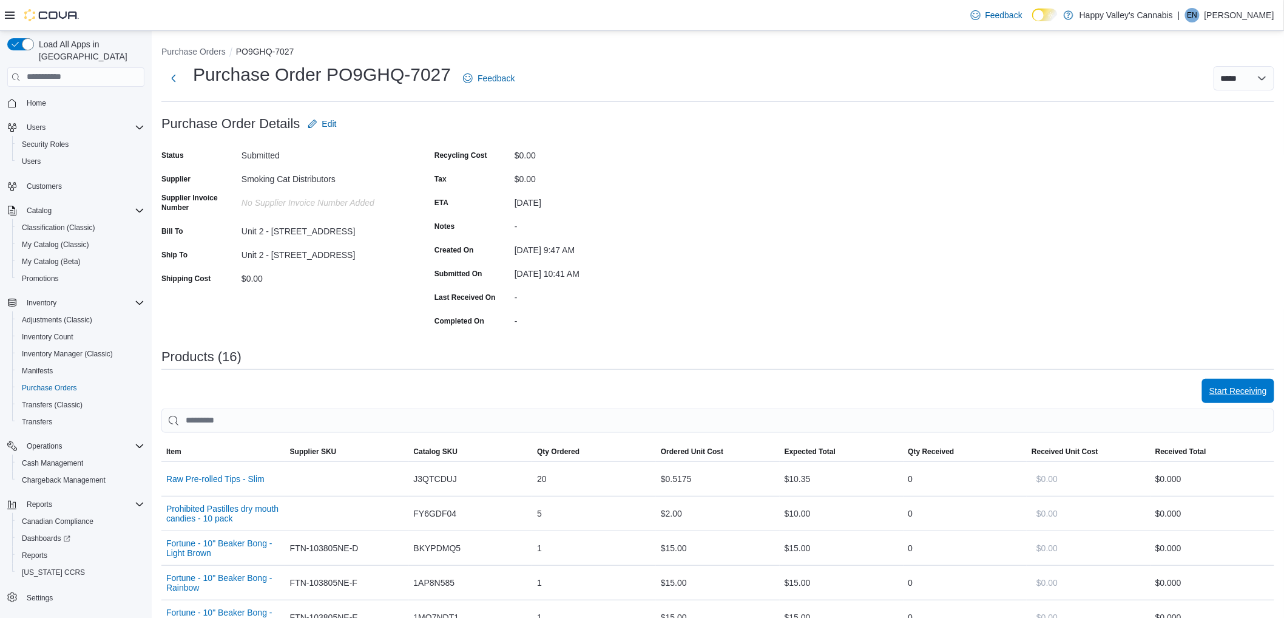
click at [1261, 393] on span "Start Receiving" at bounding box center [1239, 391] width 58 height 12
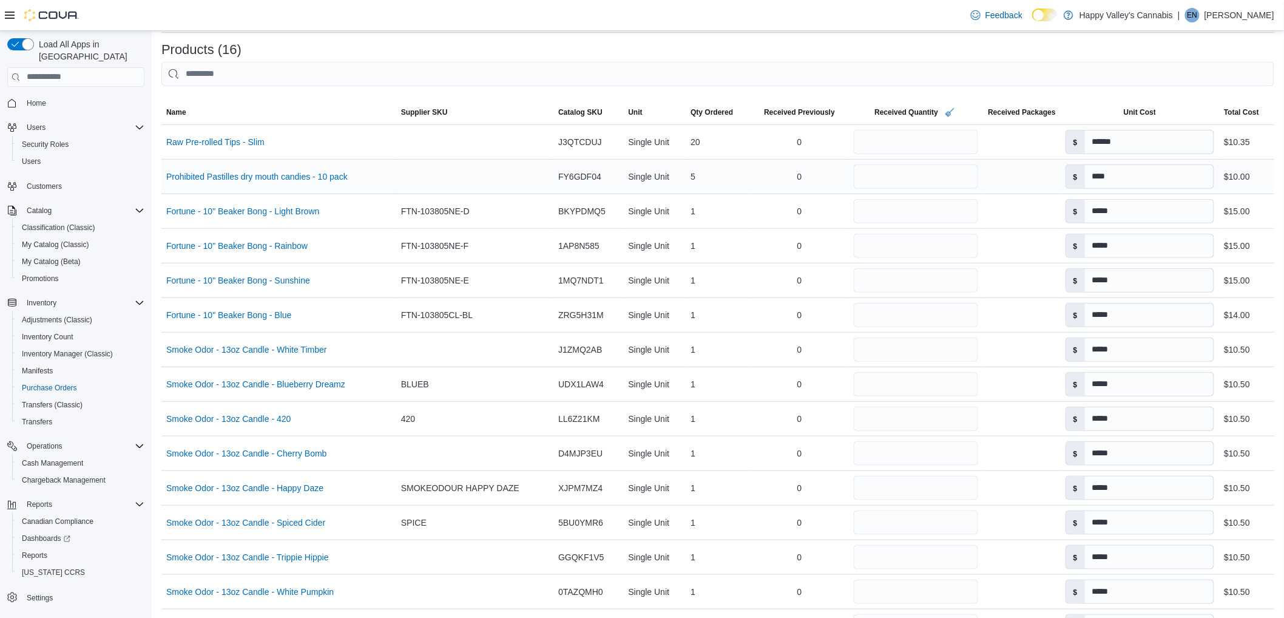
scroll to position [269, 0]
click at [873, 174] on input "*" at bounding box center [916, 177] width 124 height 24
type input "*"
click at [920, 226] on div "*" at bounding box center [914, 212] width 134 height 34
click at [937, 217] on input "*" at bounding box center [914, 212] width 124 height 24
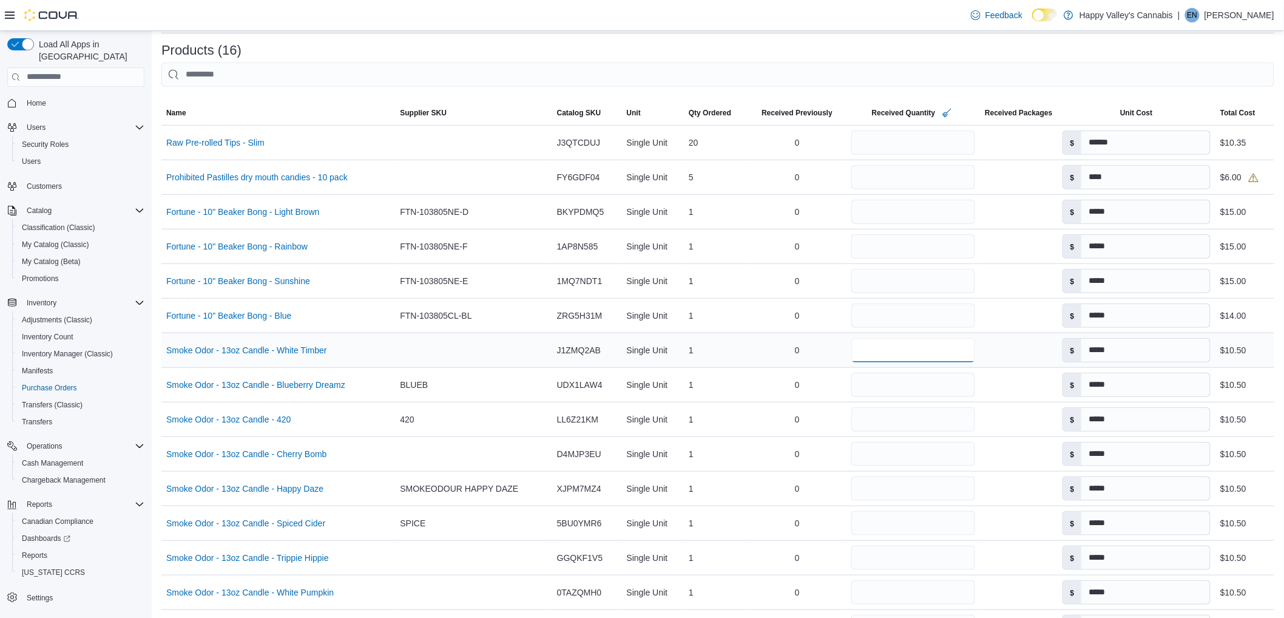
click at [903, 343] on input "*" at bounding box center [914, 350] width 124 height 24
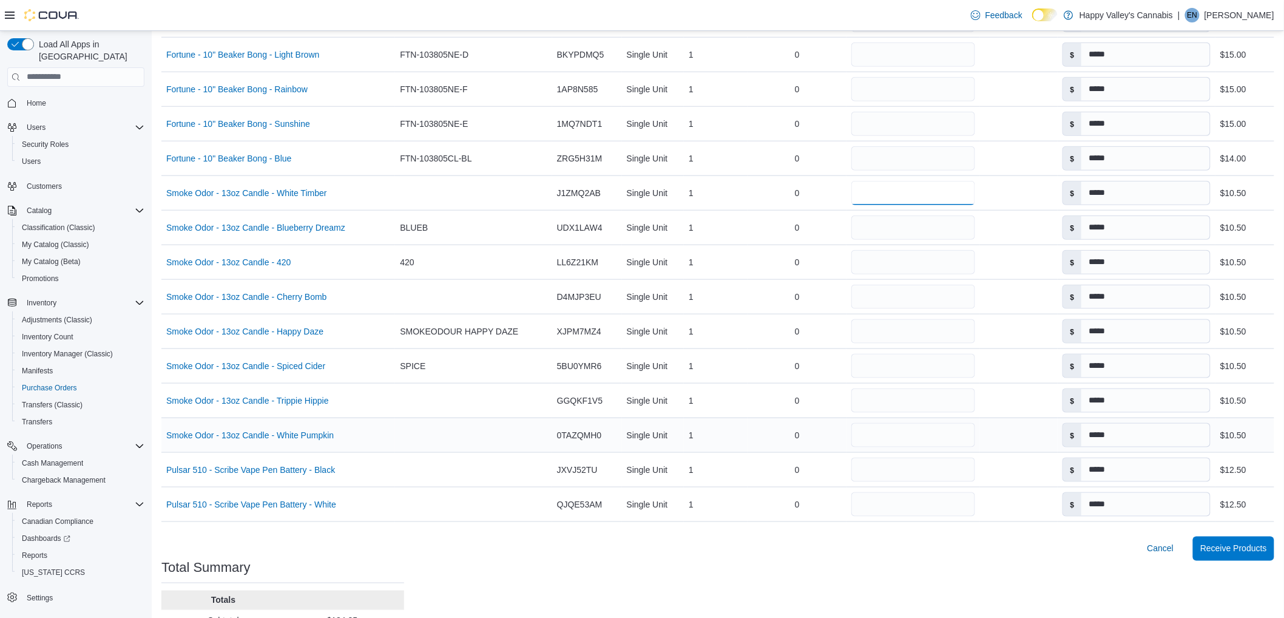
scroll to position [404, 0]
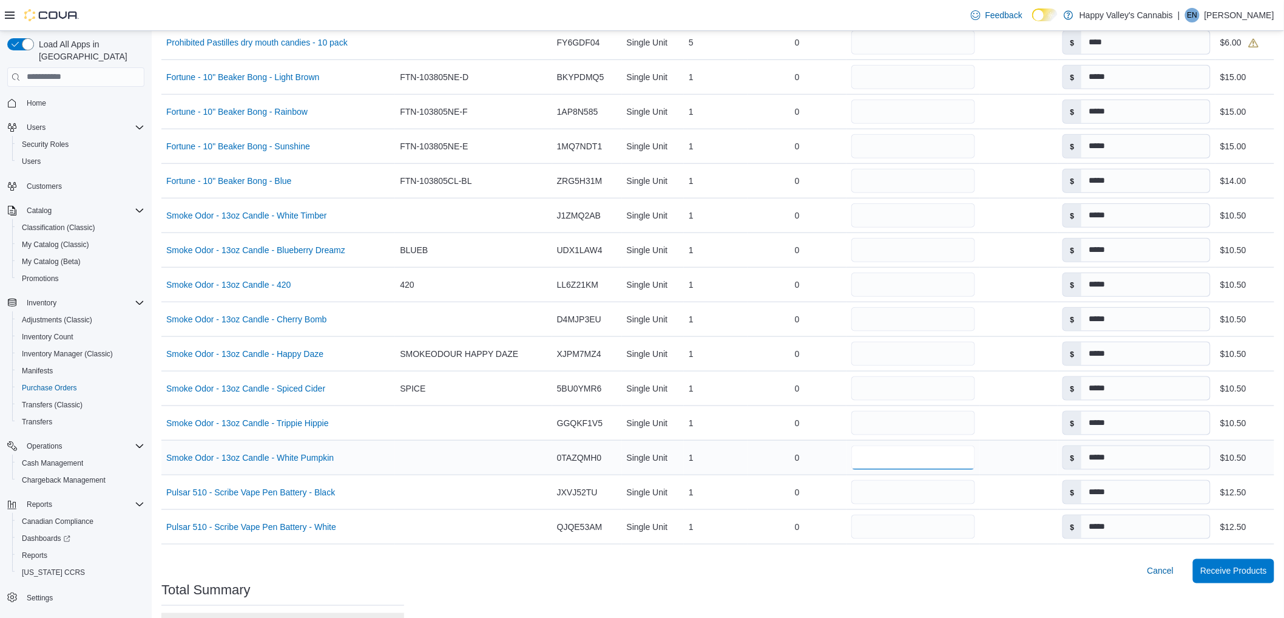
click at [862, 454] on input "*" at bounding box center [914, 458] width 124 height 24
type input "*"
click at [853, 566] on div "Cancel Receive Products" at bounding box center [717, 571] width 1113 height 24
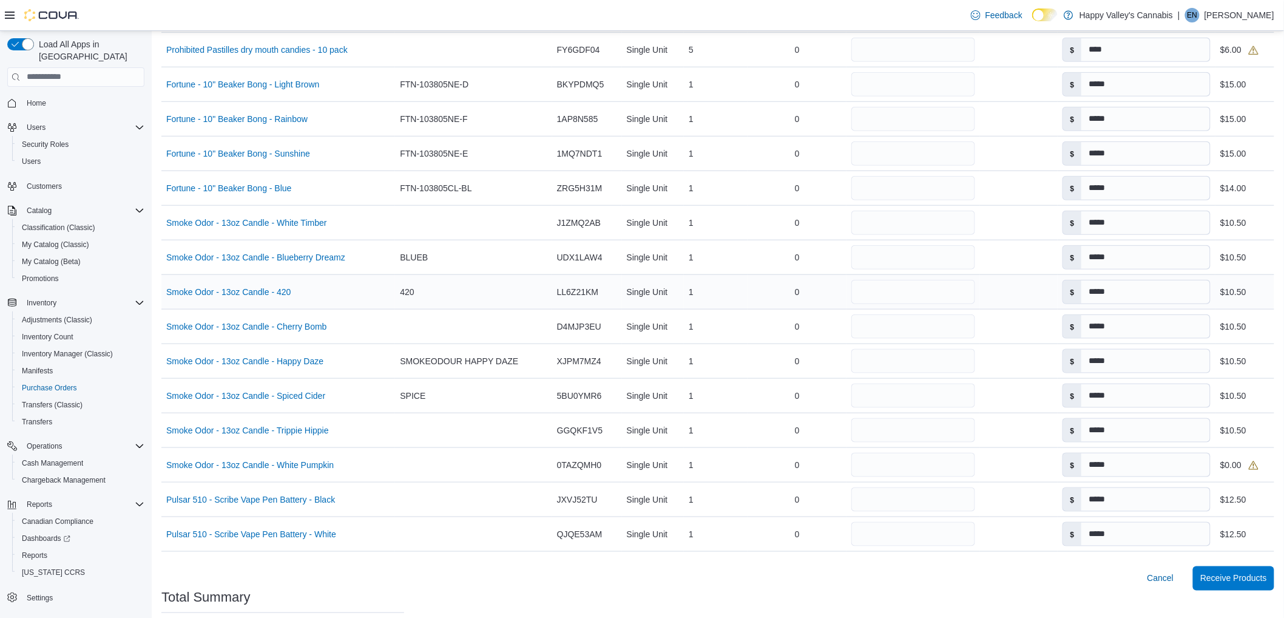
scroll to position [524, 0]
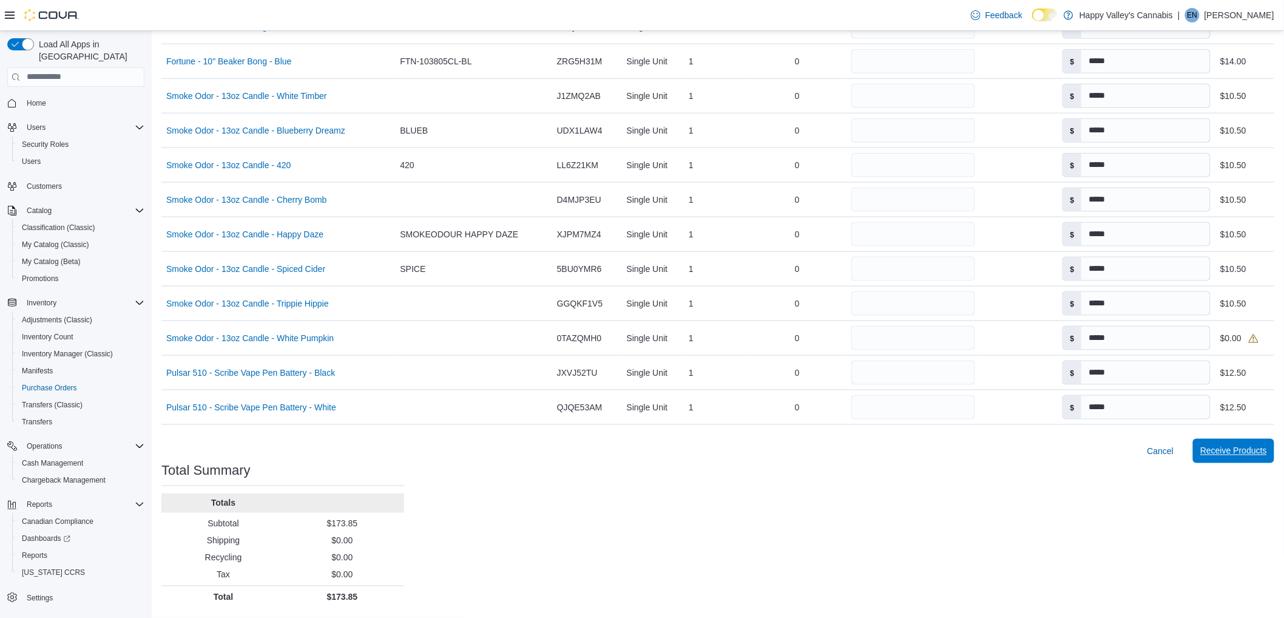
click at [1231, 459] on span "Receive Products" at bounding box center [1234, 451] width 67 height 24
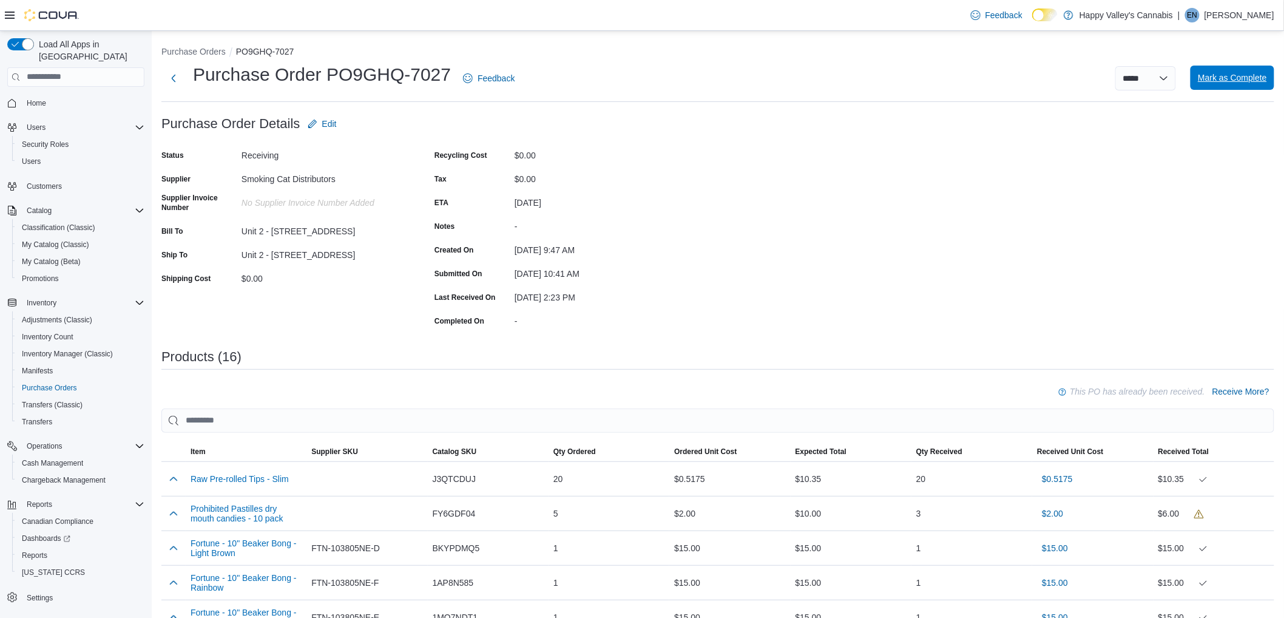
click at [1235, 70] on span "Mark as Complete" at bounding box center [1232, 78] width 69 height 24
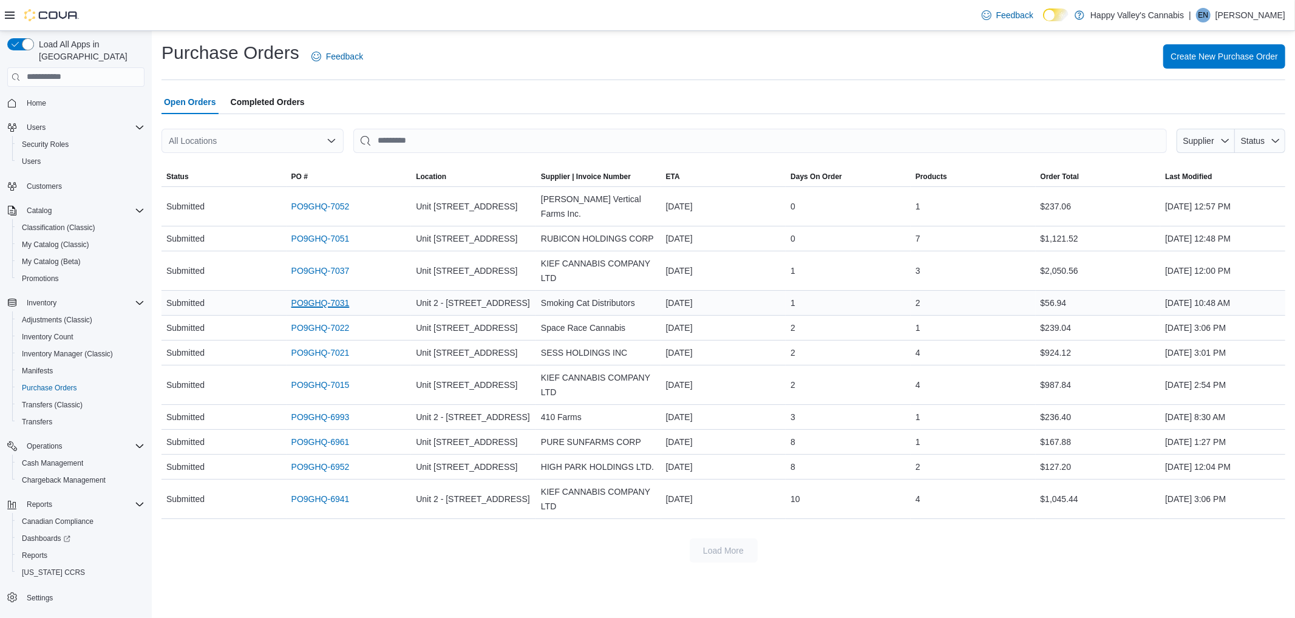
click at [332, 296] on link "PO9GHQ-7031" at bounding box center [320, 303] width 58 height 15
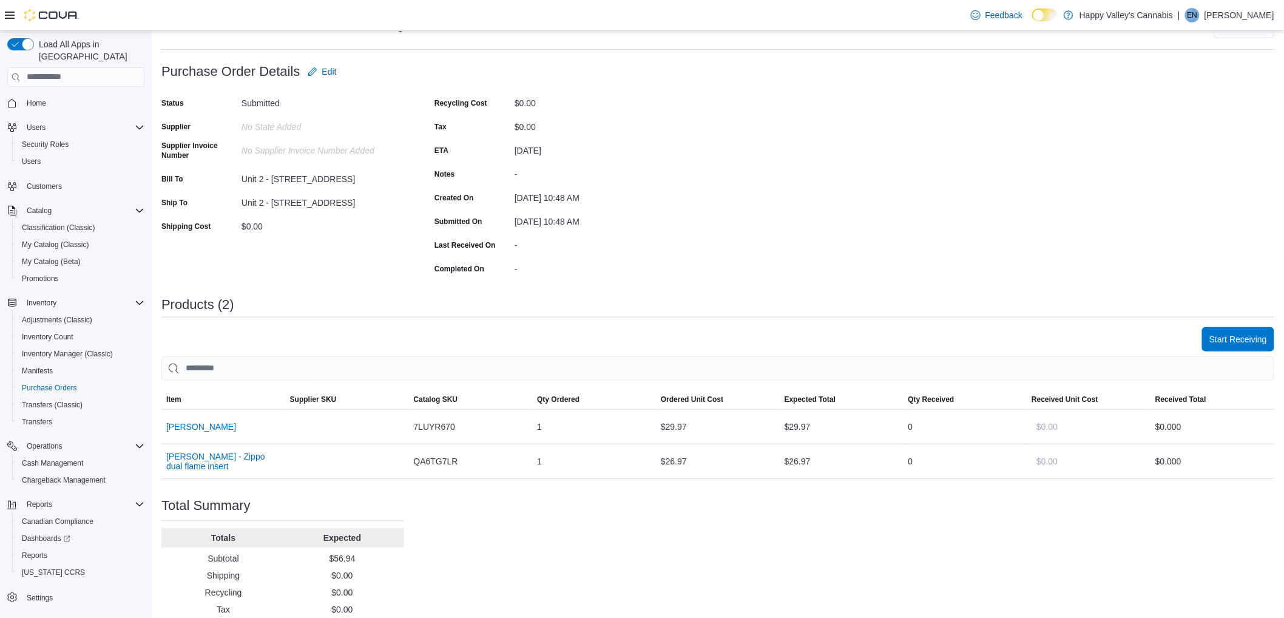
scroll to position [86, 0]
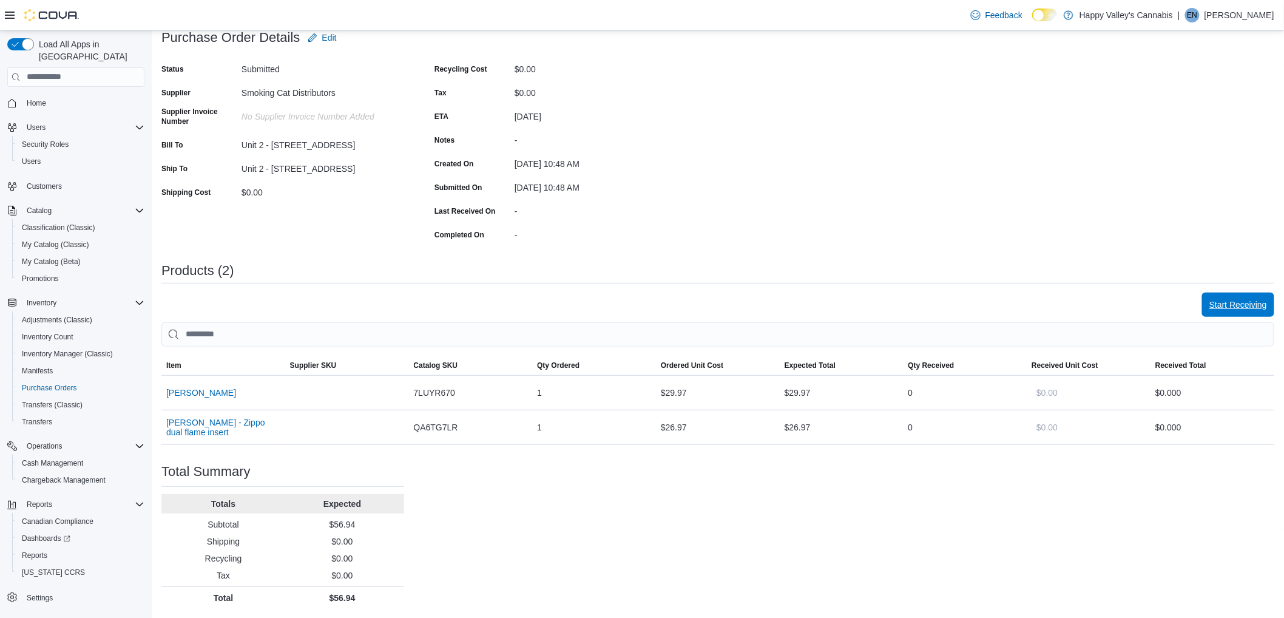
click at [1262, 312] on span "Start Receiving" at bounding box center [1239, 305] width 58 height 24
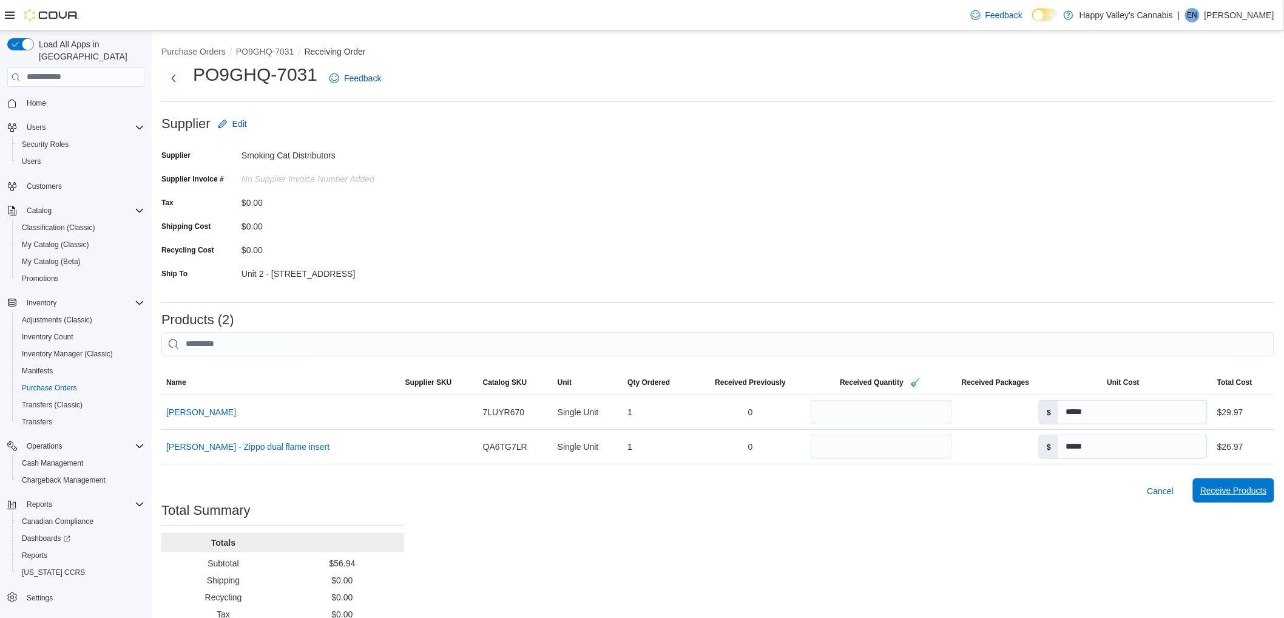
click at [1242, 493] on span "Receive Products" at bounding box center [1234, 490] width 67 height 12
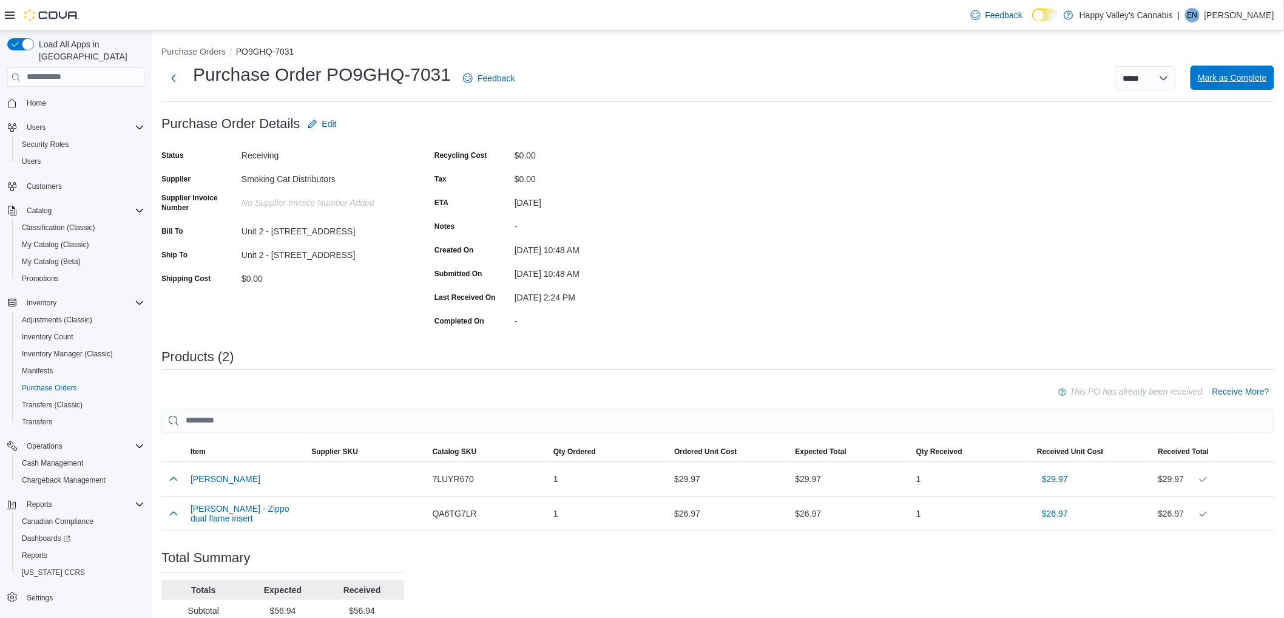
click at [1233, 75] on span "Mark as Complete" at bounding box center [1232, 78] width 69 height 12
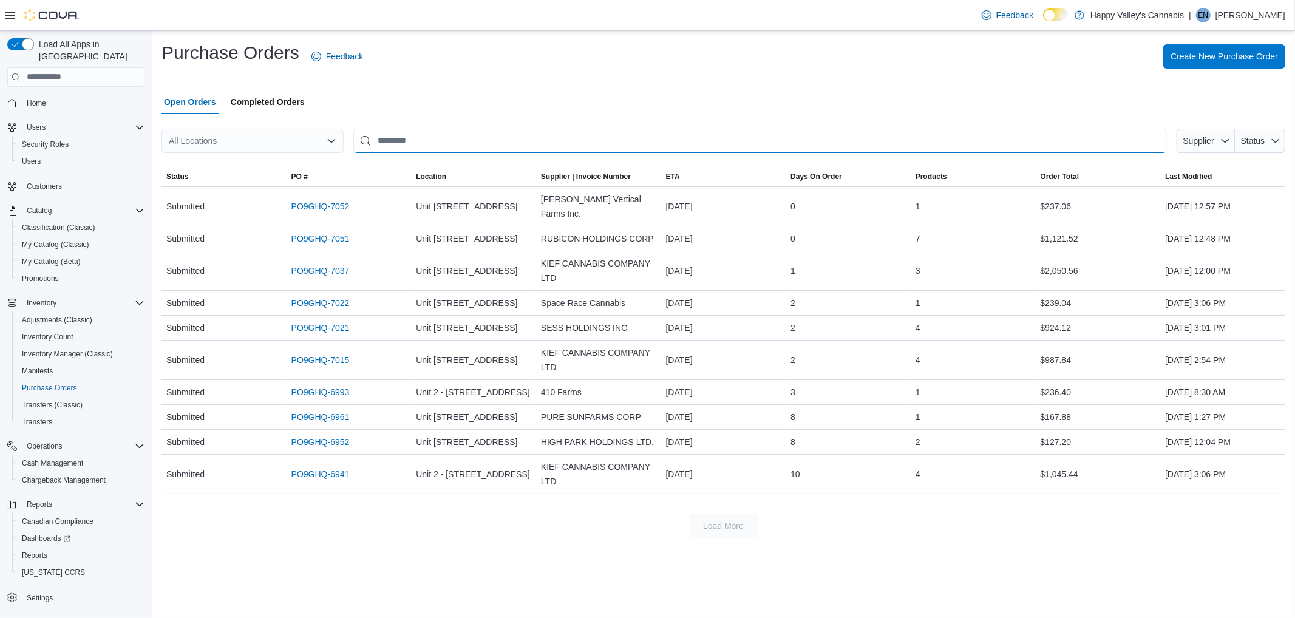
click at [440, 146] on input "This is a search bar. After typing your query, hit enter to filter the results …" at bounding box center [759, 141] width 813 height 24
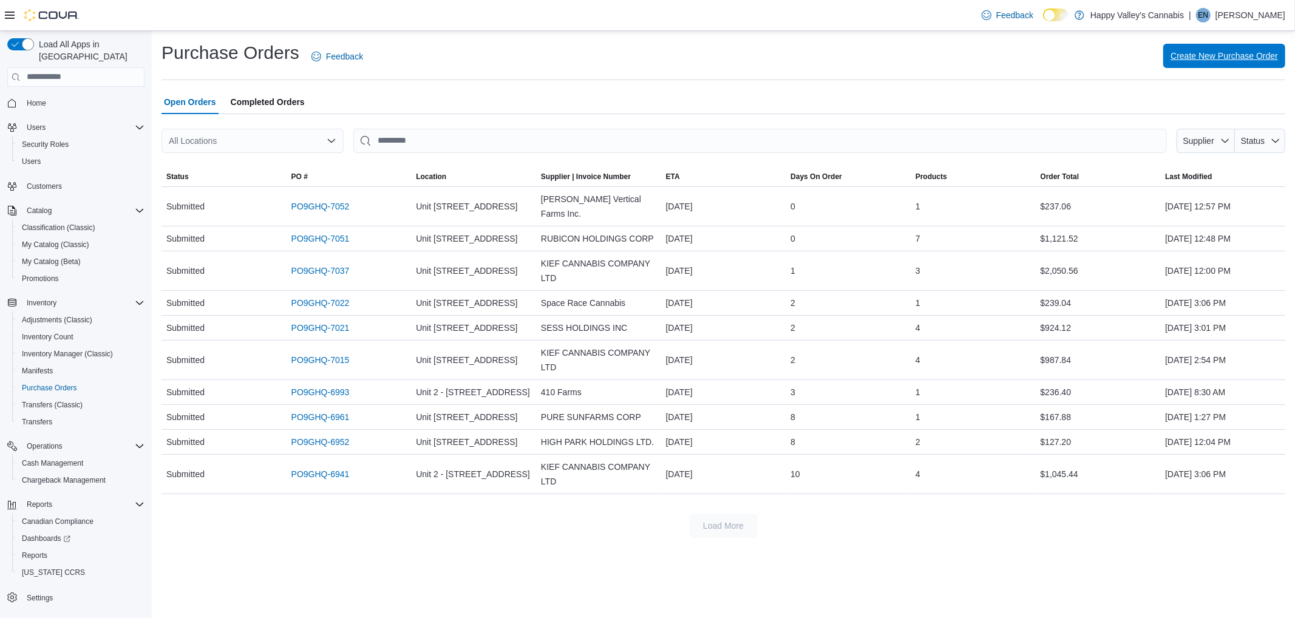
click at [1233, 50] on span "Create New Purchase Order" at bounding box center [1223, 56] width 107 height 24
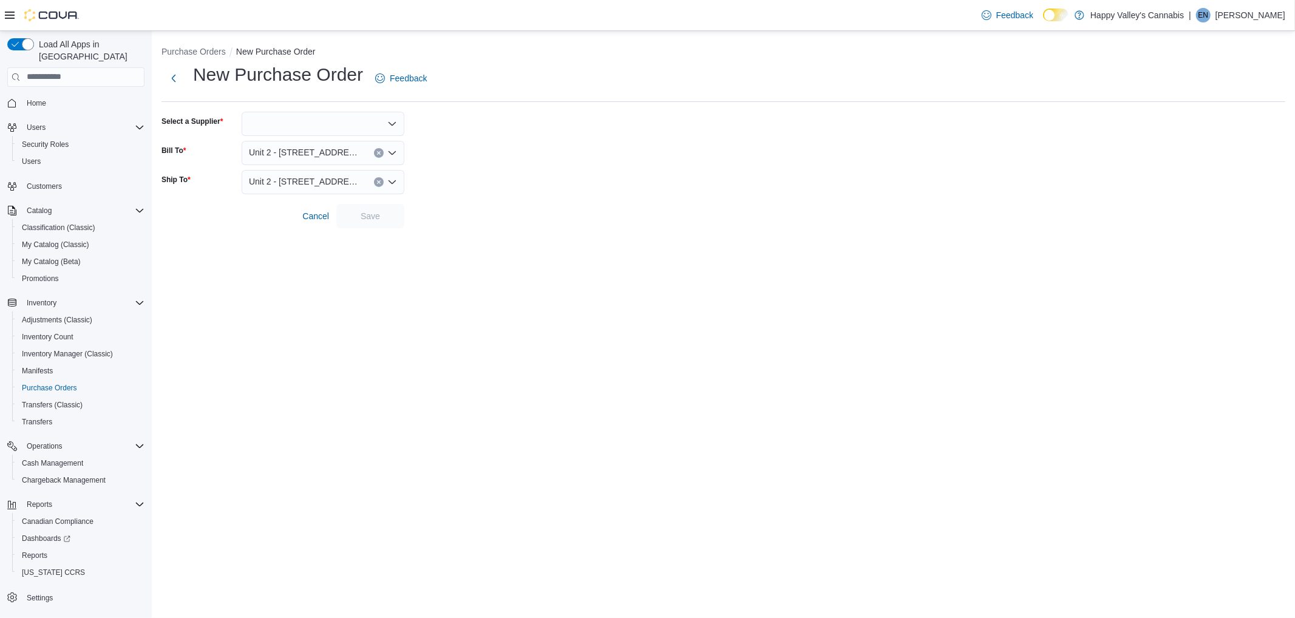
click at [322, 129] on div at bounding box center [323, 124] width 163 height 24
type input "******"
click at [367, 208] on span "Save" at bounding box center [370, 215] width 53 height 24
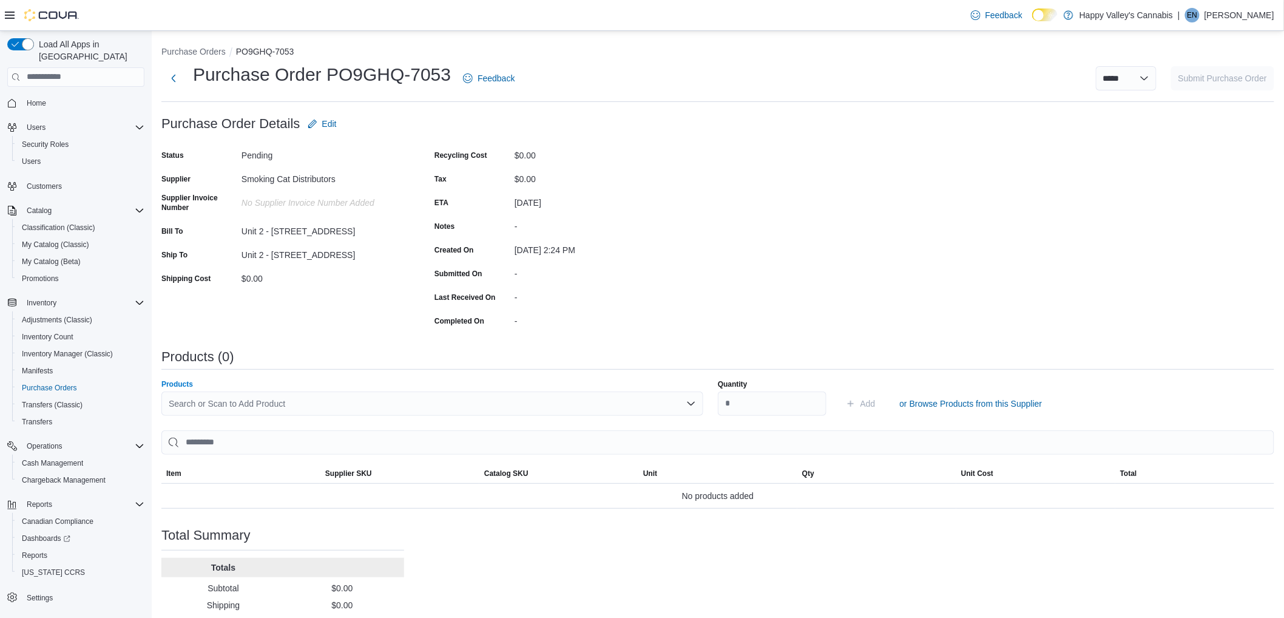
click at [598, 401] on div "Search or Scan to Add Product" at bounding box center [432, 403] width 542 height 24
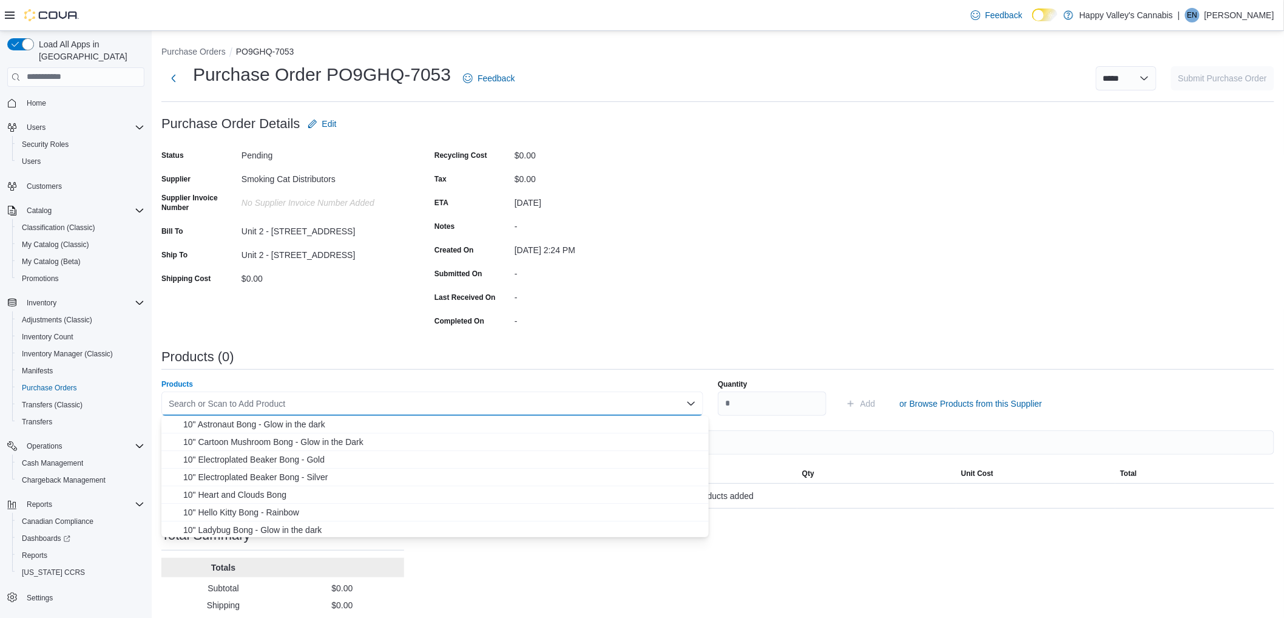
drag, startPoint x: 530, startPoint y: 413, endPoint x: 510, endPoint y: 402, distance: 22.5
drag, startPoint x: 510, startPoint y: 402, endPoint x: 337, endPoint y: 396, distance: 173.1
click at [337, 396] on div "Search or Scan to Add Product" at bounding box center [432, 403] width 542 height 24
type input "****"
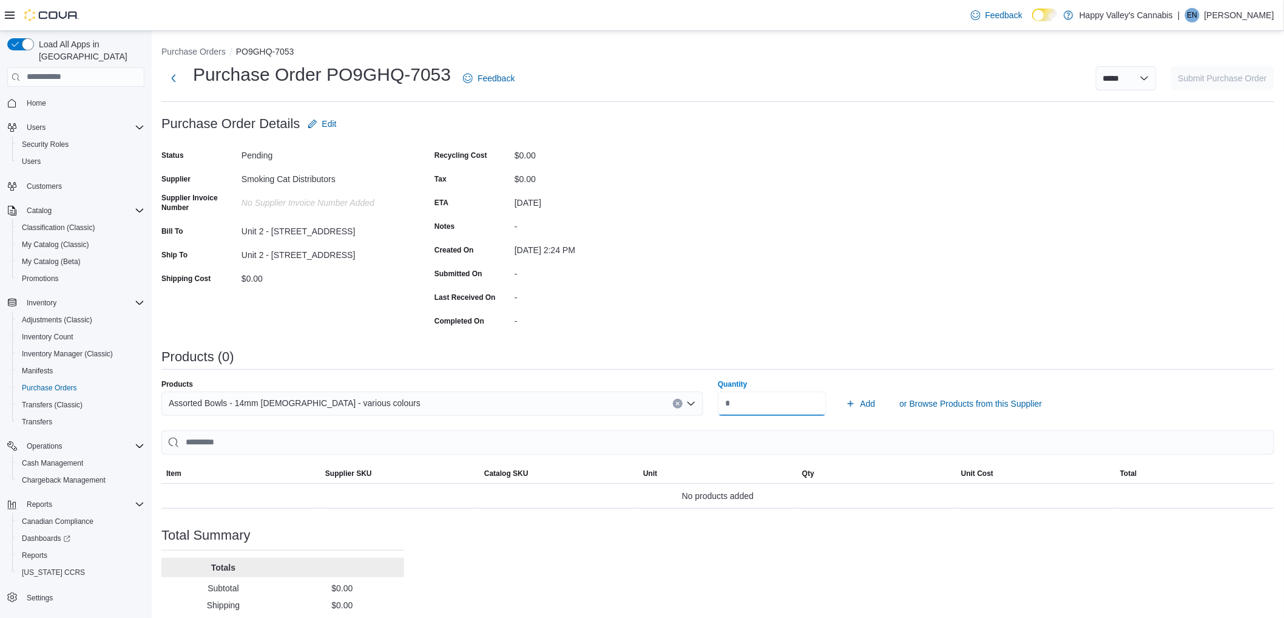
type input "**"
click at [841, 391] on button "Add" at bounding box center [860, 403] width 39 height 24
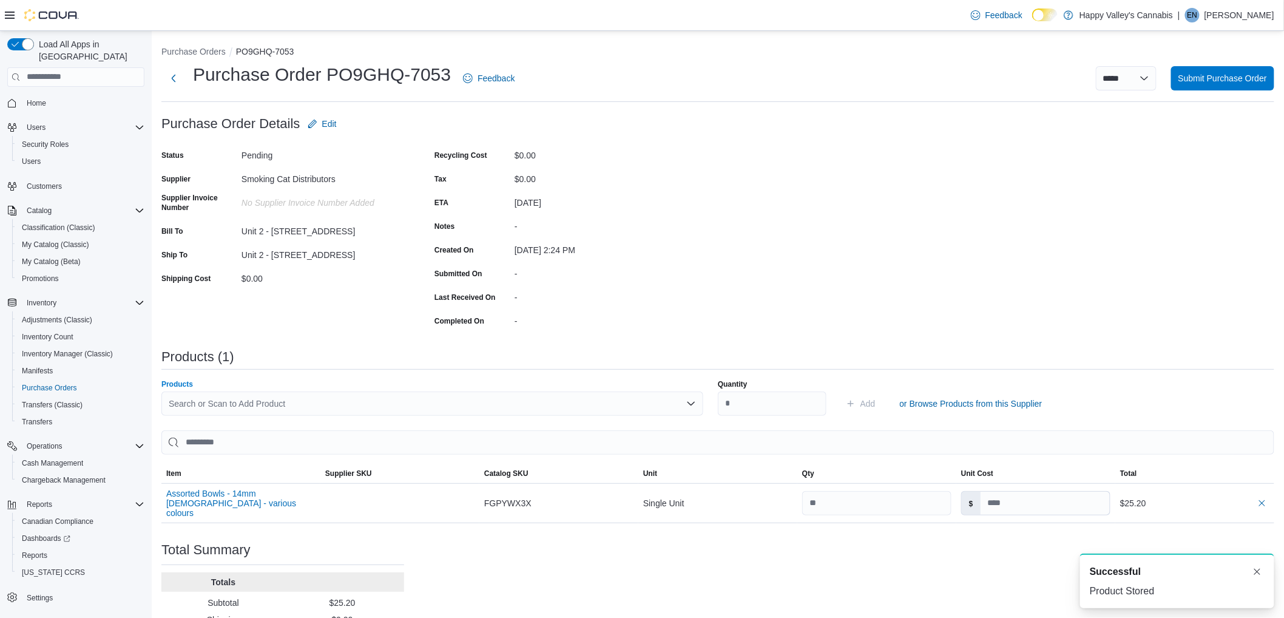
click at [470, 405] on div "Search or Scan to Add Product" at bounding box center [432, 403] width 542 height 24
type input "****"
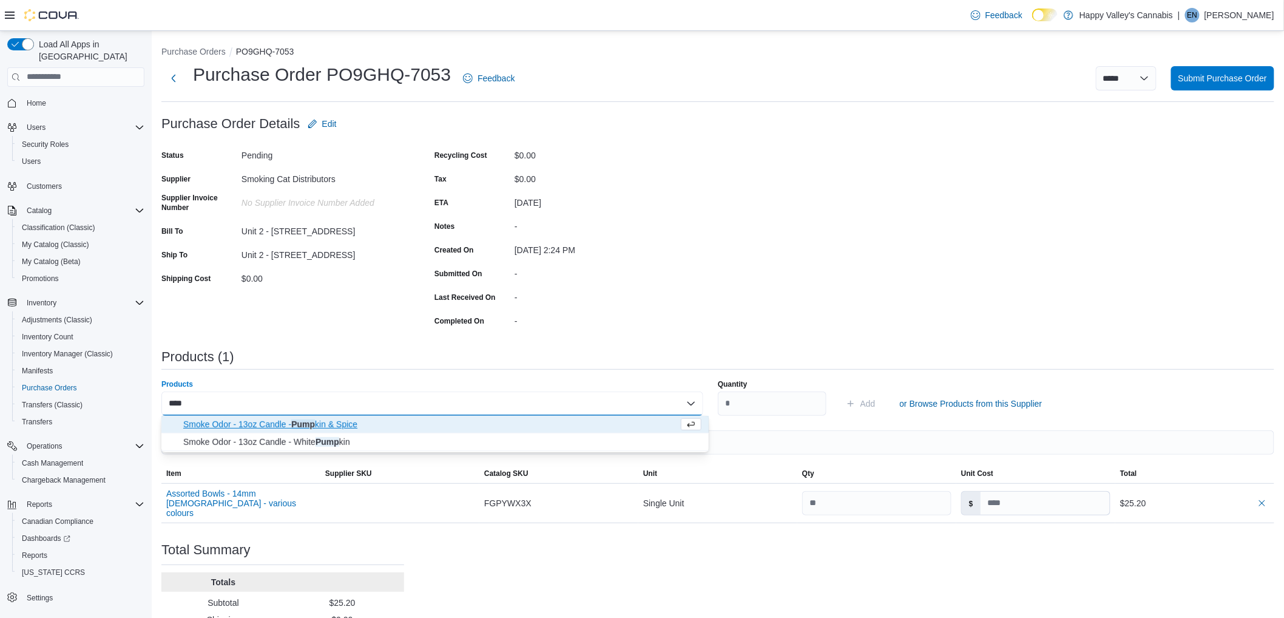
click at [813, 206] on div "Purchase Order: PO9GHQ-7053 Feedback Purchase Order Details Edit Status Pending…" at bounding box center [717, 399] width 1113 height 575
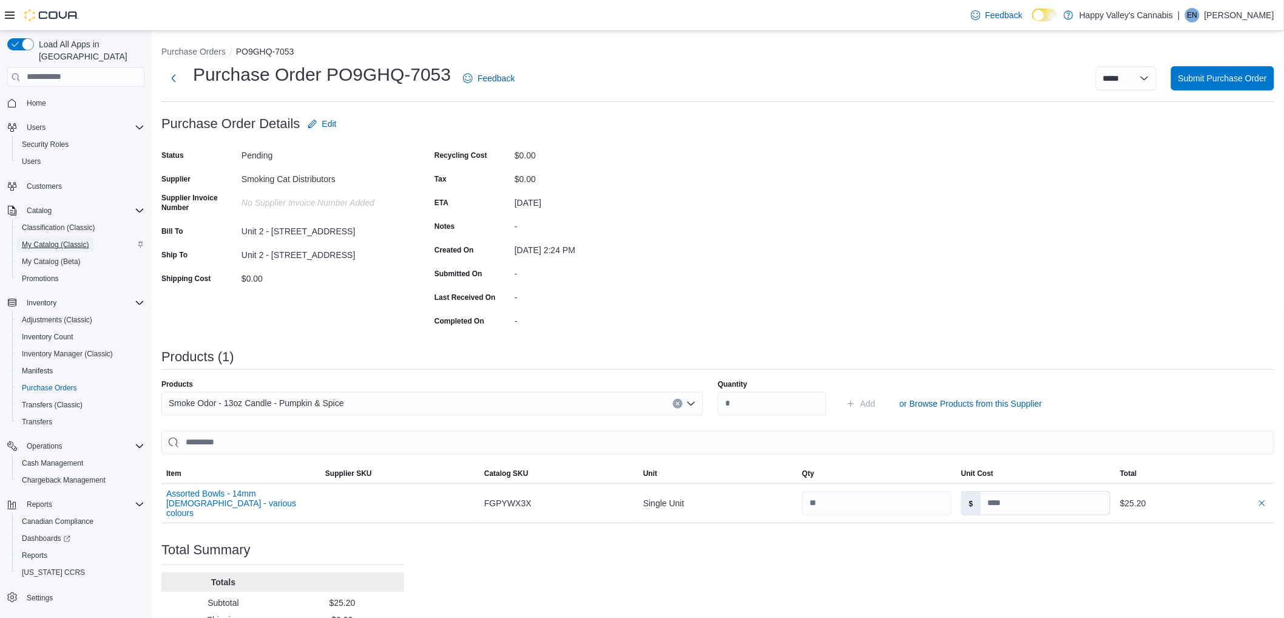
click at [56, 237] on span "My Catalog (Classic)" at bounding box center [55, 244] width 67 height 15
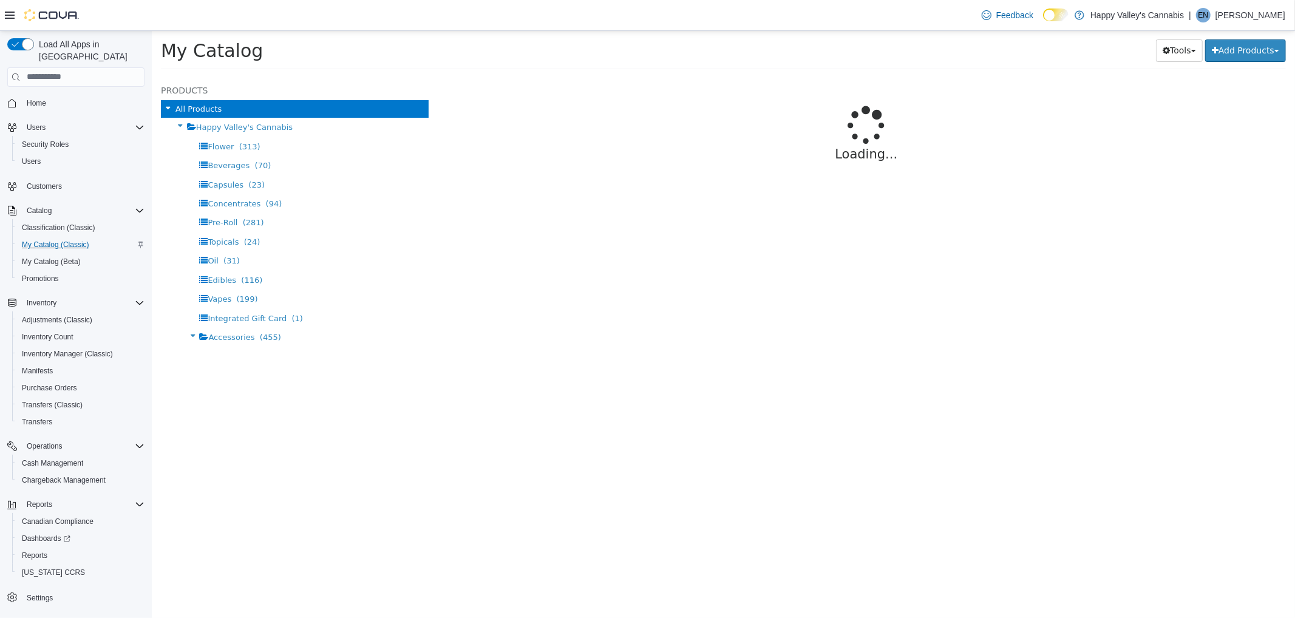
select select "**********"
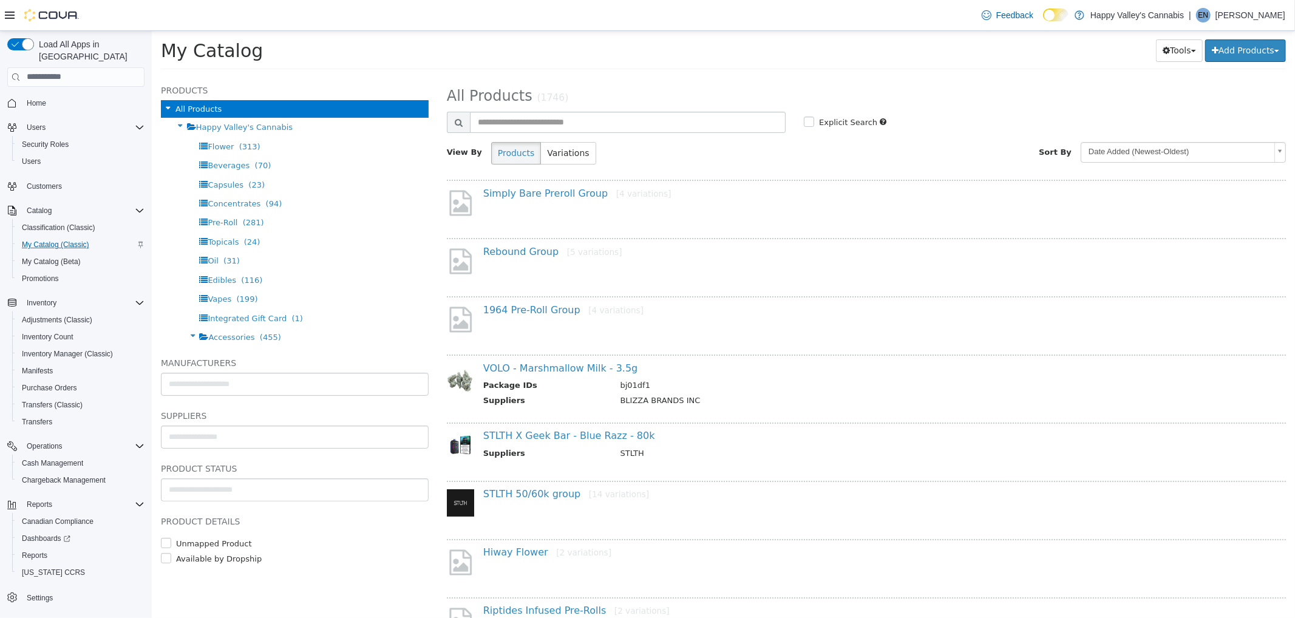
click at [621, 107] on div "**********" at bounding box center [865, 128] width 839 height 90
click at [615, 121] on input "text" at bounding box center [627, 121] width 316 height 21
type input "******"
select select "**********"
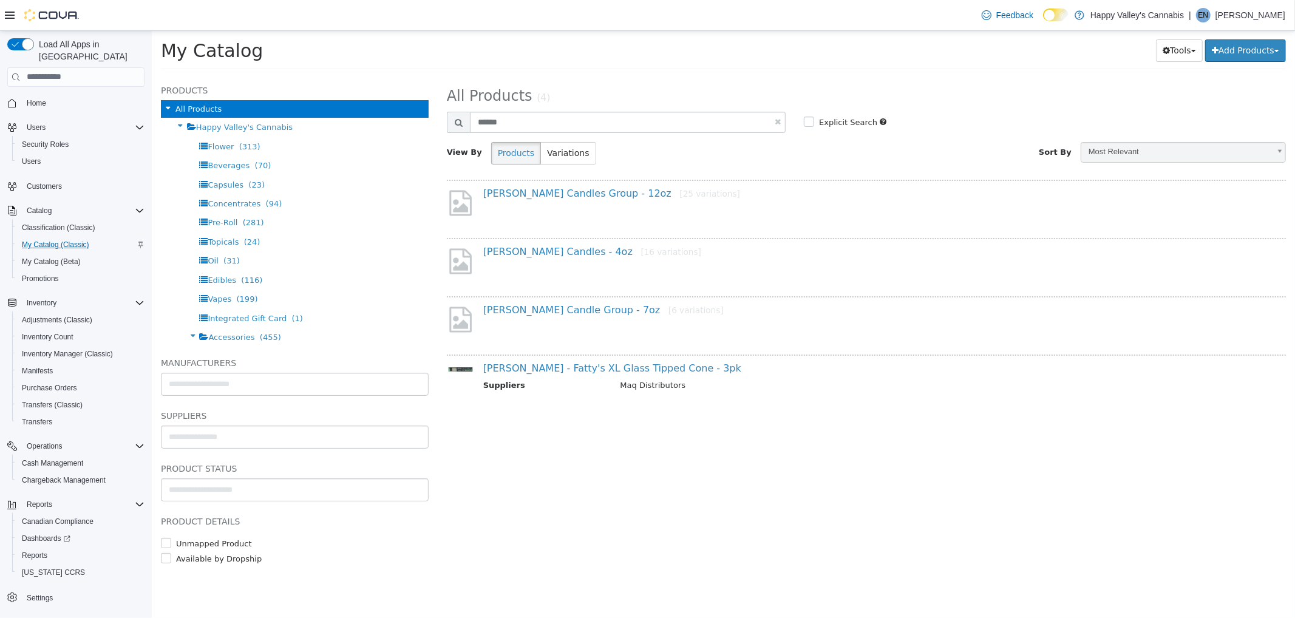
click at [591, 197] on h4 "Beamer Candles Group - 12oz [25 variations]" at bounding box center [867, 193] width 768 height 13
click at [591, 195] on link "Beamer Candles Group - 12oz [25 variations]" at bounding box center [611, 193] width 257 height 12
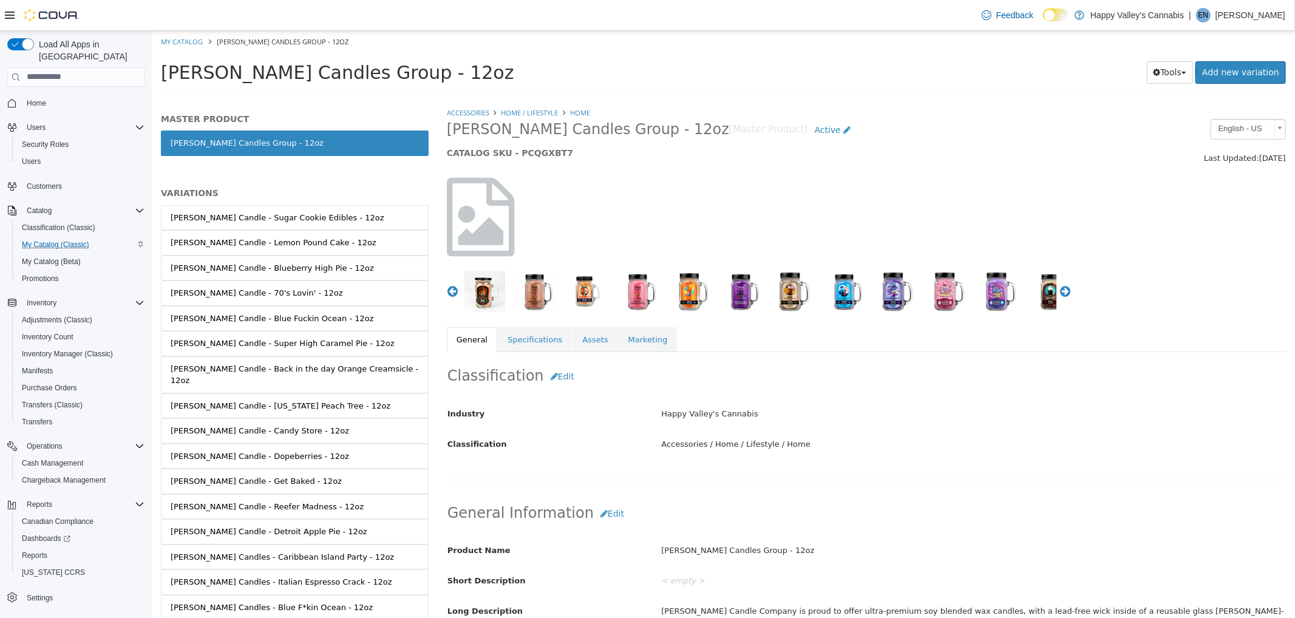
drag, startPoint x: 643, startPoint y: 154, endPoint x: 637, endPoint y: 154, distance: 6.1
click at [181, 39] on link "My Catalog" at bounding box center [181, 40] width 42 height 9
select select "**********"
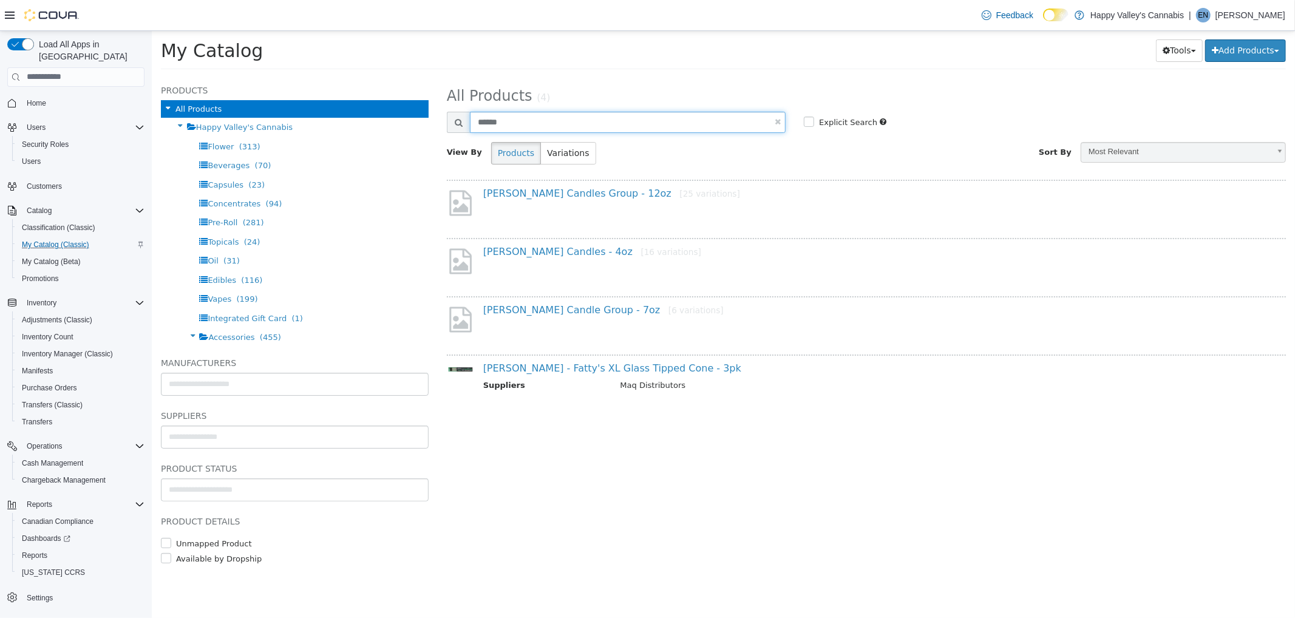
drag, startPoint x: 625, startPoint y: 129, endPoint x: 103, endPoint y: 123, distance: 522.0
click at [151, 76] on html "Saving Bulk Changes... × My Catalog Beamer Candles Group - 12oz My Catalog Tool…" at bounding box center [722, 53] width 1143 height 46
type input "**********"
select select "**********"
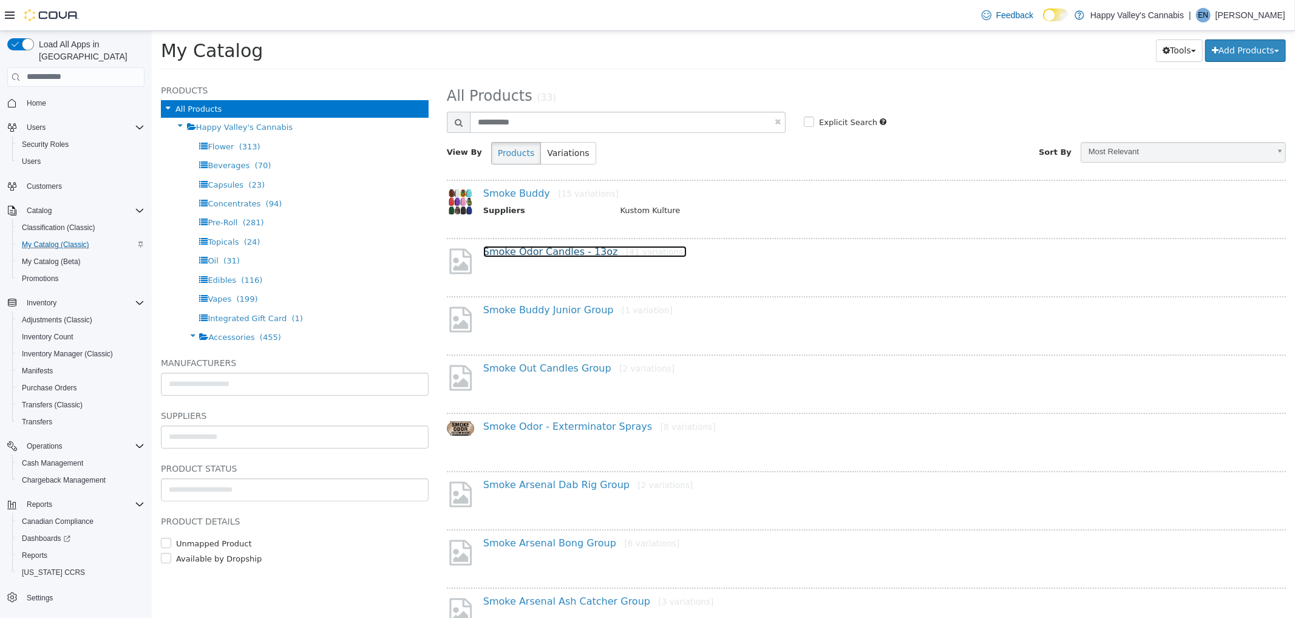
click at [591, 249] on link "Smoke Odor Candles - 13oz [41 variations]" at bounding box center [584, 251] width 203 height 12
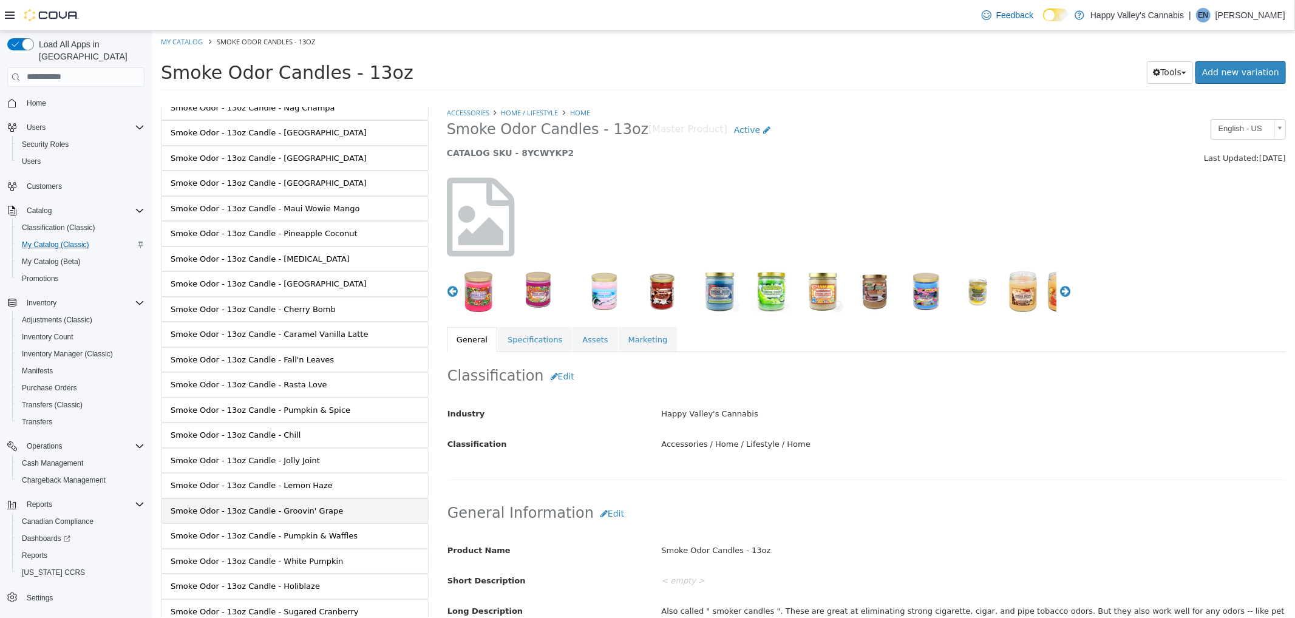
scroll to position [193, 0]
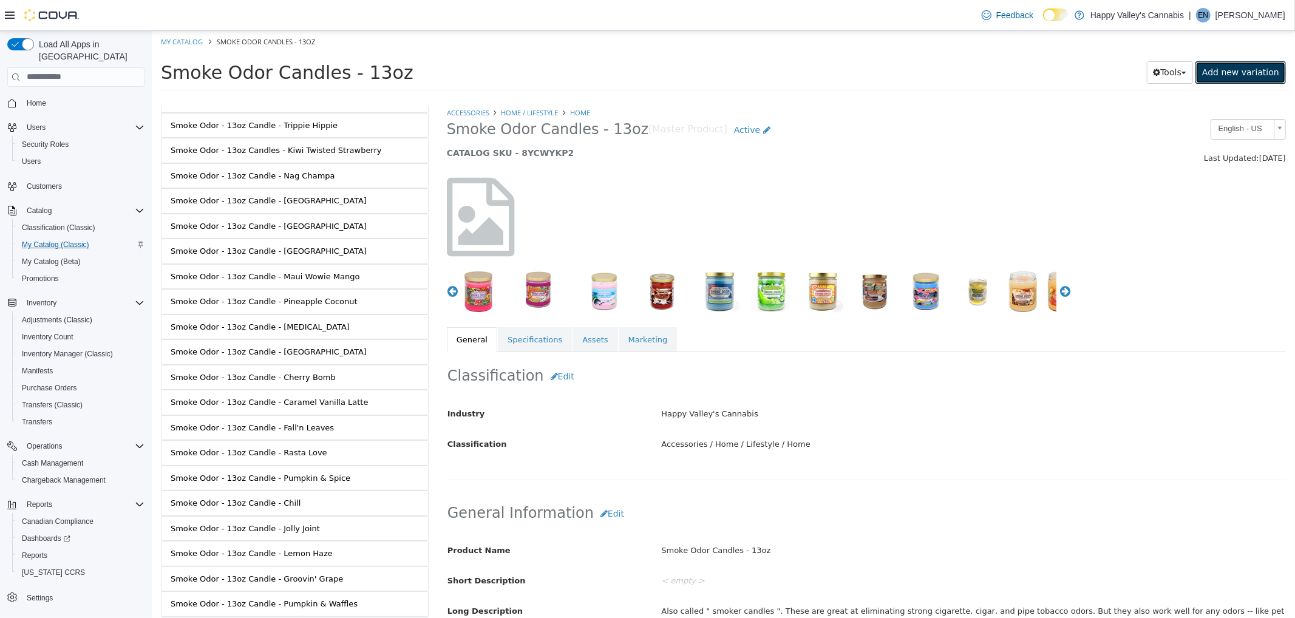
click at [1256, 64] on link "Add new variation" at bounding box center [1239, 72] width 90 height 22
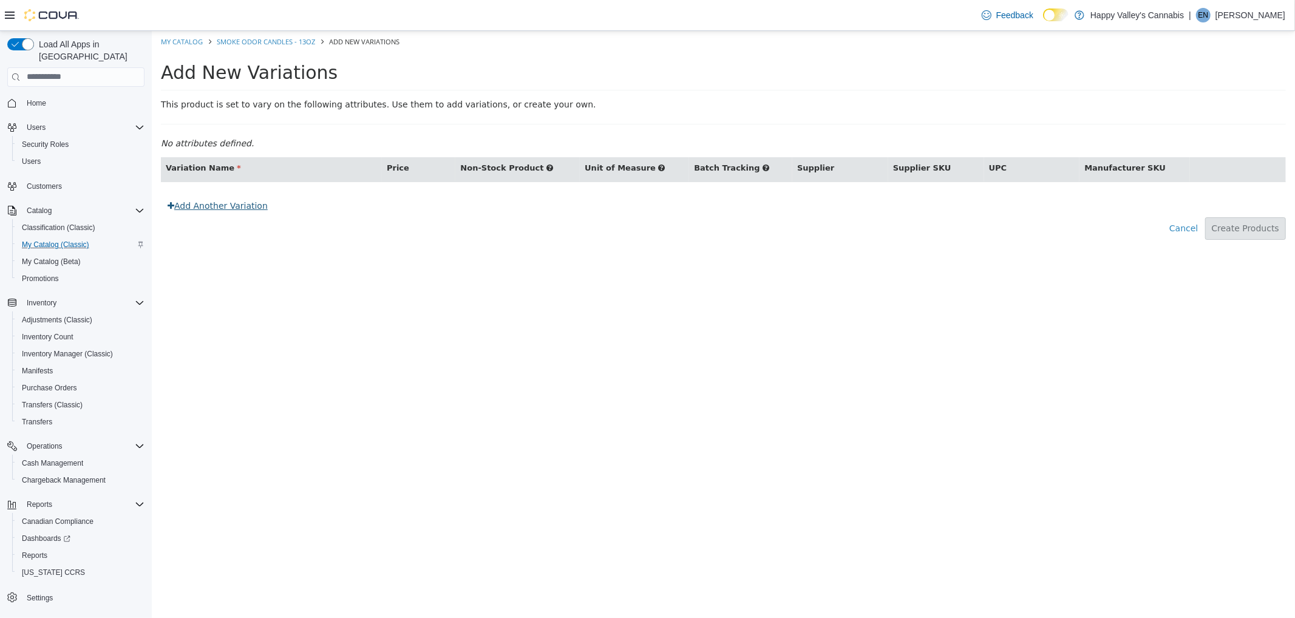
click at [215, 208] on link "Add Another Variation" at bounding box center [217, 205] width 114 height 22
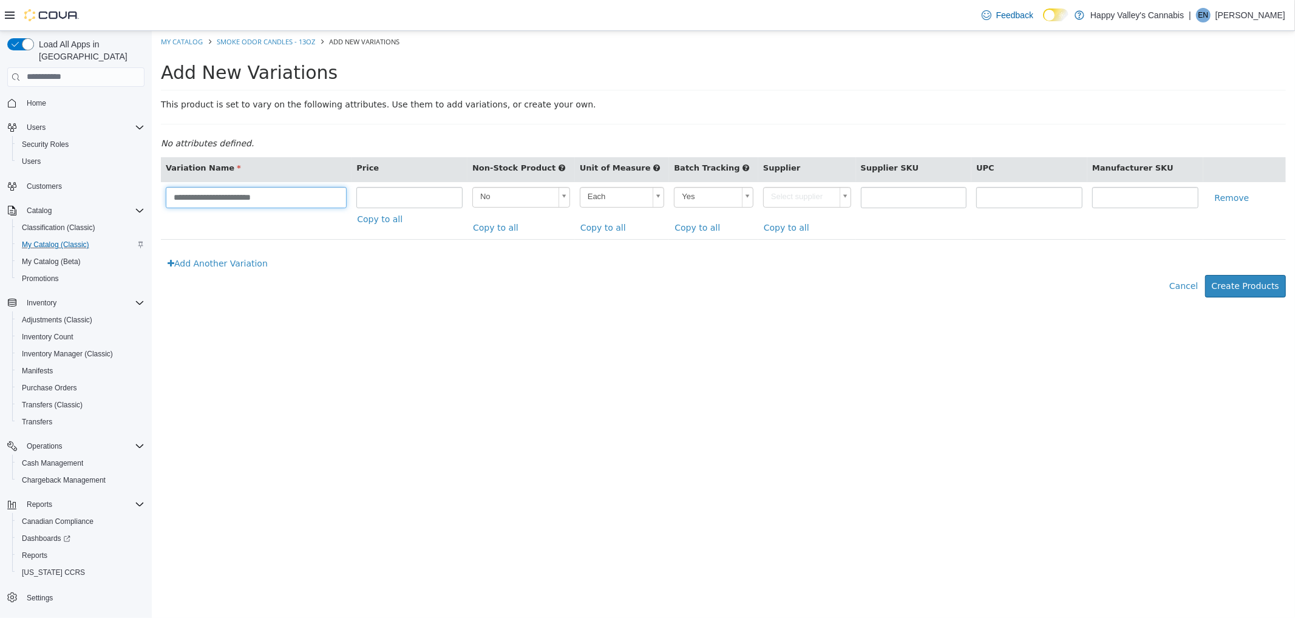
drag, startPoint x: 257, startPoint y: 196, endPoint x: 463, endPoint y: 189, distance: 205.3
click at [447, 194] on tr "**********" at bounding box center [722, 210] width 1125 height 58
type input "**********"
click at [405, 204] on input "number" at bounding box center [410, 196] width 106 height 21
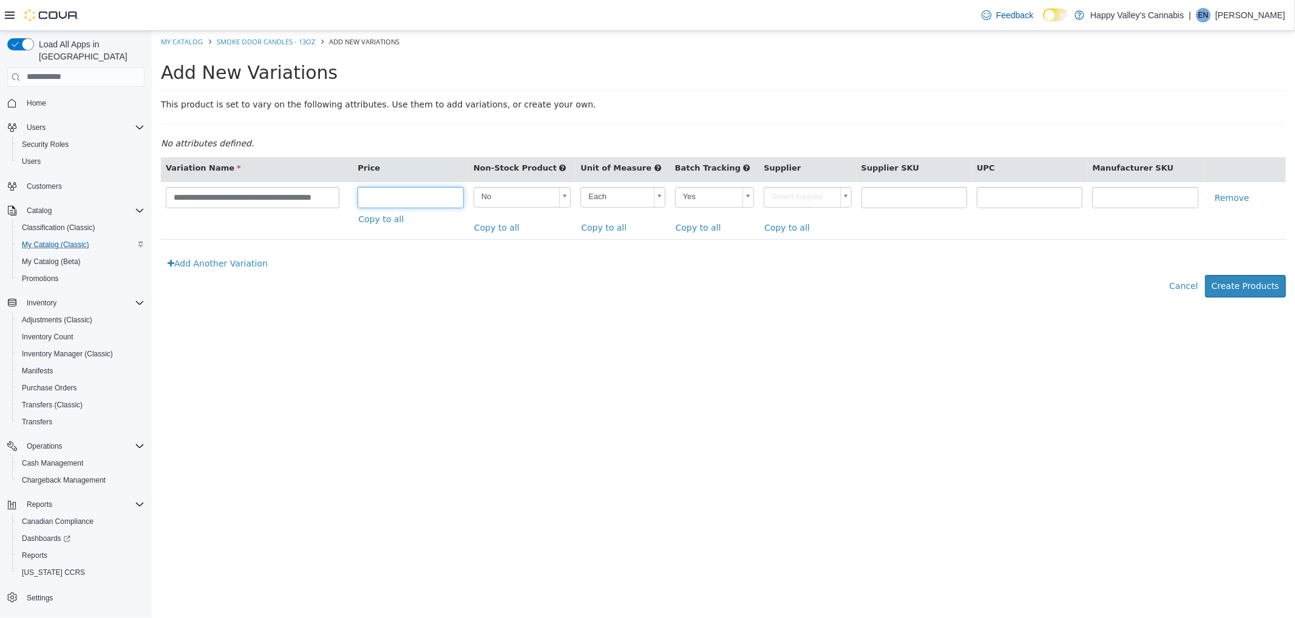
scroll to position [0, 0]
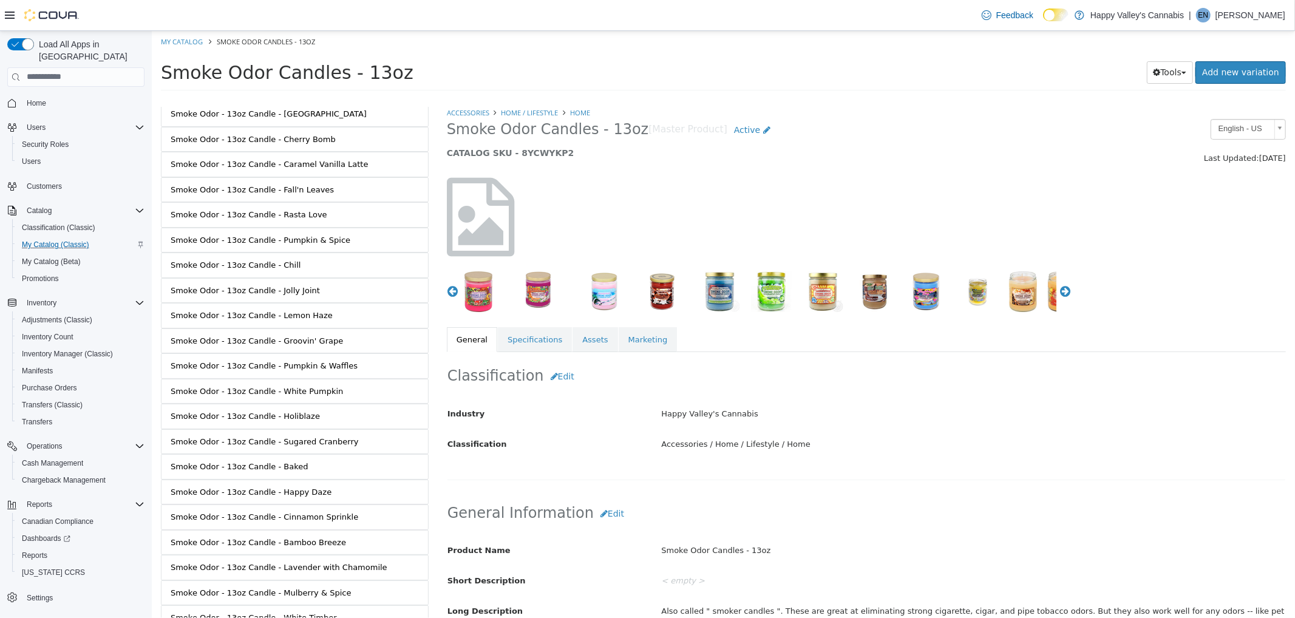
scroll to position [665, 0]
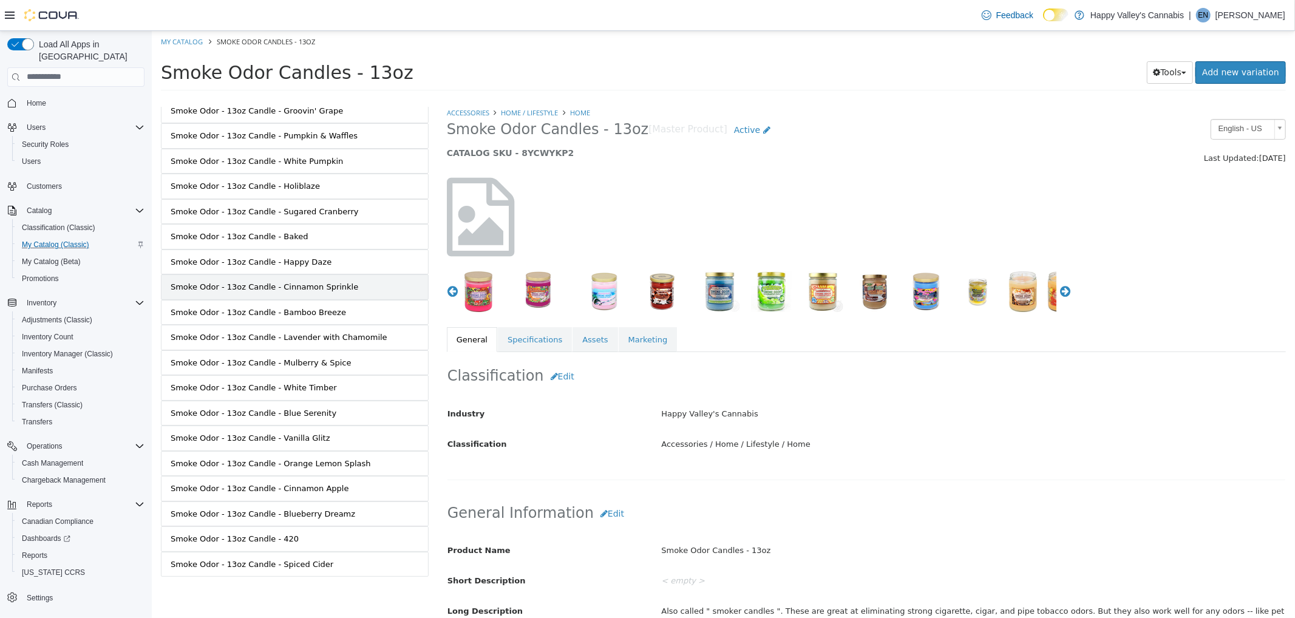
click at [322, 283] on div "Smoke Odor - 13oz Candle - Cinnamon Sprinkle" at bounding box center [264, 286] width 188 height 12
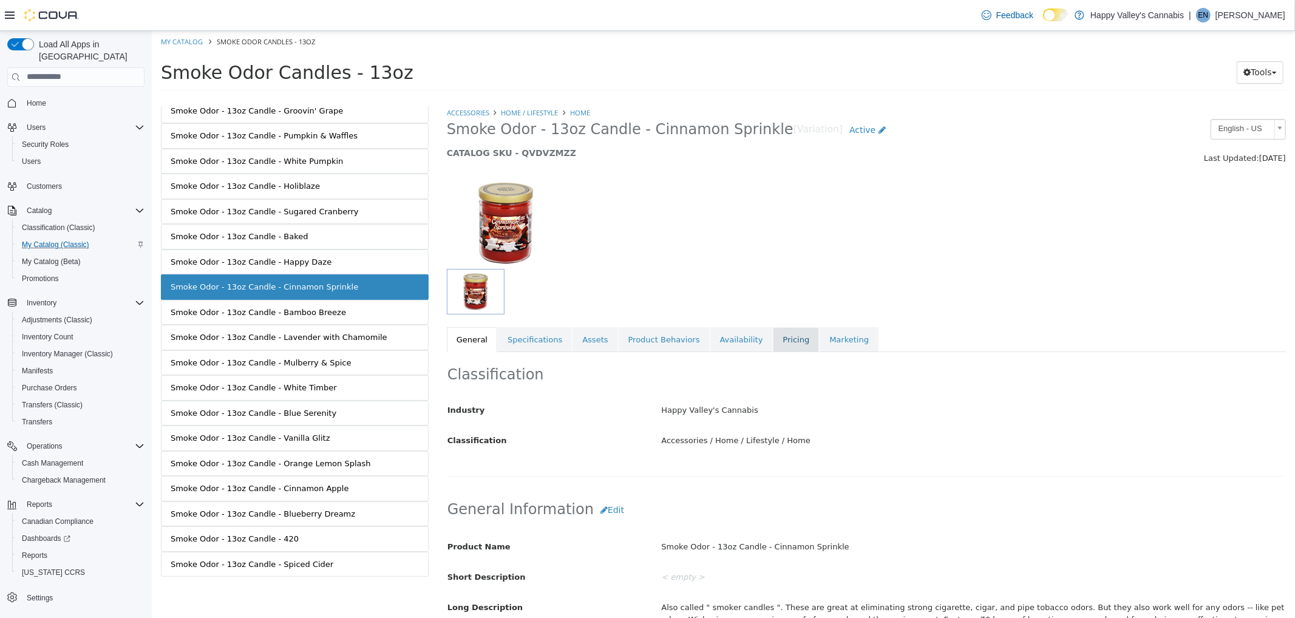
click at [787, 336] on link "Pricing" at bounding box center [795, 339] width 46 height 25
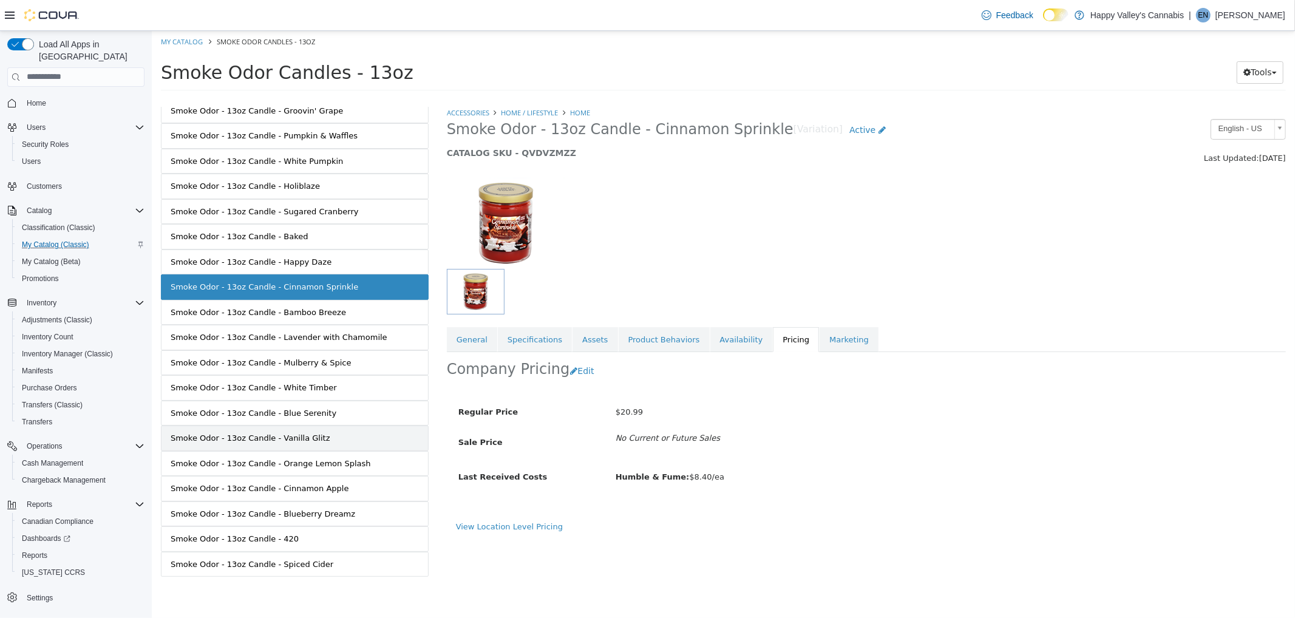
click at [267, 449] on link "Smoke Odor - 13oz Candle - Vanilla Glitz" at bounding box center [294, 437] width 268 height 25
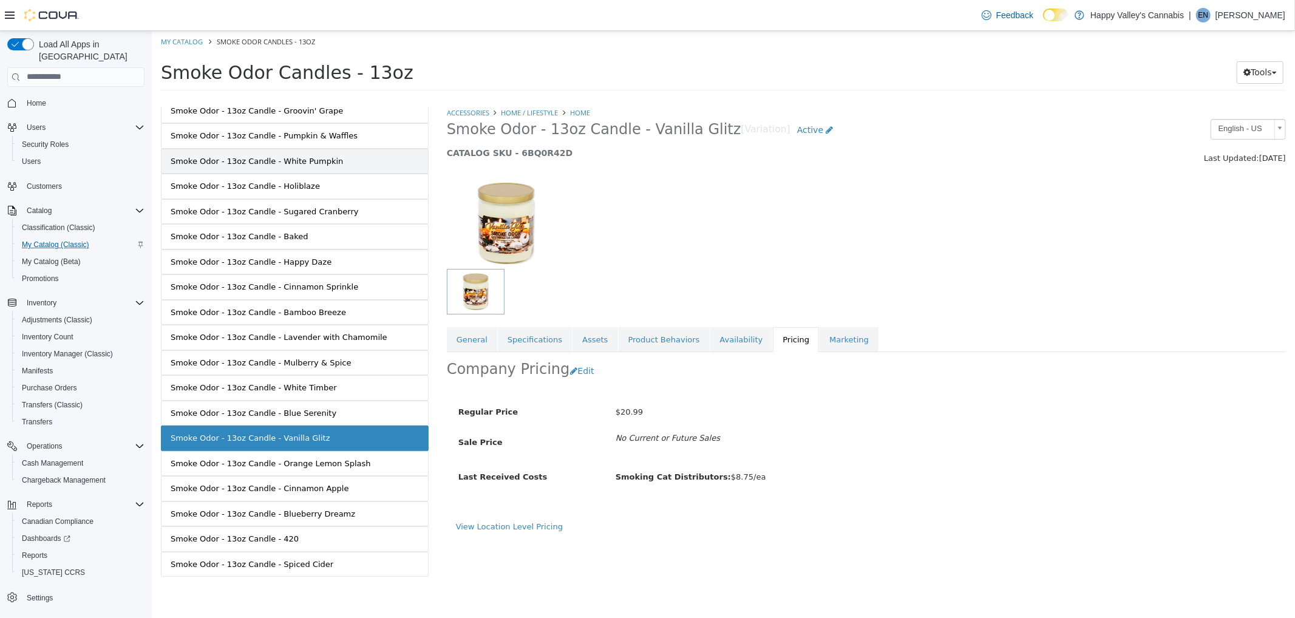
click at [269, 148] on link "Smoke Odor - 13oz Candle - White Pumpkin" at bounding box center [294, 160] width 268 height 25
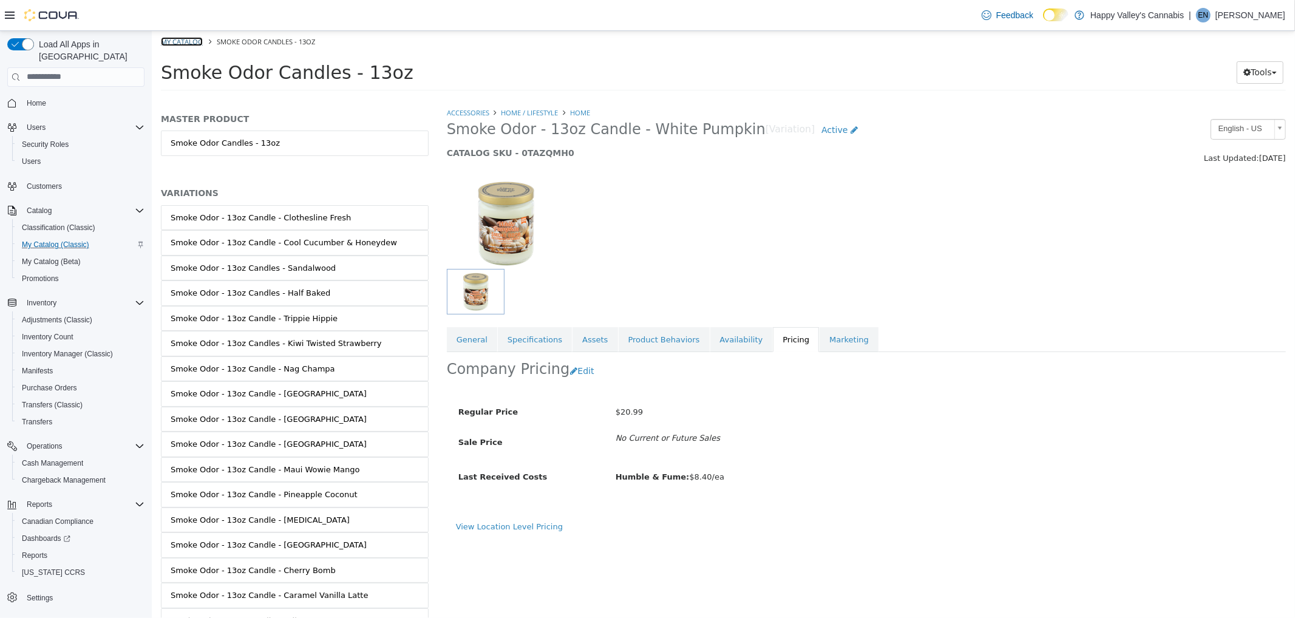
click at [190, 41] on link "My Catalog" at bounding box center [181, 40] width 42 height 9
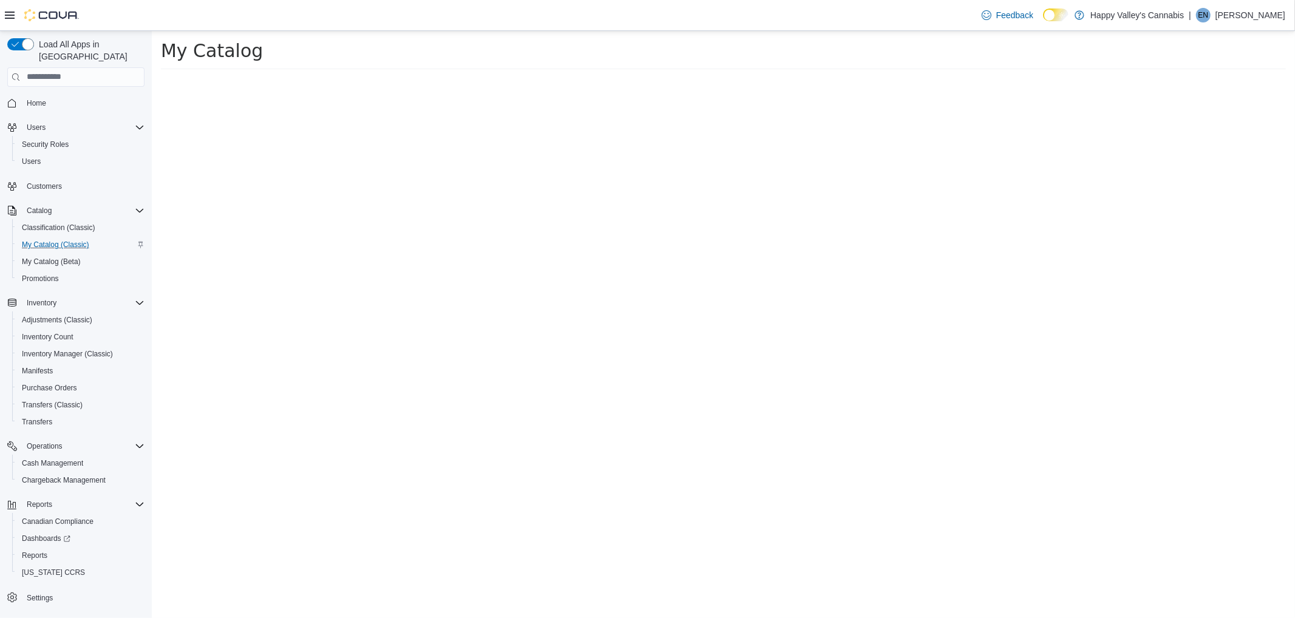
select select "**********"
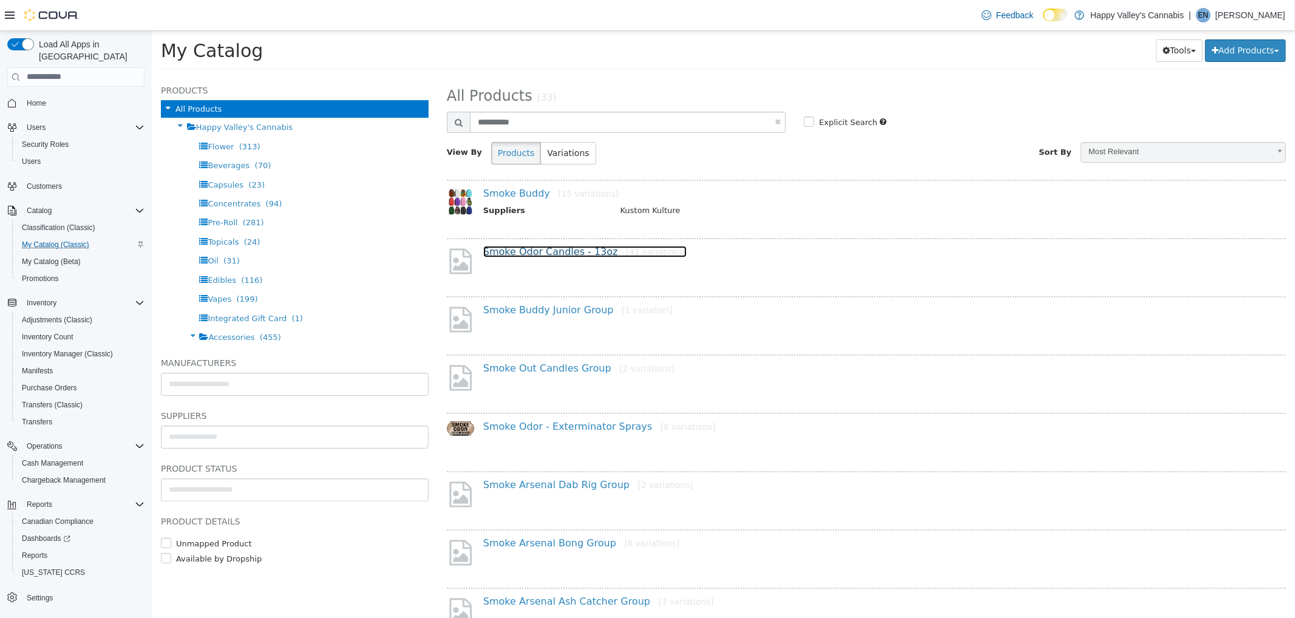
click at [547, 250] on link "Smoke Odor Candles - 13oz [41 variations]" at bounding box center [584, 251] width 203 height 12
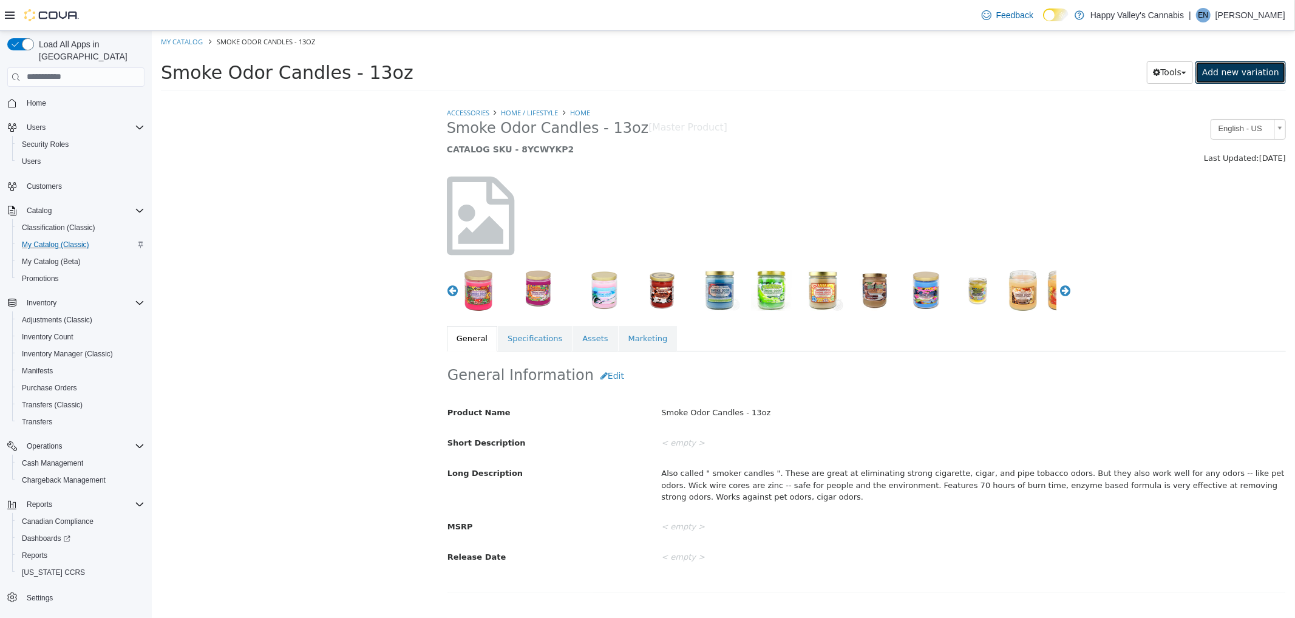
click at [1221, 73] on link "Add new variation" at bounding box center [1239, 72] width 90 height 22
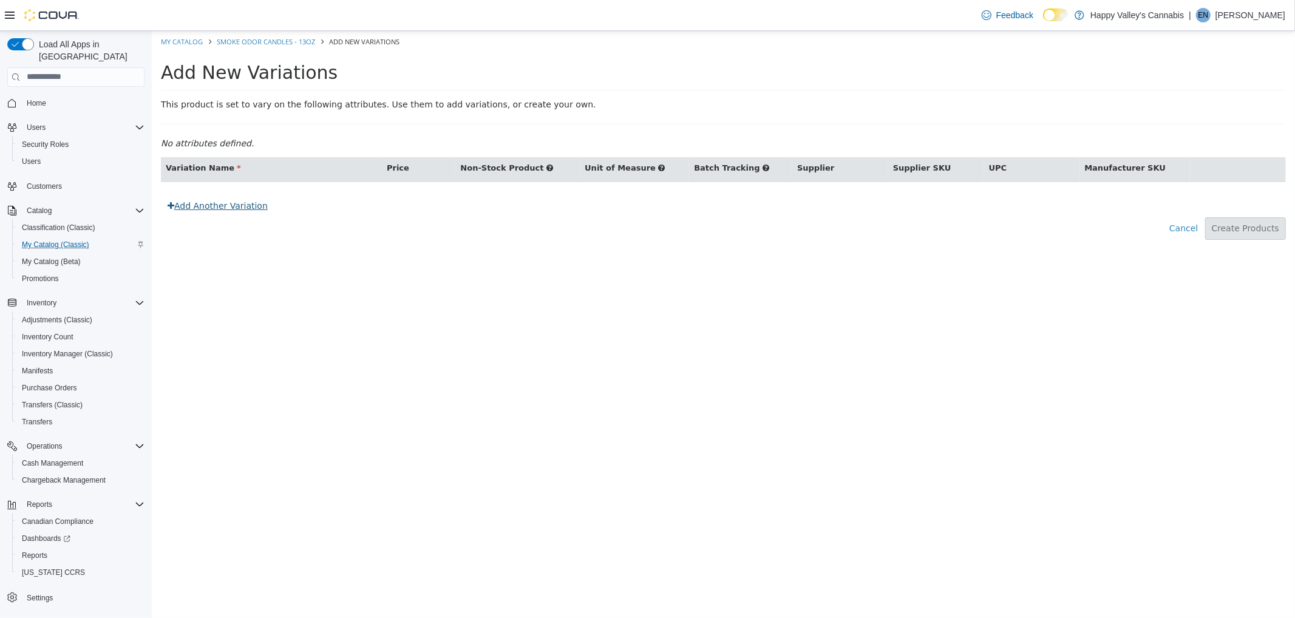
click at [189, 208] on link "Add Another Variation" at bounding box center [217, 205] width 114 height 22
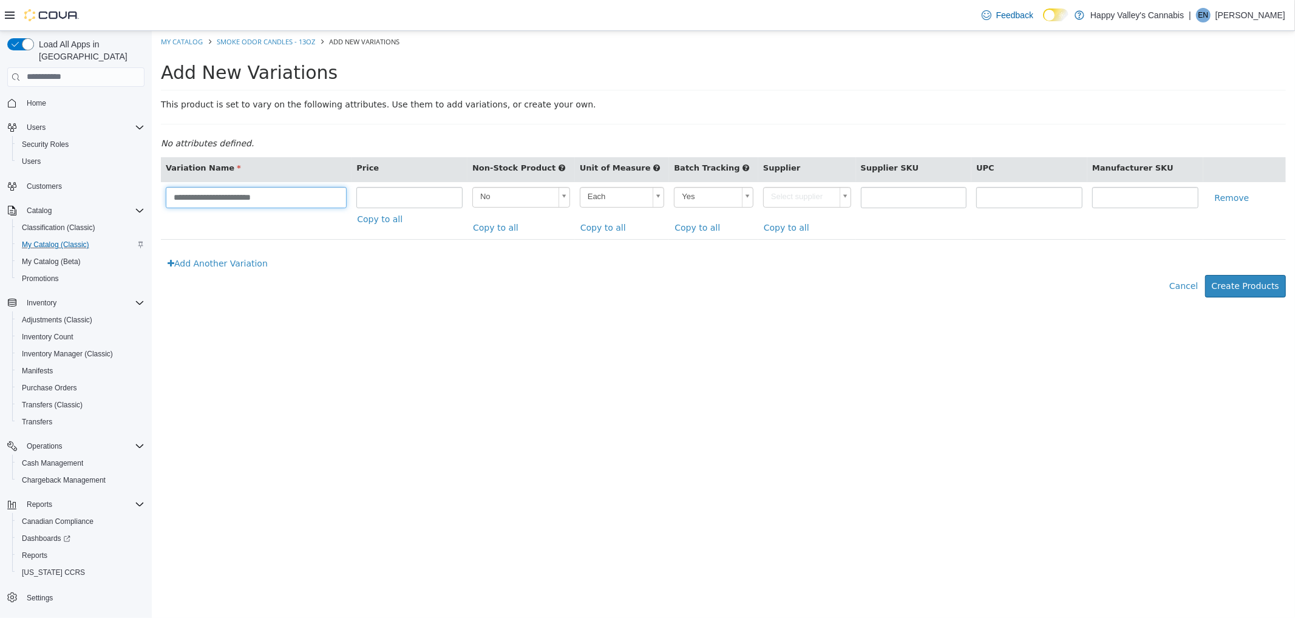
drag, startPoint x: 221, startPoint y: 195, endPoint x: 643, endPoint y: 206, distance: 422.6
click at [643, 206] on tr "**********" at bounding box center [722, 210] width 1125 height 58
type input "**********"
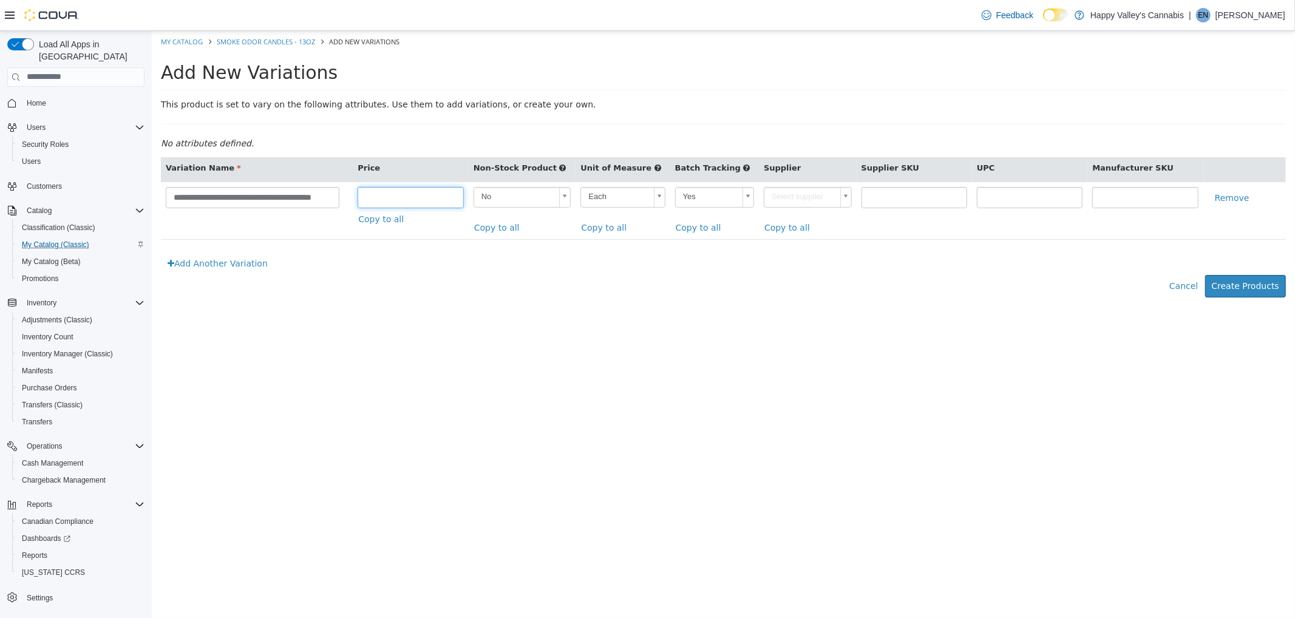
type input "*****"
click at [665, 191] on body "**********" at bounding box center [722, 169] width 1143 height 279
type input "**"
click at [760, 200] on body "**********" at bounding box center [722, 169] width 1143 height 279
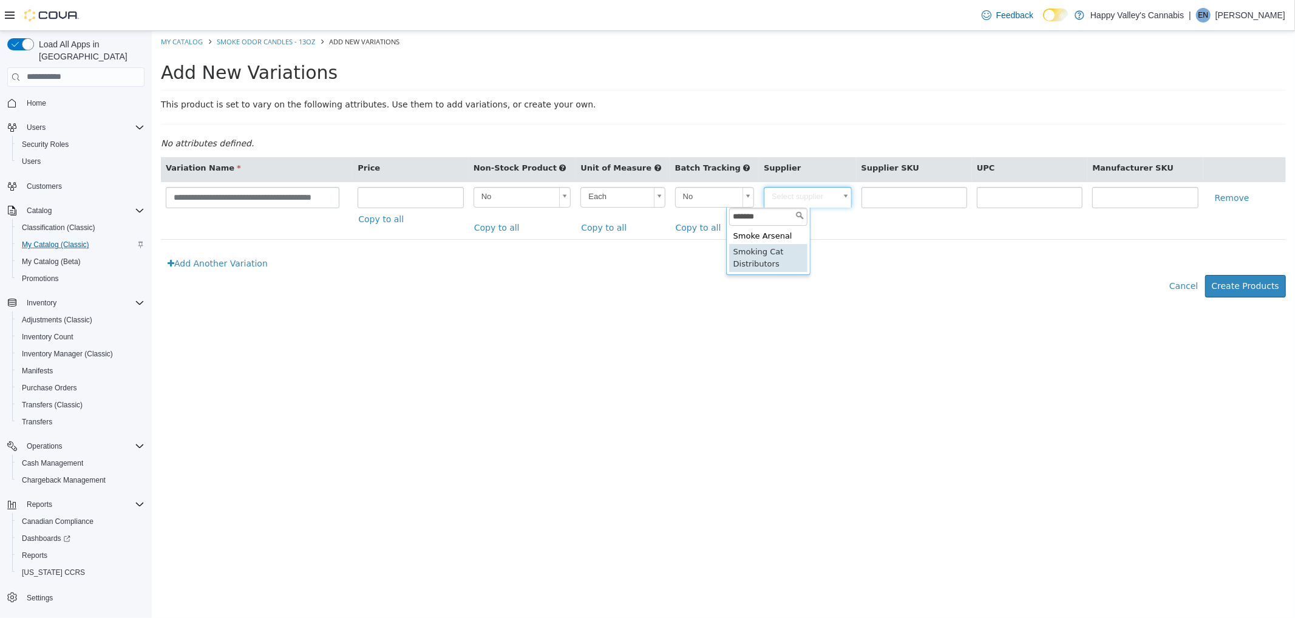
type input "*******"
click at [861, 191] on input "text" at bounding box center [914, 196] width 106 height 21
type input "******"
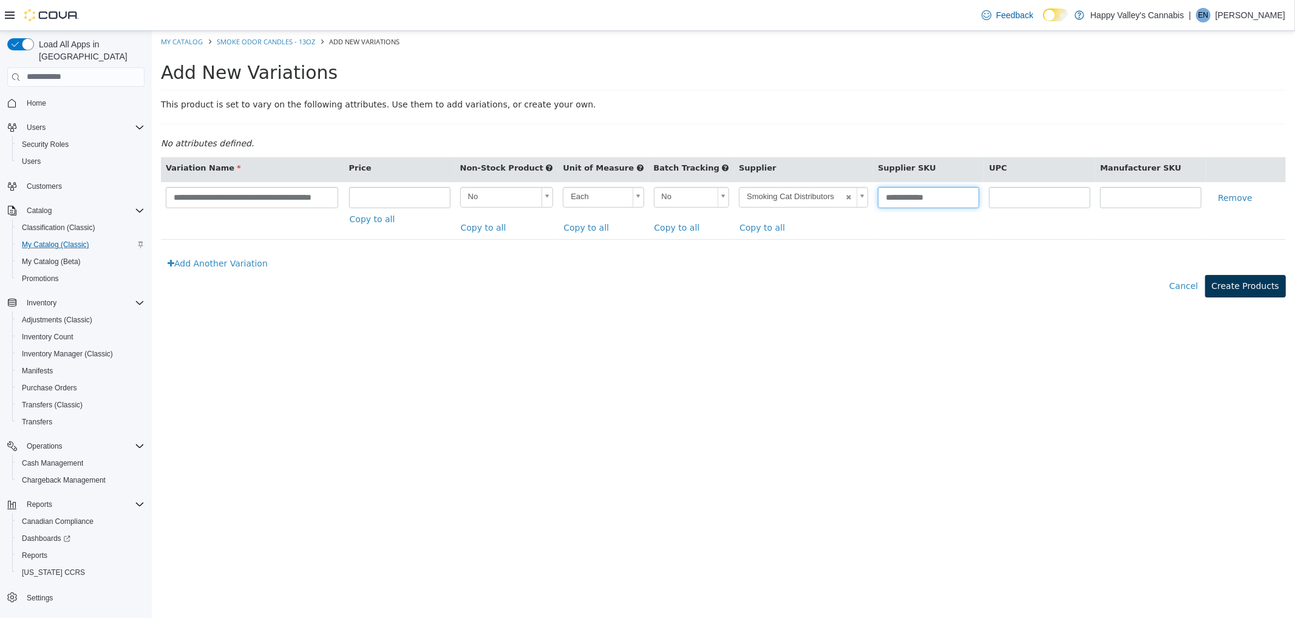
type input "**********"
click at [1235, 297] on button "Create Products" at bounding box center [1244, 285] width 81 height 22
type input "*****"
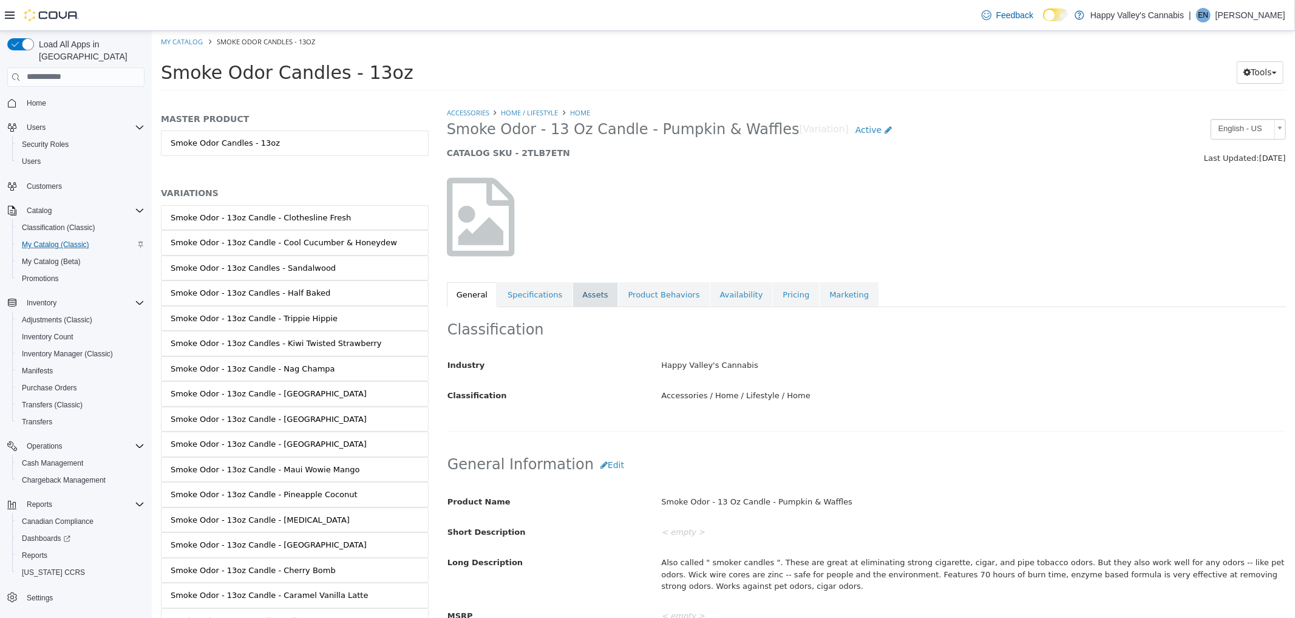
click at [572, 294] on link "Assets" at bounding box center [594, 294] width 45 height 25
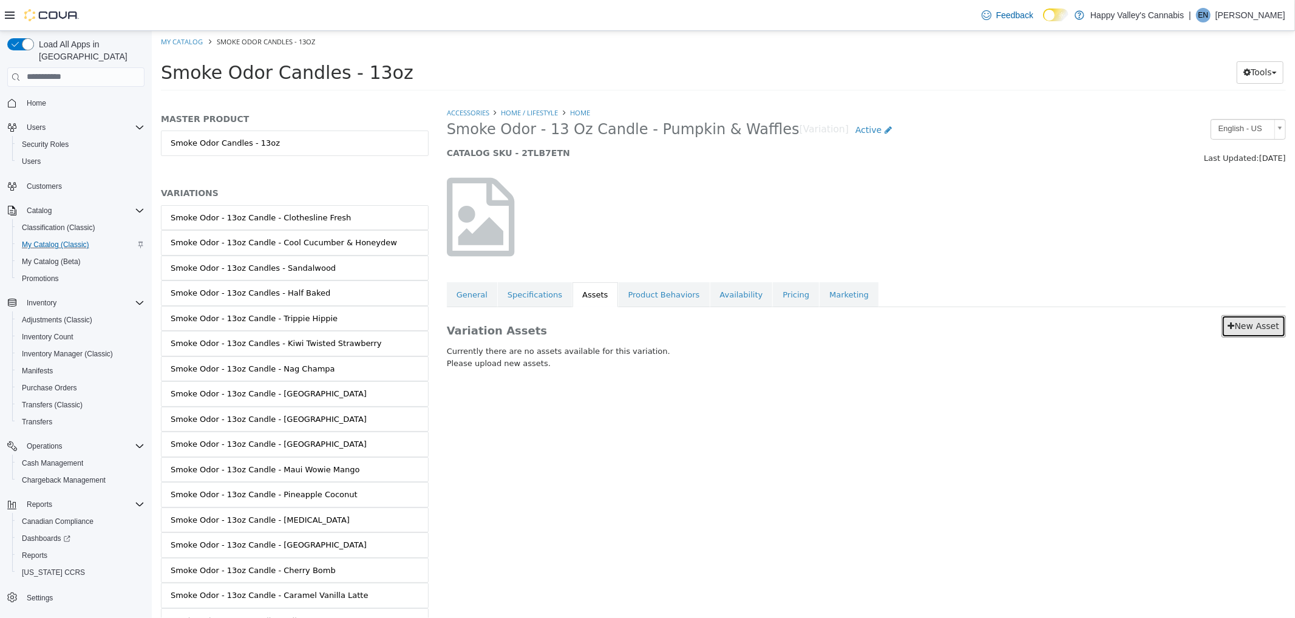
click at [1263, 330] on link "New Asset" at bounding box center [1253, 325] width 64 height 22
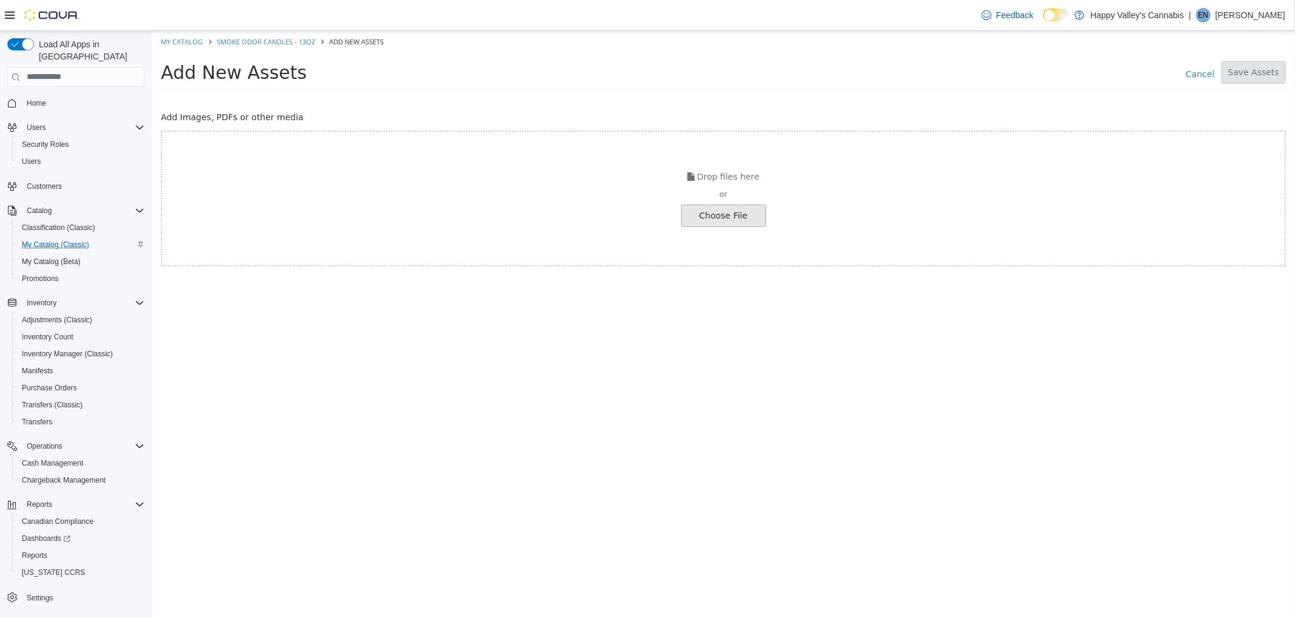
click at [740, 223] on input "file" at bounding box center [87, 215] width 1355 height 21
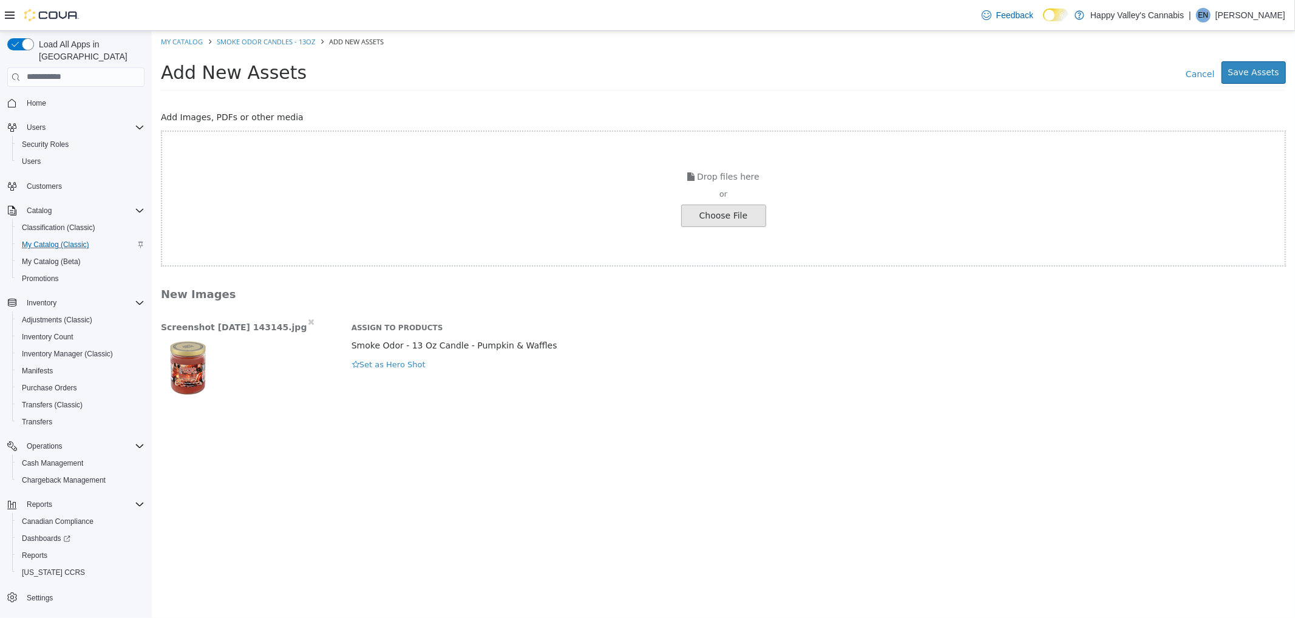
click at [416, 354] on div "Assign to Products Smoke Odor - 13 Oz Candle - Pumpkin & Waffles Hero Shot Set …" at bounding box center [818, 343] width 952 height 56
click at [407, 362] on button "Set as Hero Shot" at bounding box center [388, 363] width 75 height 13
click at [1262, 73] on button "Save Assets" at bounding box center [1253, 72] width 64 height 22
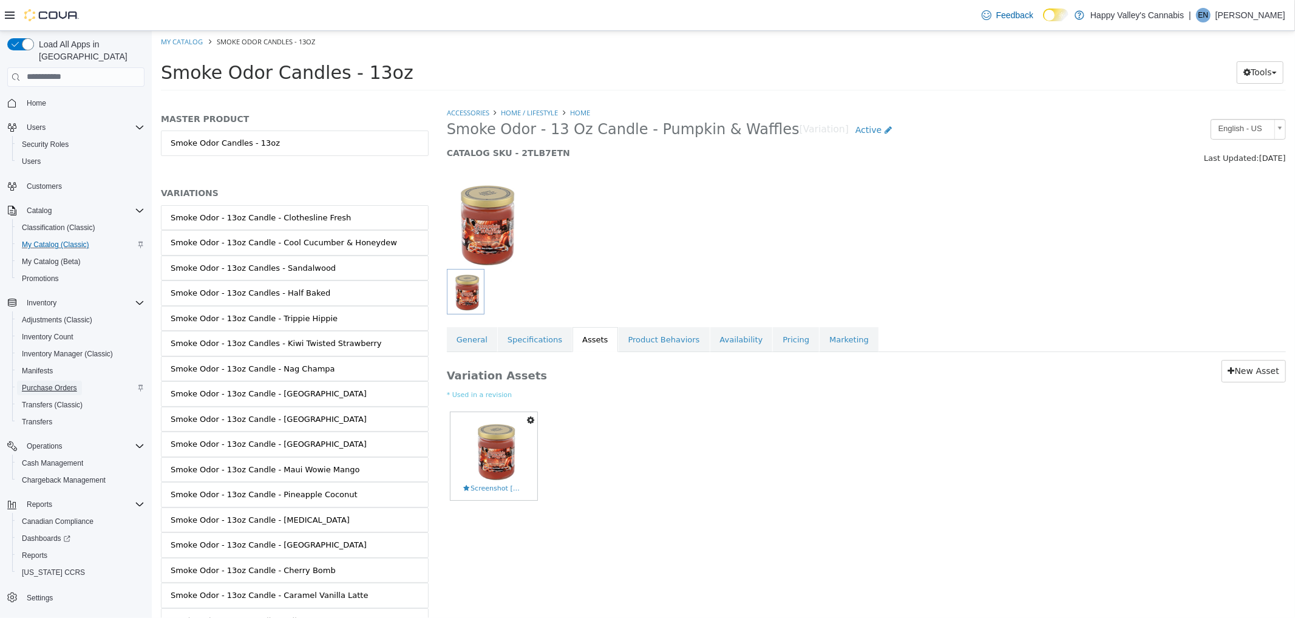
click at [69, 383] on span "Purchase Orders" at bounding box center [49, 388] width 55 height 10
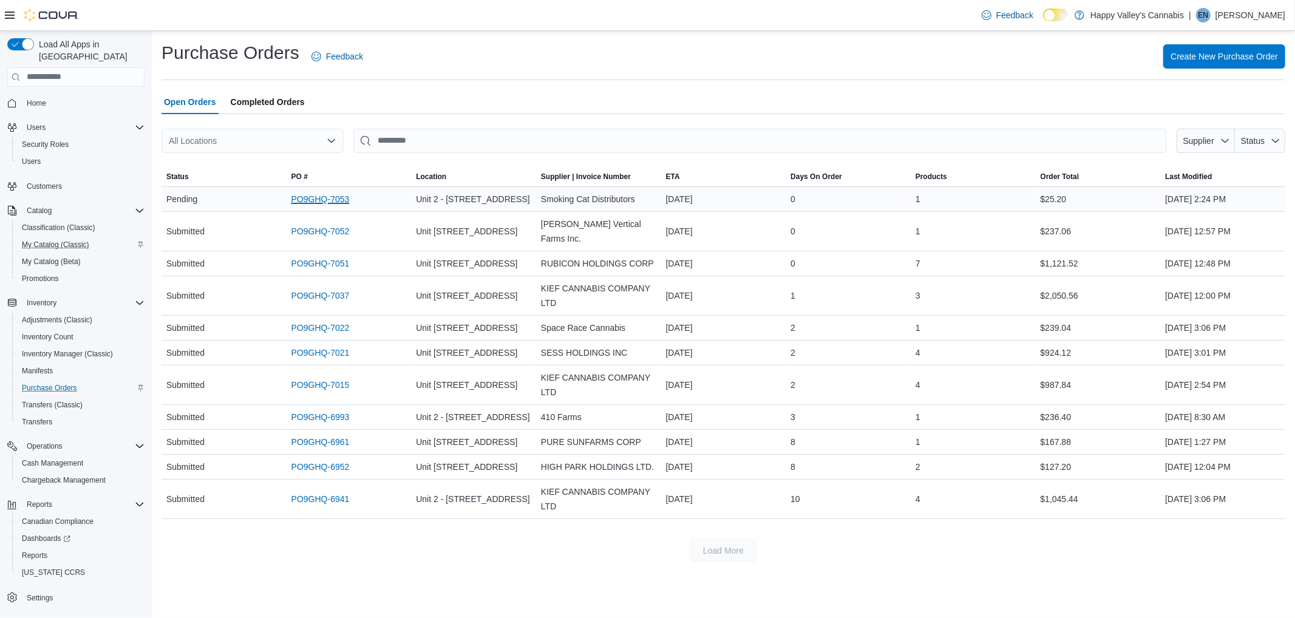
click at [341, 196] on link "PO9GHQ-7053" at bounding box center [320, 199] width 58 height 15
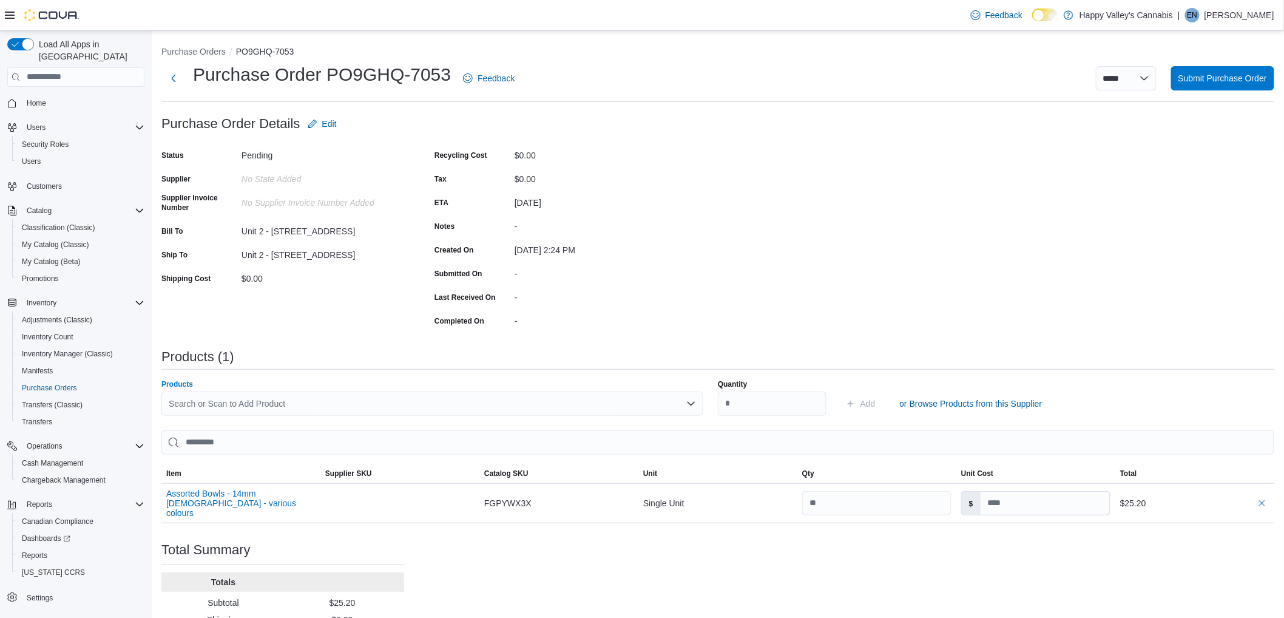
click at [553, 410] on div "Search or Scan to Add Product" at bounding box center [432, 403] width 542 height 24
type input "****"
type input "*"
click at [876, 402] on span "Add" at bounding box center [868, 404] width 15 height 12
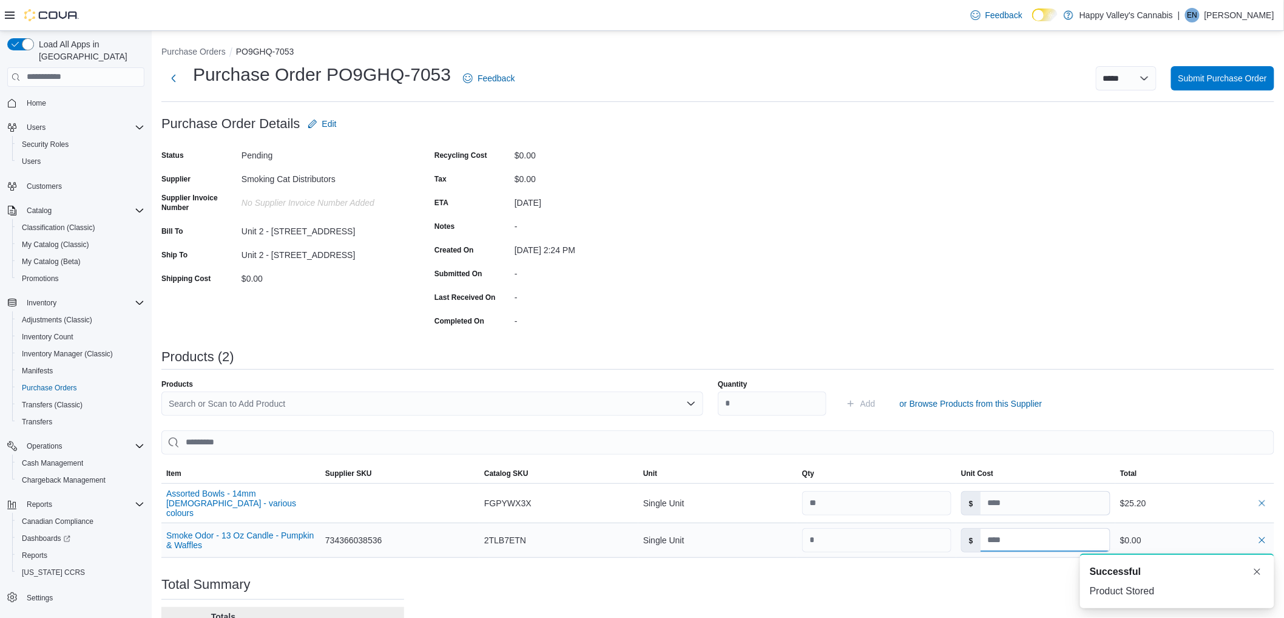
click at [1026, 543] on input at bounding box center [1045, 540] width 129 height 23
click at [1058, 535] on input at bounding box center [1045, 540] width 129 height 23
type input "****"
click at [1204, 189] on div "Purchase Order: PO9GHQ-7053 Feedback Purchase Order Details Edit Status Pending…" at bounding box center [717, 417] width 1113 height 610
click at [1247, 49] on ol "Purchase Orders PO9GHQ-7053" at bounding box center [717, 53] width 1113 height 15
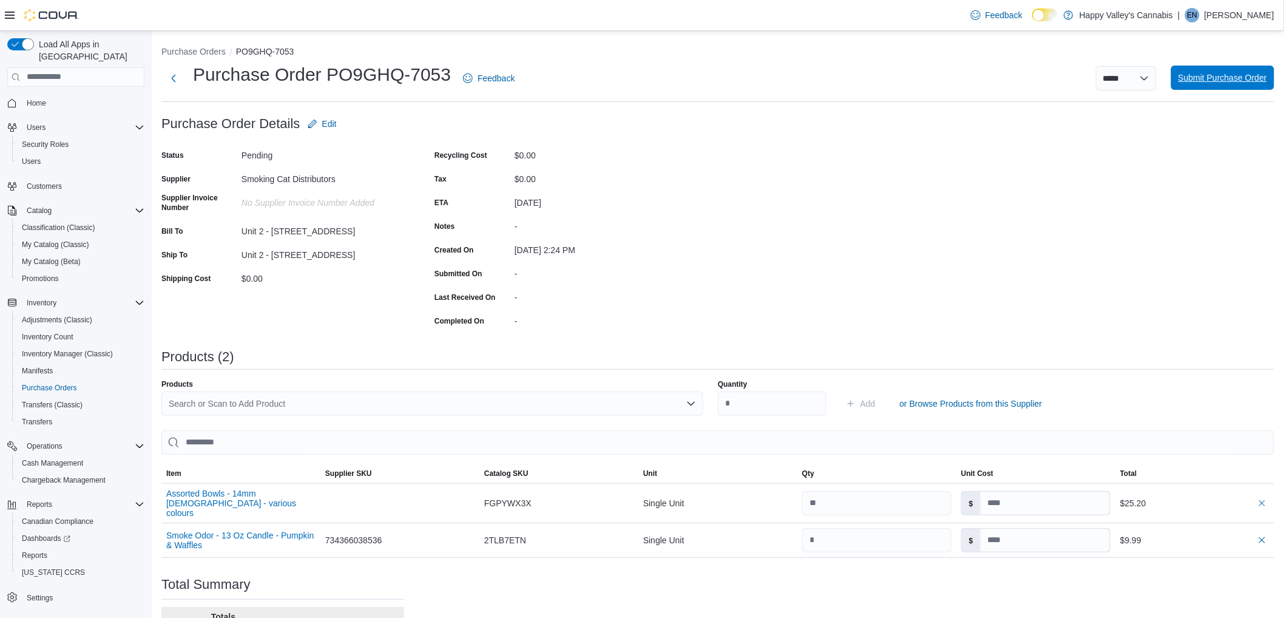
click at [1245, 66] on span "Submit Purchase Order" at bounding box center [1223, 78] width 89 height 24
type input "****"
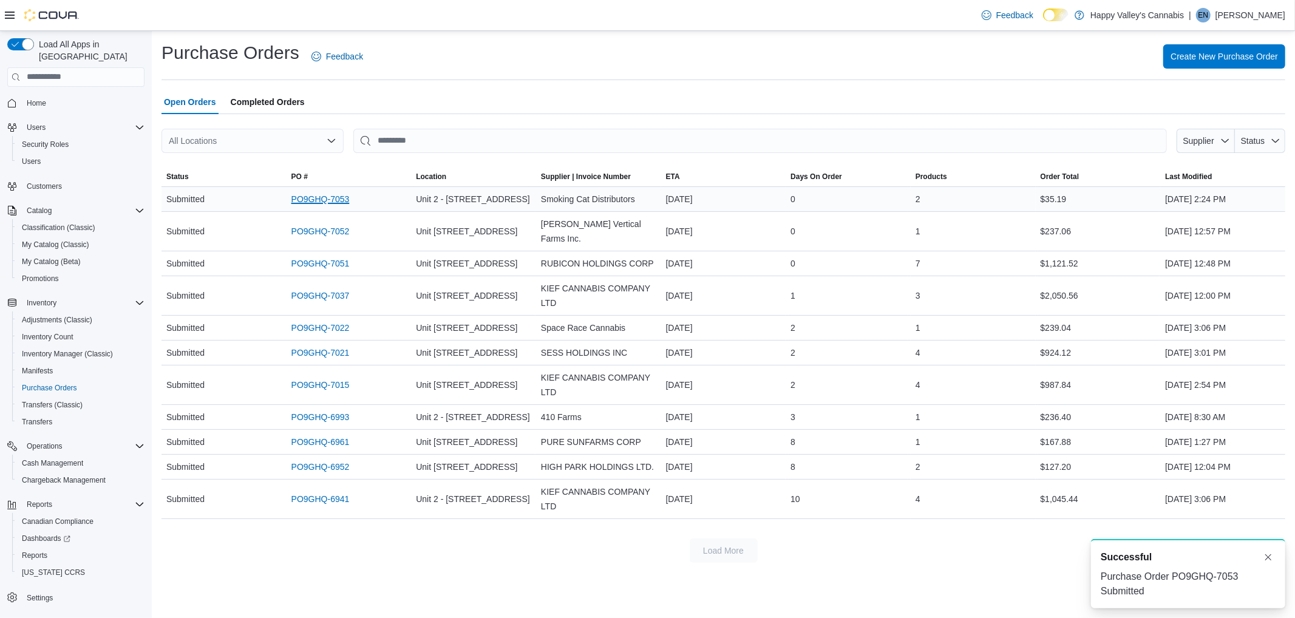
click at [293, 197] on link "PO9GHQ-7053" at bounding box center [320, 199] width 58 height 15
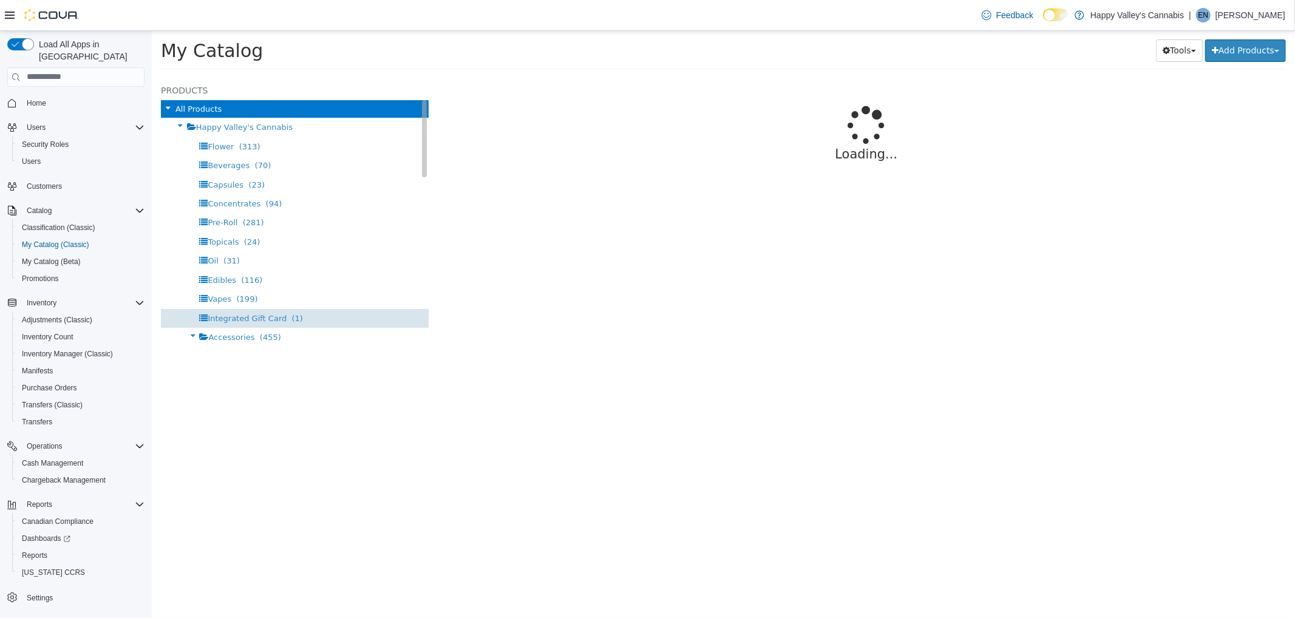
select select "**********"
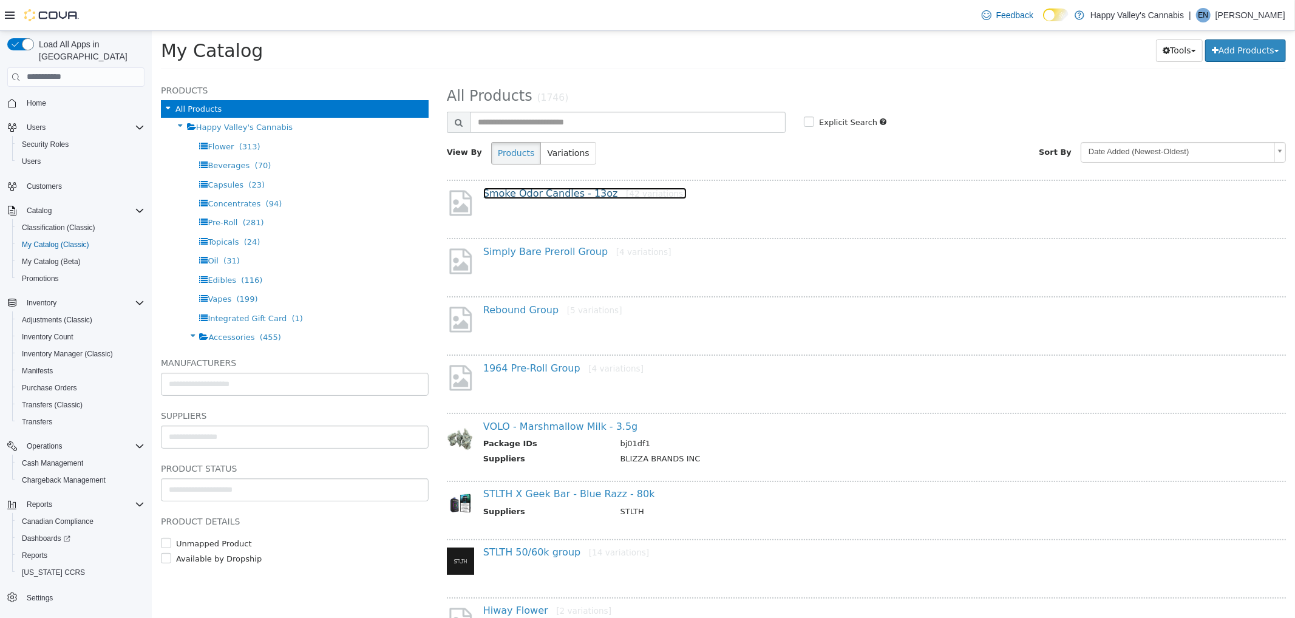
click at [549, 194] on link "Smoke Odor Candles - 13oz [42 variations]" at bounding box center [584, 193] width 203 height 12
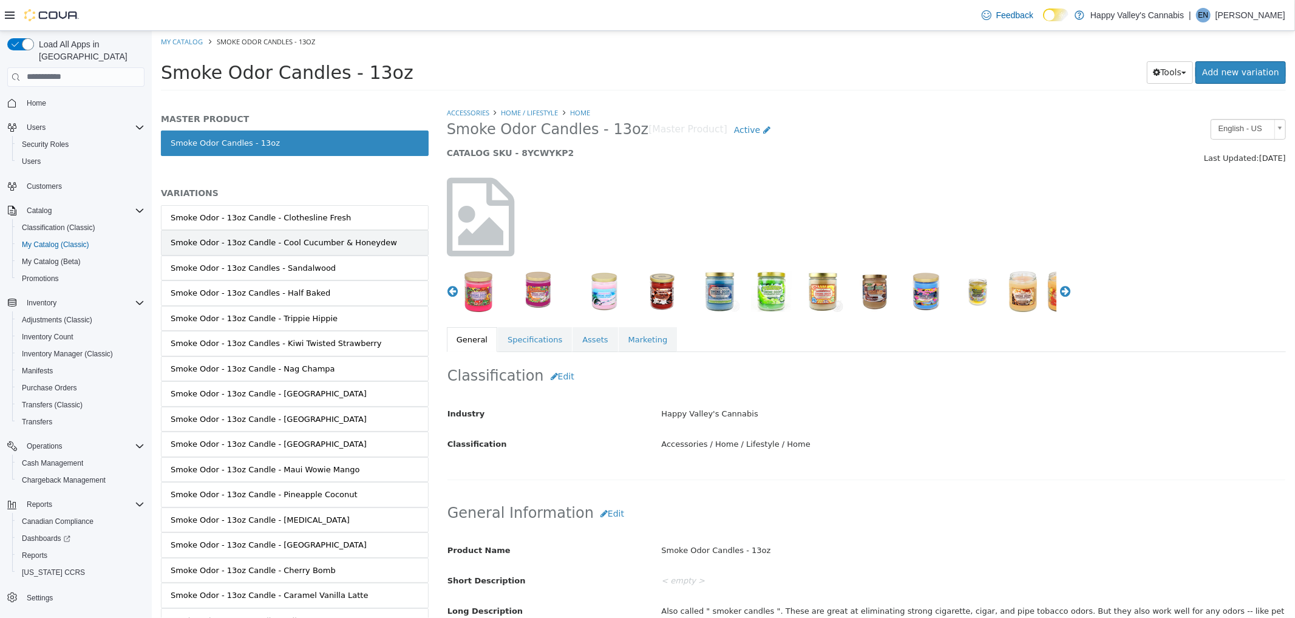
click at [364, 231] on link "Smoke Odor - 13oz Candle - Cool Cucumber & Honeydew" at bounding box center [294, 241] width 268 height 25
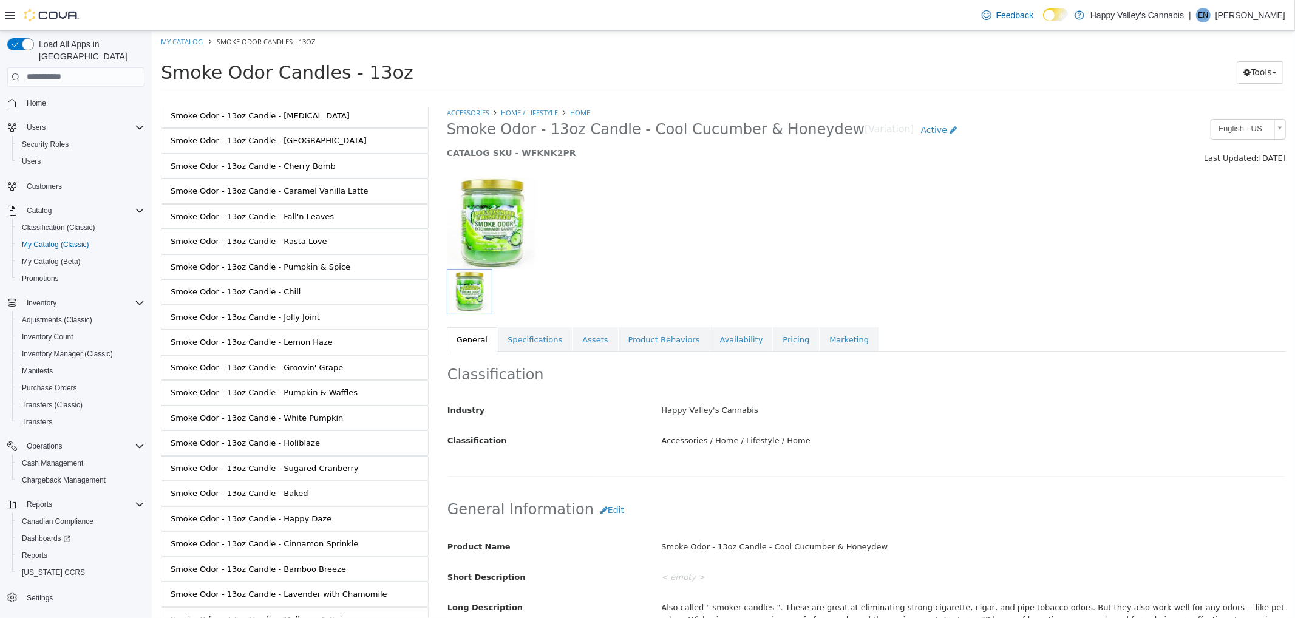
scroll to position [691, 0]
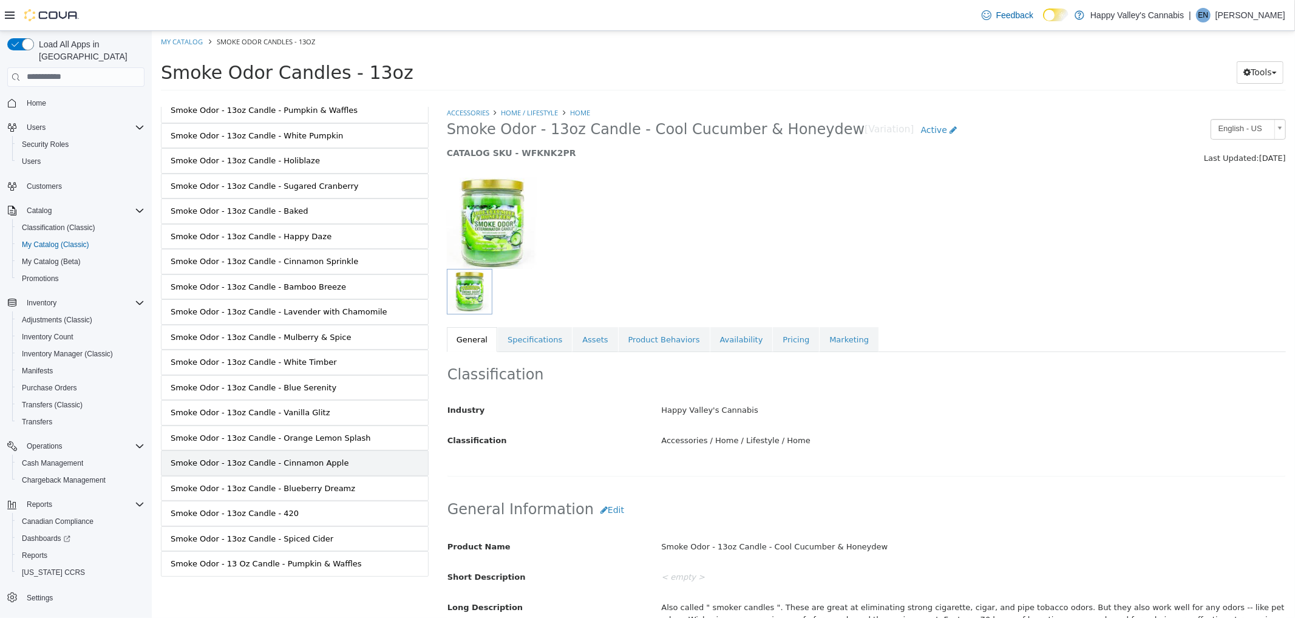
click at [300, 468] on div "Smoke Odor - 13oz Candle - Cinnamon Apple" at bounding box center [259, 462] width 178 height 12
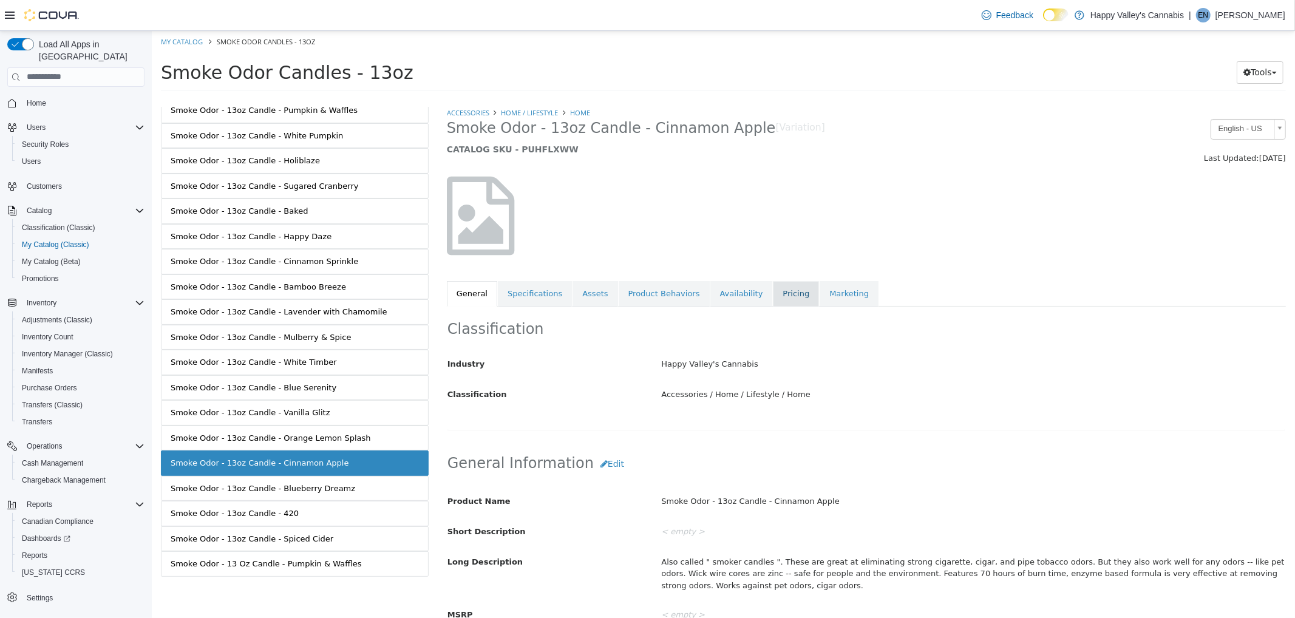
click at [779, 298] on link "Pricing" at bounding box center [795, 292] width 46 height 25
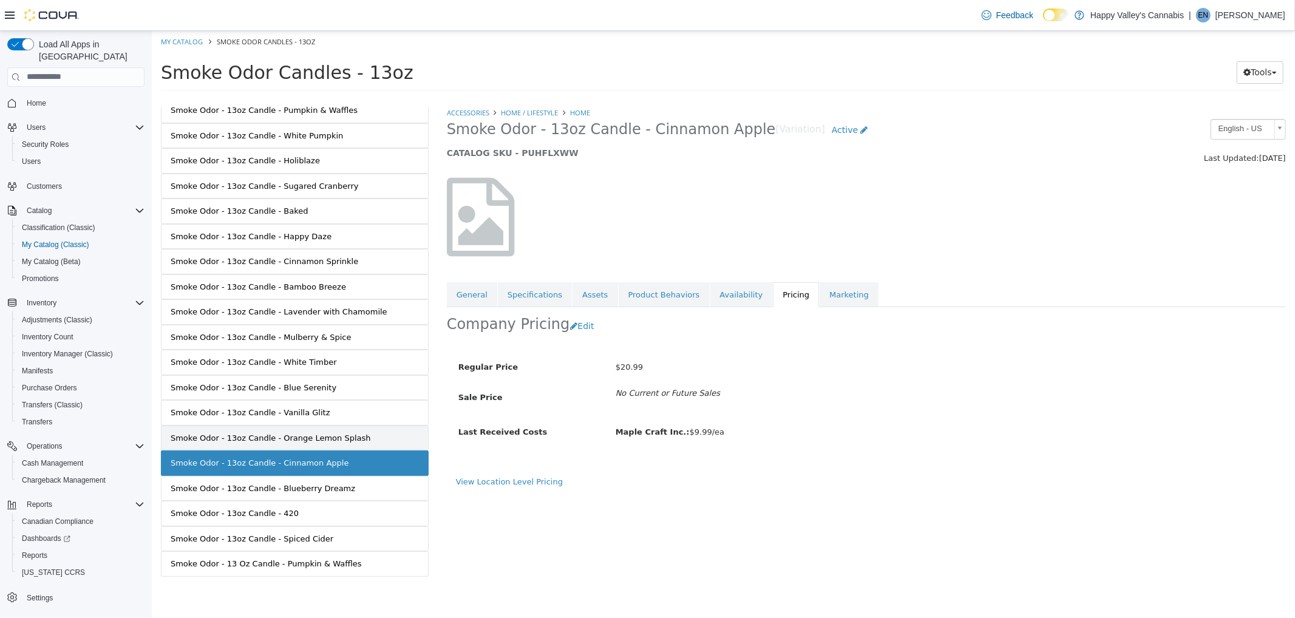
click at [185, 437] on div "Smoke Odor - 13oz Candle - Orange Lemon Splash" at bounding box center [270, 438] width 200 height 12
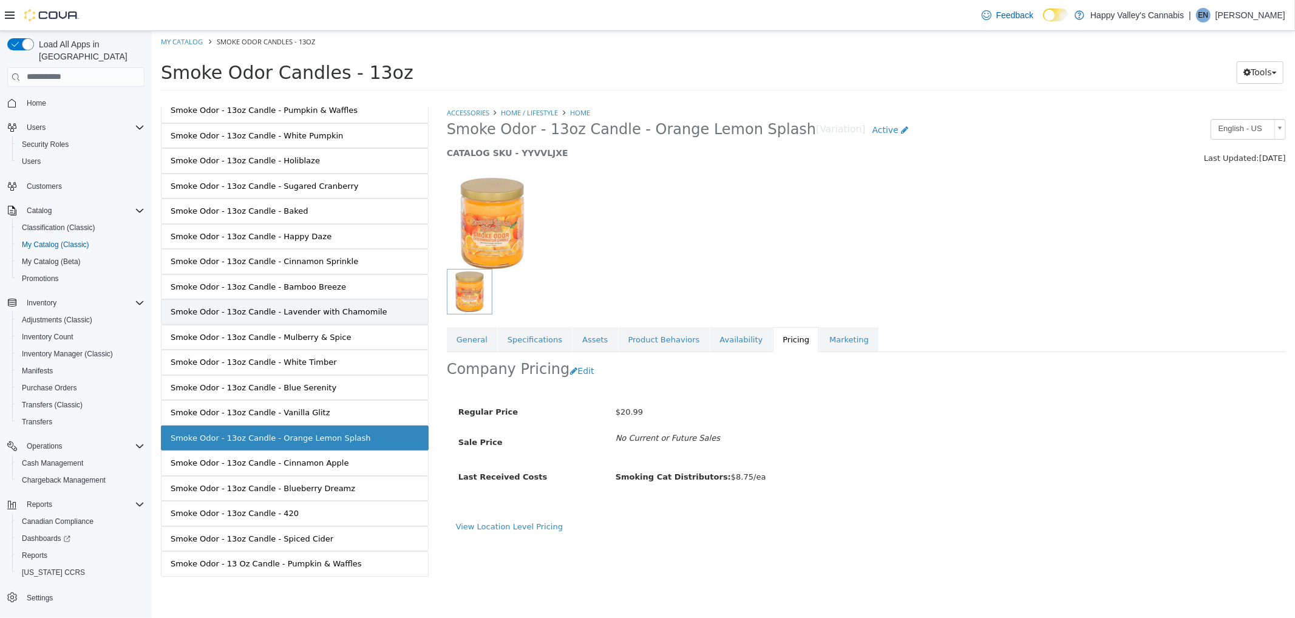
click at [360, 299] on link "Smoke Odor - 13oz Candle - Lavender with Chamomile" at bounding box center [294, 311] width 268 height 25
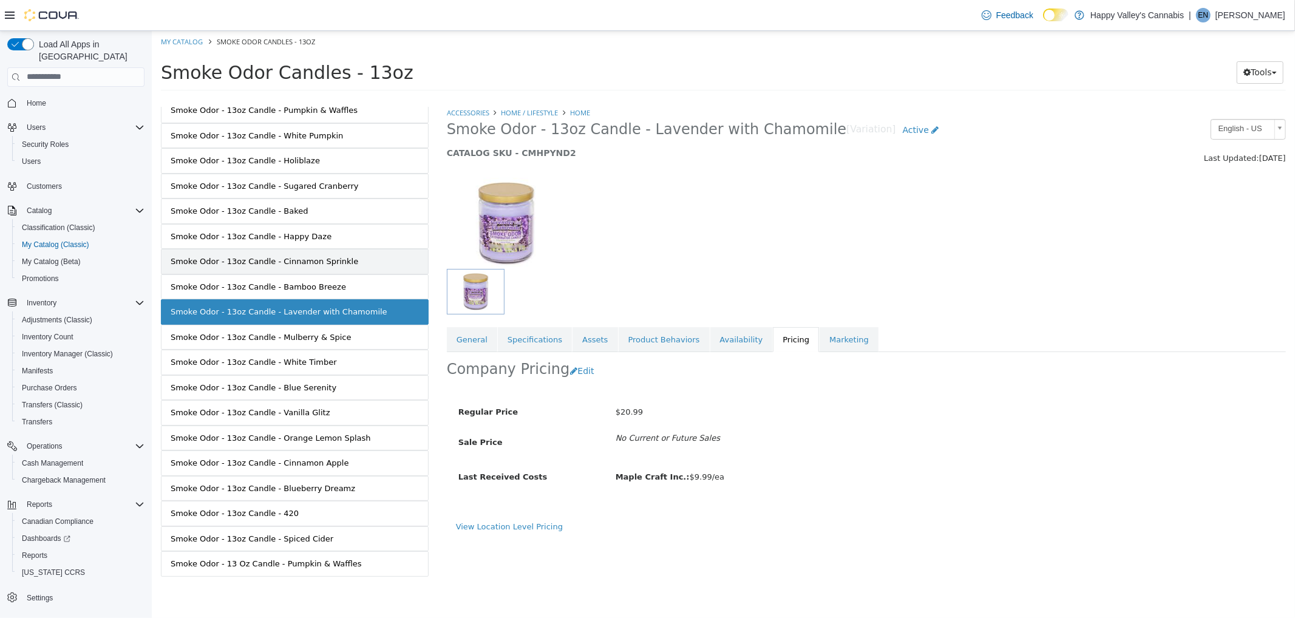
click at [335, 261] on div "Smoke Odor - 13oz Candle - Cinnamon Sprinkle" at bounding box center [264, 261] width 188 height 12
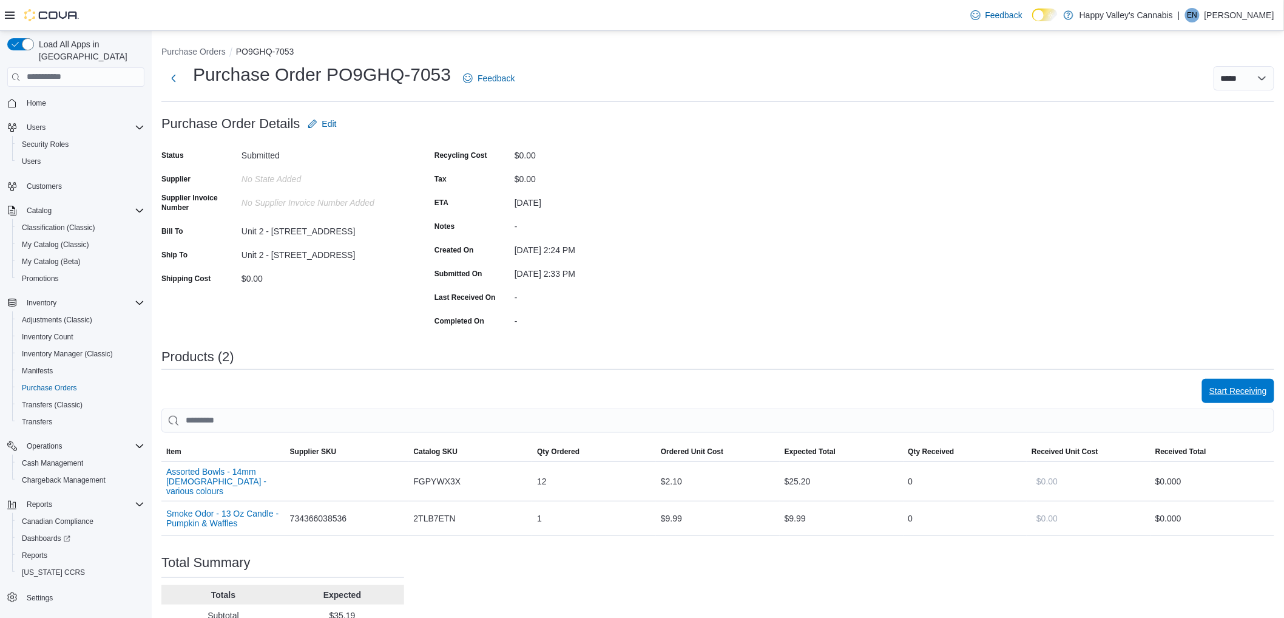
click at [1243, 382] on span "Start Receiving" at bounding box center [1239, 391] width 58 height 24
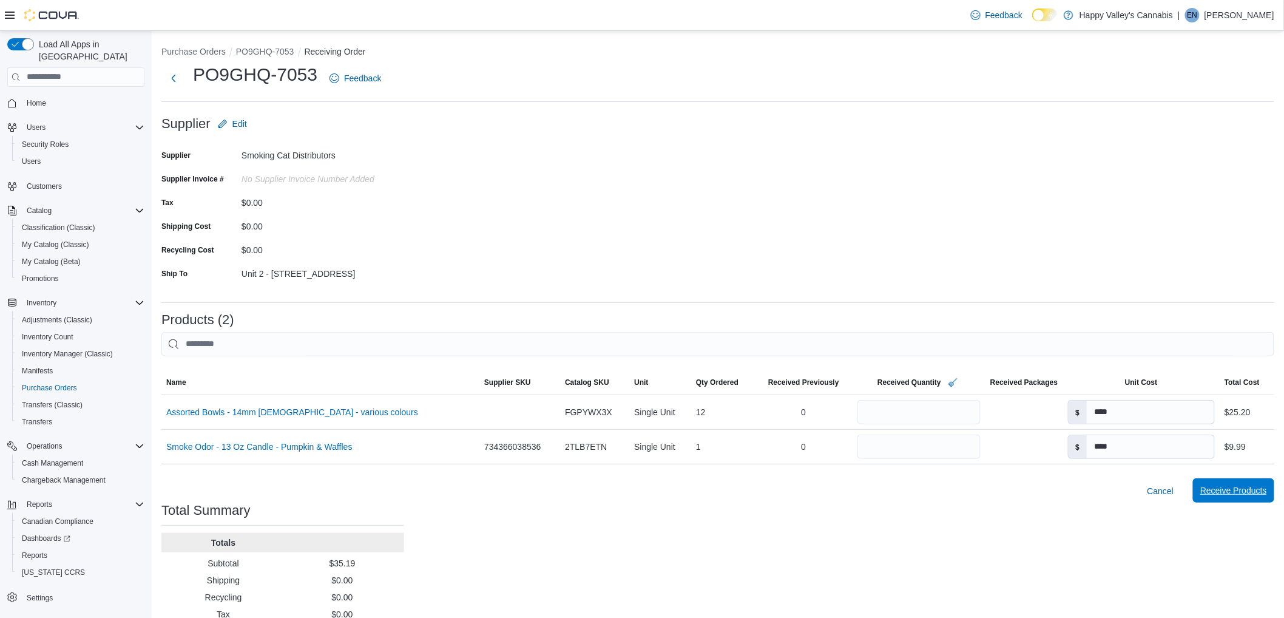
click at [1239, 493] on span "Receive Products" at bounding box center [1234, 490] width 67 height 12
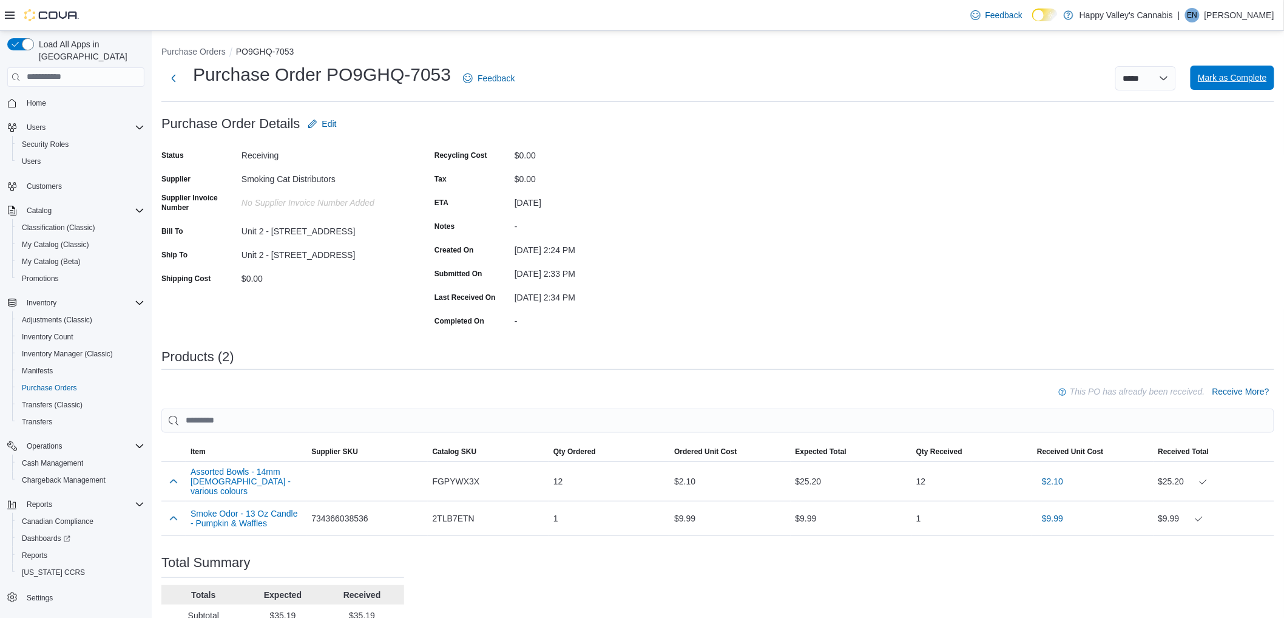
click at [1236, 69] on span "Mark as Complete" at bounding box center [1232, 78] width 69 height 24
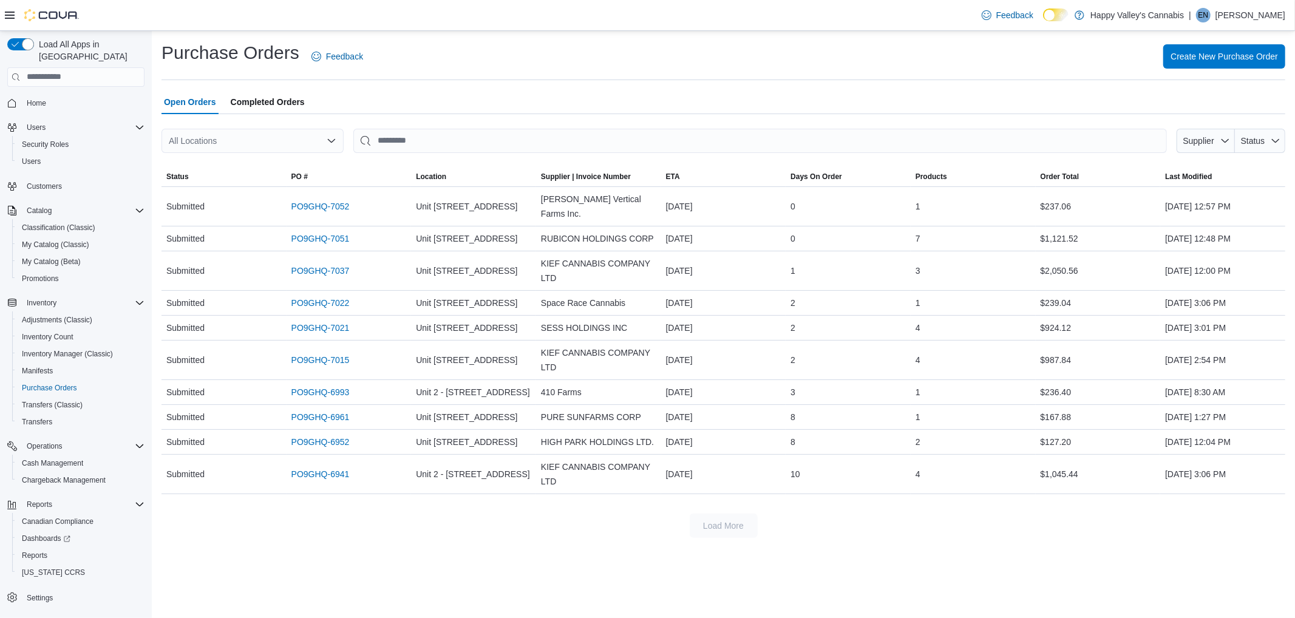
drag, startPoint x: 263, startPoint y: 136, endPoint x: 264, endPoint y: 146, distance: 10.4
click at [263, 136] on div "All Locations" at bounding box center [252, 141] width 182 height 24
click at [272, 180] on span "Unit 2 - [STREET_ADDRESS]" at bounding box center [259, 179] width 114 height 12
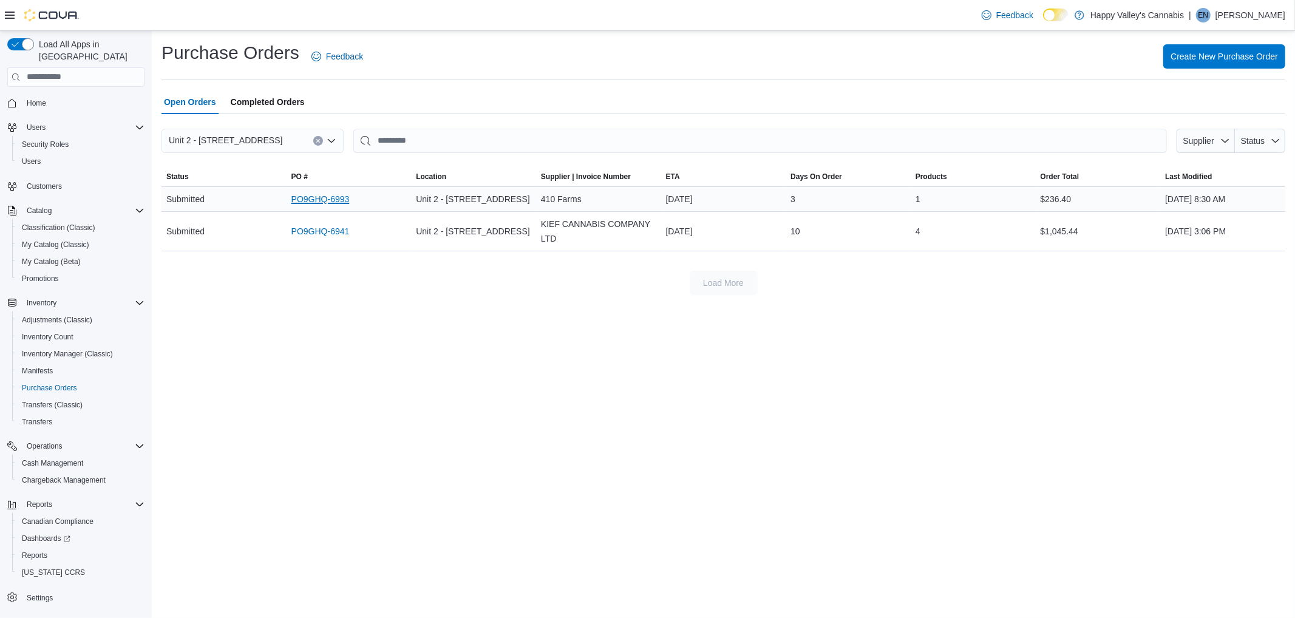
click at [334, 198] on link "PO9GHQ-6993" at bounding box center [320, 199] width 58 height 15
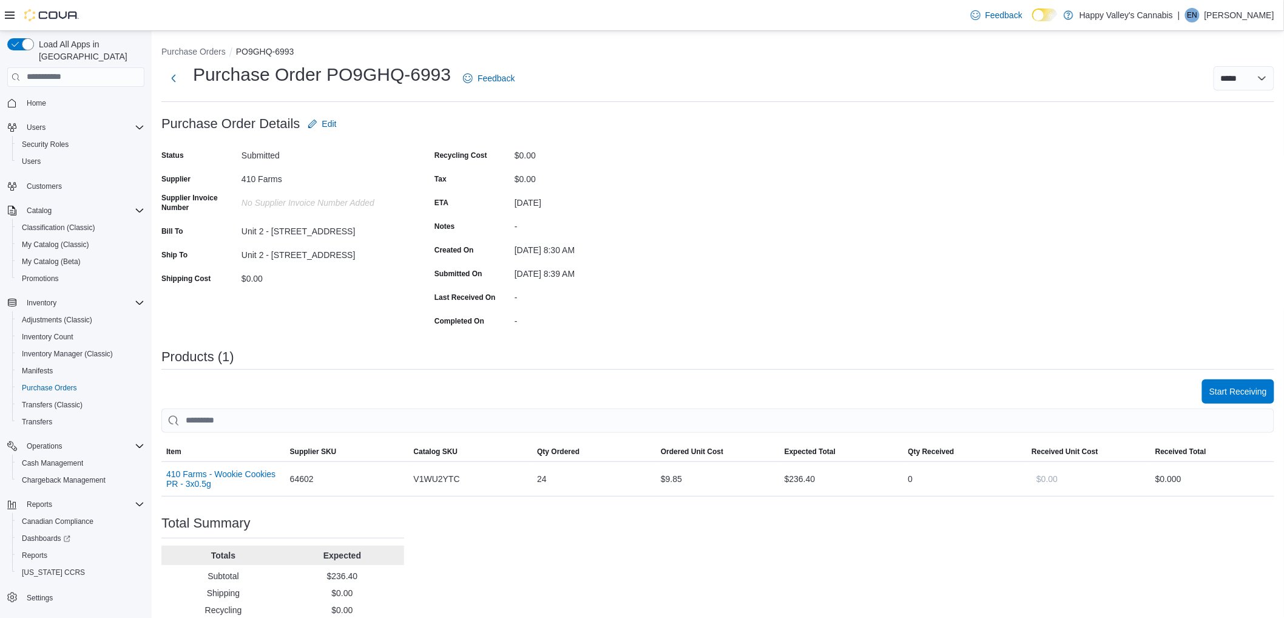
click at [46, 419] on div "Home Users Security Roles Users Customers Catalog Classification (Classic) My C…" at bounding box center [75, 350] width 137 height 517
click at [46, 417] on span "Transfers" at bounding box center [37, 422] width 30 height 10
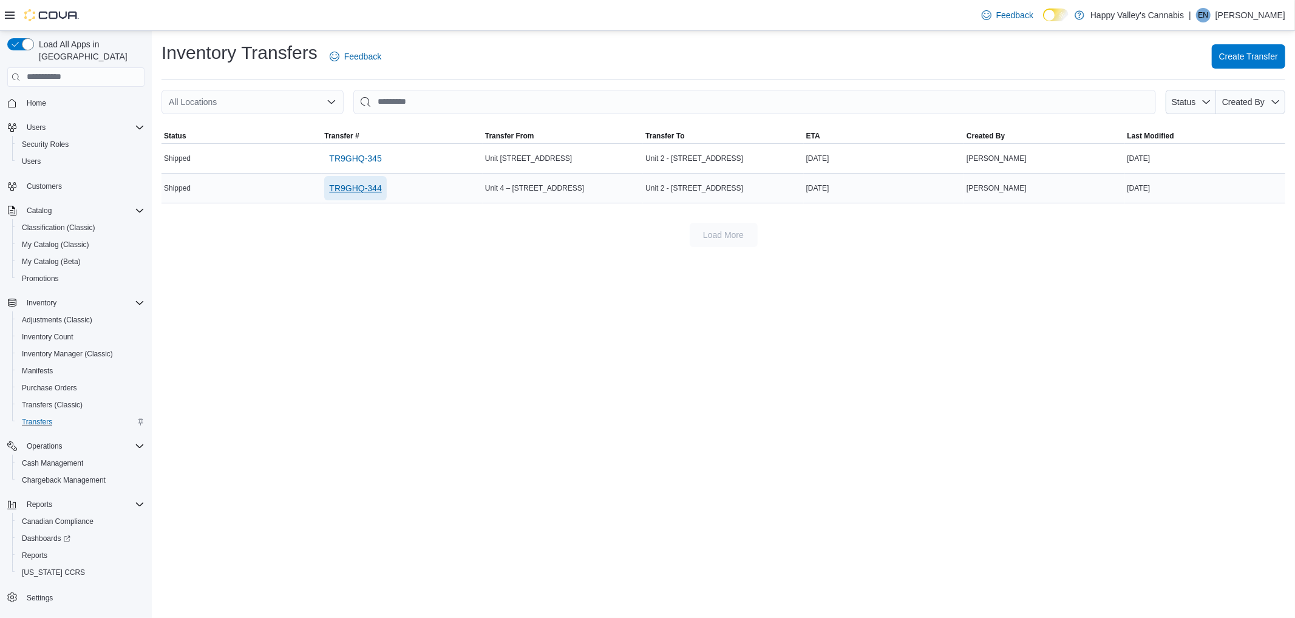
click at [356, 182] on span "TR9GHQ-344" at bounding box center [355, 188] width 52 height 12
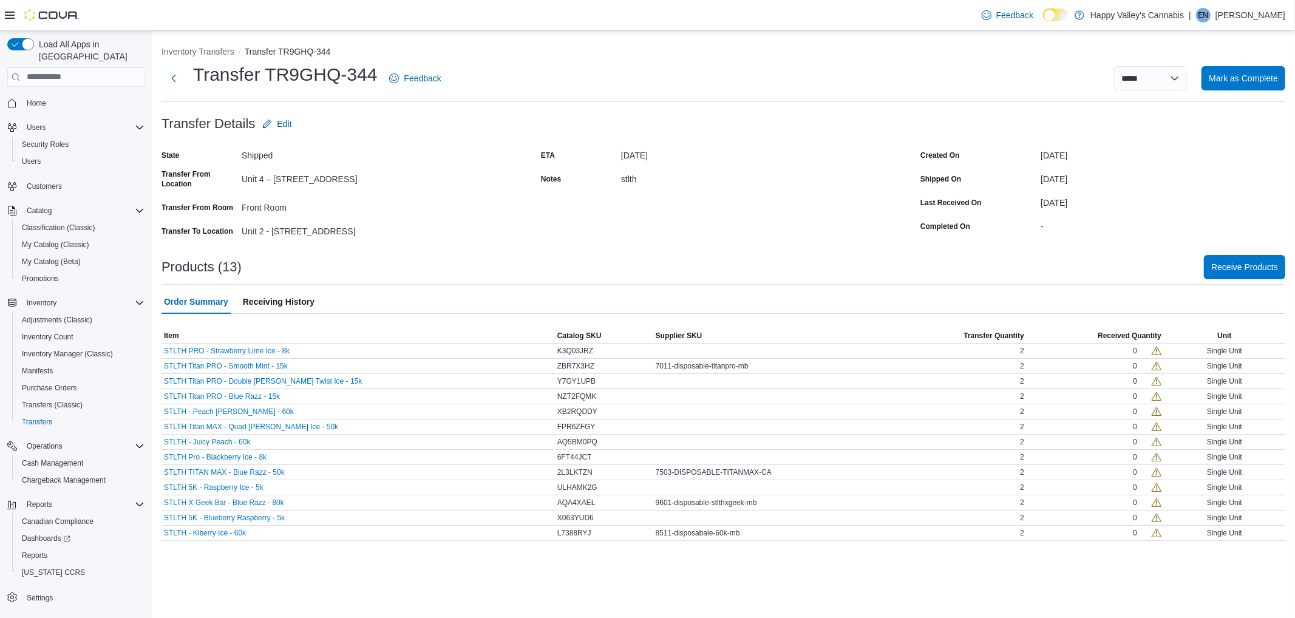
click at [1250, 282] on div "**********" at bounding box center [722, 293] width 1123 height 495
click at [1272, 247] on div at bounding box center [722, 247] width 1123 height 15
click at [1272, 275] on span "Receive Products" at bounding box center [1244, 266] width 67 height 24
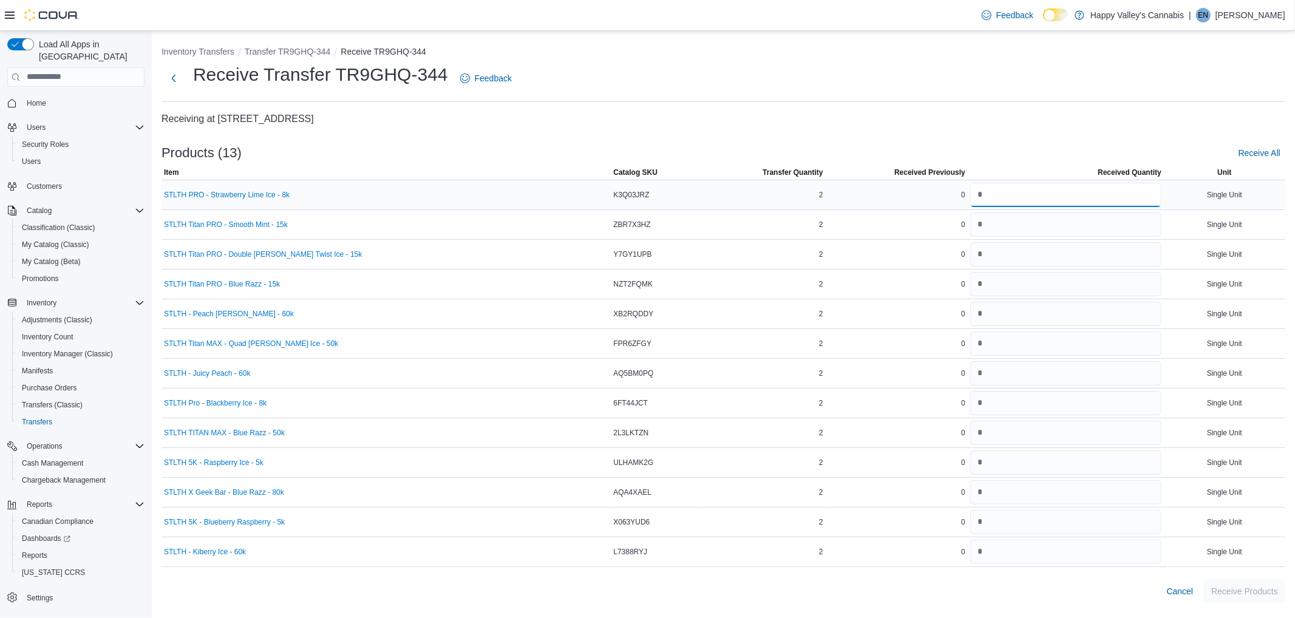
click at [1122, 202] on input "number" at bounding box center [1065, 195] width 191 height 24
type input "*"
click at [1125, 222] on input "number" at bounding box center [1065, 224] width 191 height 24
type input "*"
click at [1034, 251] on input "number" at bounding box center [1065, 254] width 191 height 24
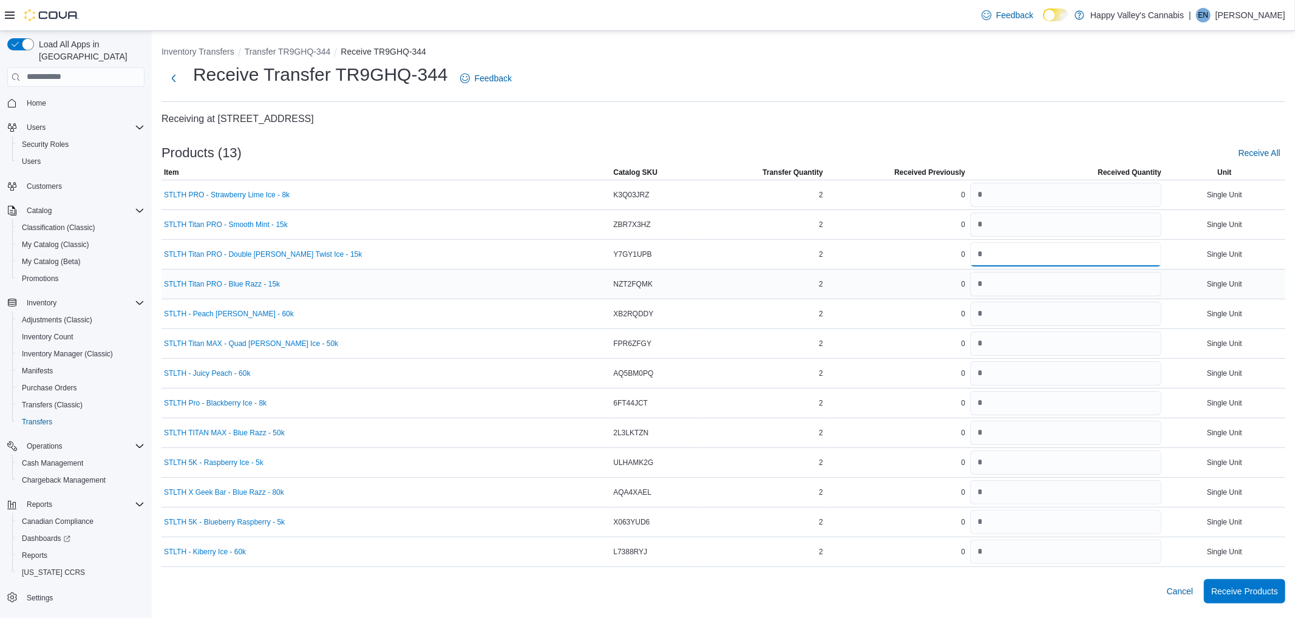
type input "*"
click at [973, 286] on input "number" at bounding box center [1065, 284] width 191 height 24
type input "*"
click at [1008, 308] on input "number" at bounding box center [1065, 314] width 191 height 24
type input "*"
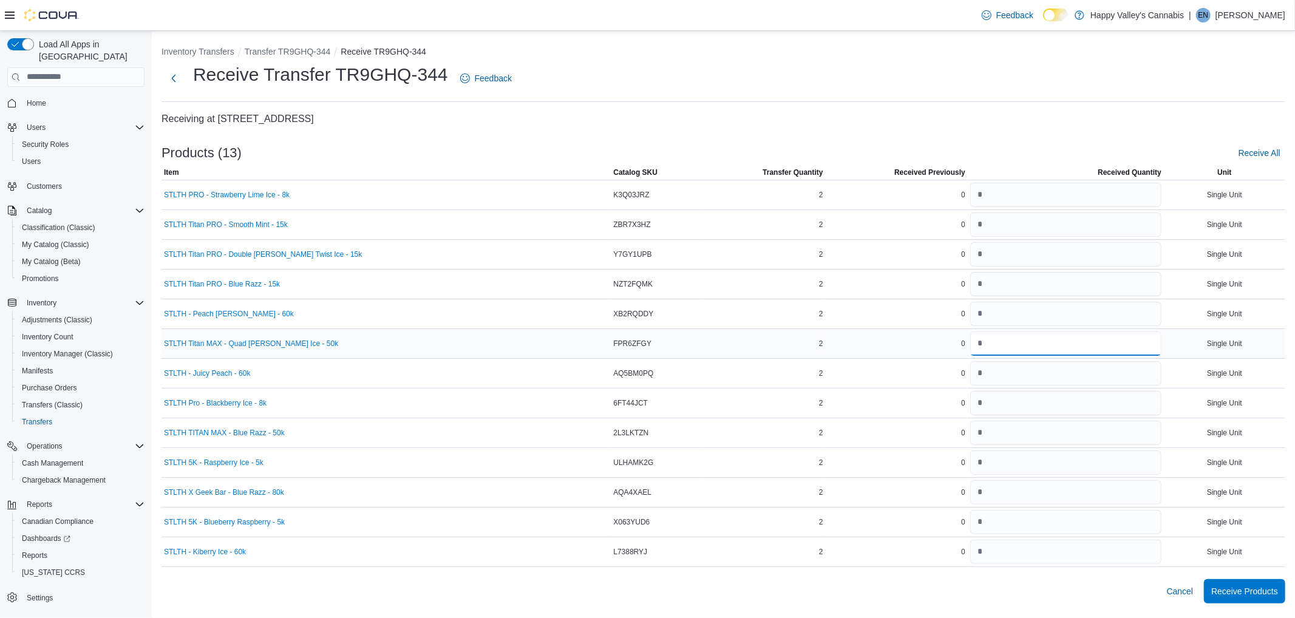
click at [1039, 346] on input "number" at bounding box center [1065, 343] width 191 height 24
type input "*"
click at [1015, 374] on input "number" at bounding box center [1065, 373] width 191 height 24
type input "*"
click at [1102, 402] on input "number" at bounding box center [1065, 403] width 191 height 24
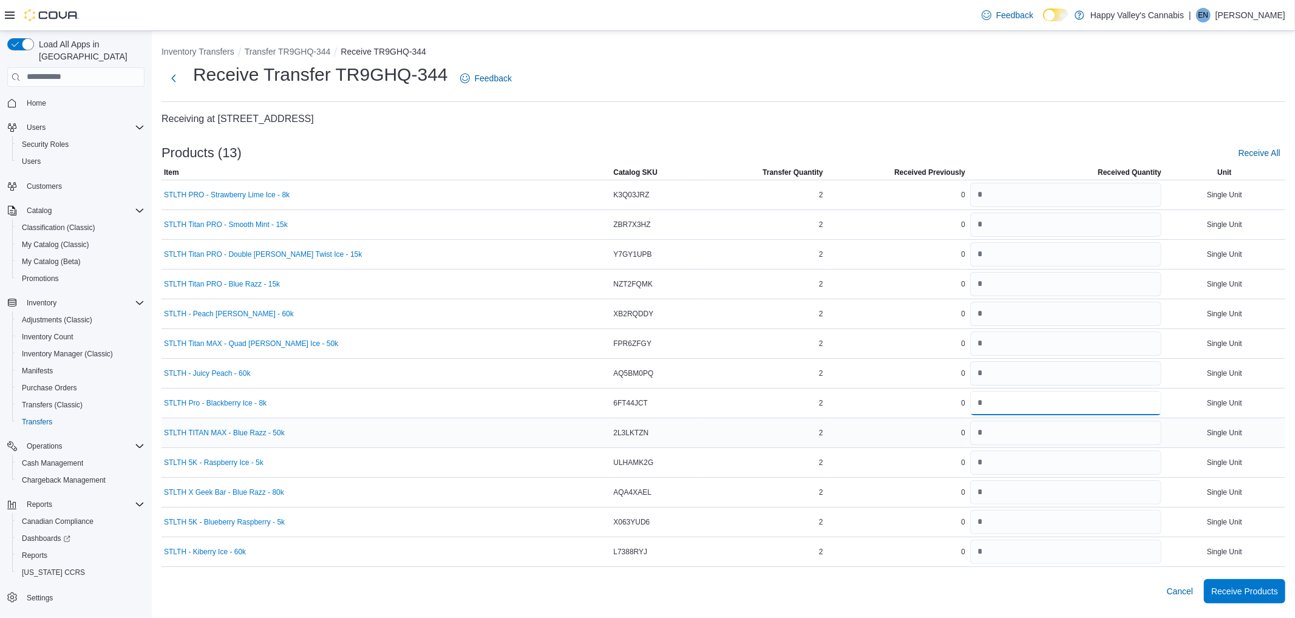
type input "*"
click at [1056, 438] on input "number" at bounding box center [1065, 433] width 191 height 24
click at [1017, 467] on input "number" at bounding box center [1065, 462] width 191 height 24
type input "*"
click at [995, 493] on input "number" at bounding box center [1065, 492] width 191 height 24
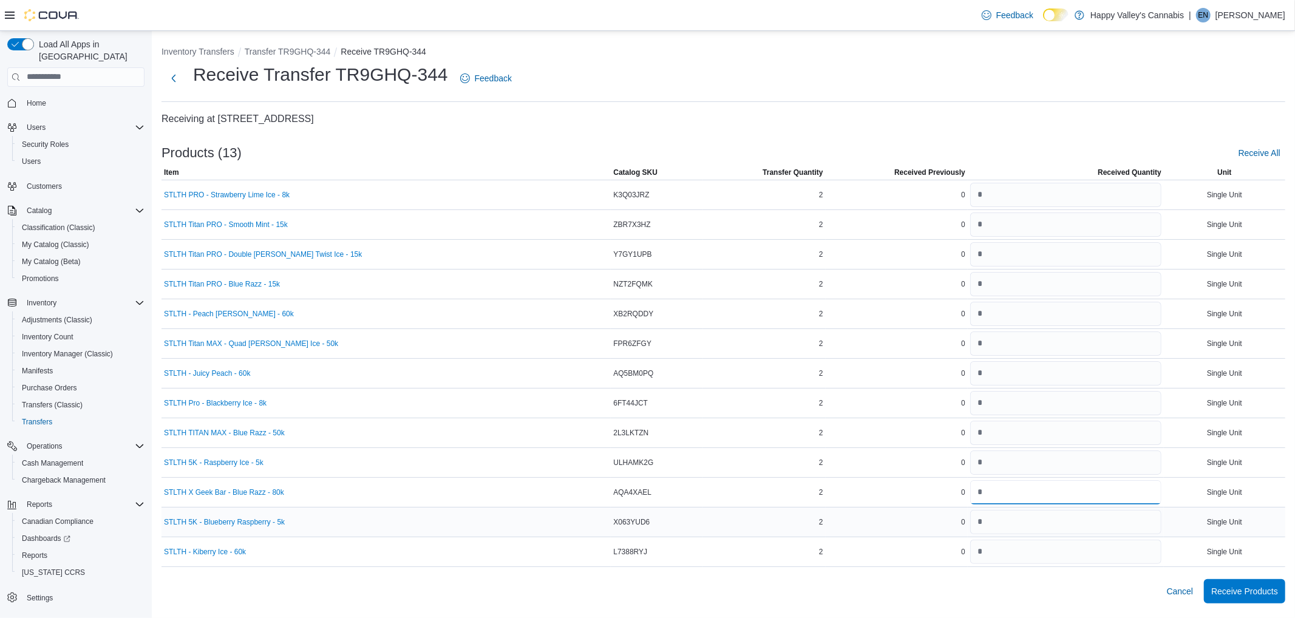
type input "*"
click at [1063, 516] on input "number" at bounding box center [1065, 522] width 191 height 24
type input "*"
click at [1065, 546] on input "number" at bounding box center [1065, 552] width 191 height 24
type input "*"
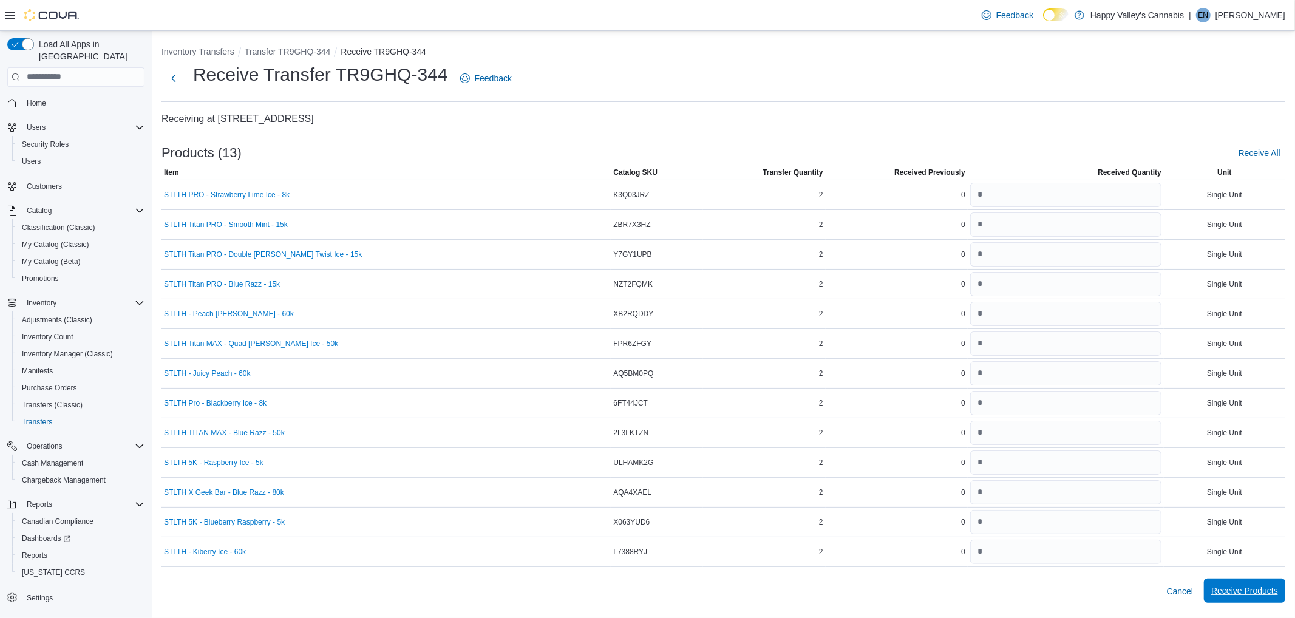
click at [1267, 592] on span "Receive Products" at bounding box center [1244, 591] width 67 height 12
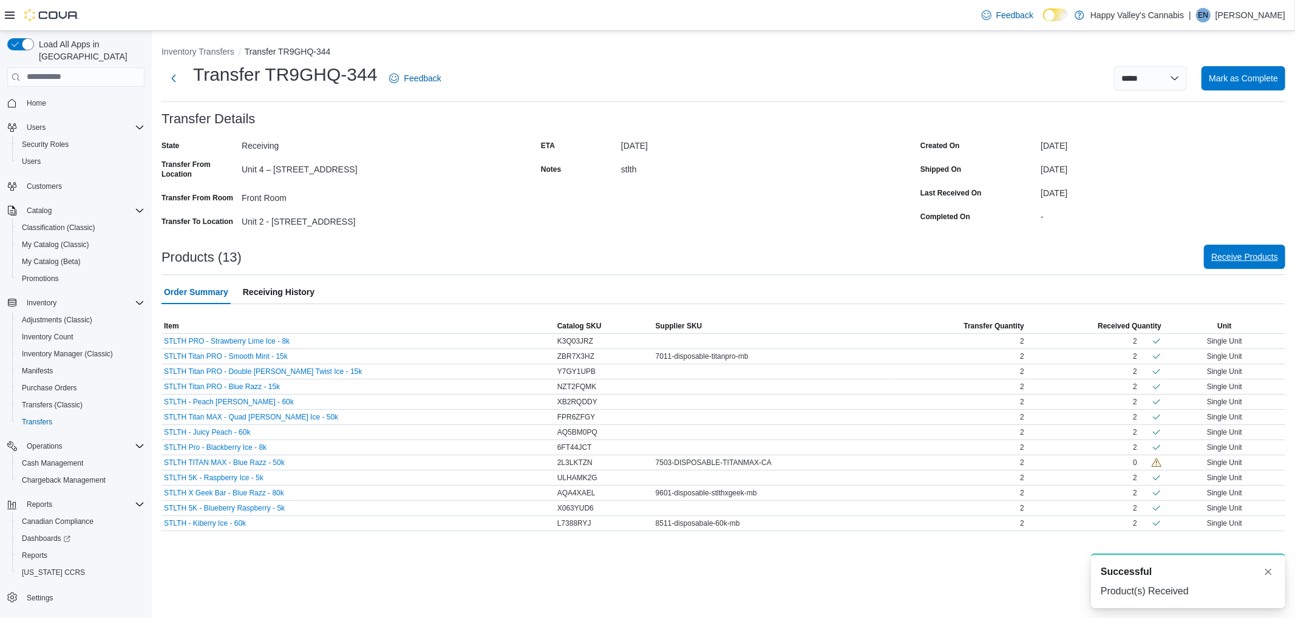
click at [1241, 259] on span "Receive Products" at bounding box center [1244, 257] width 67 height 12
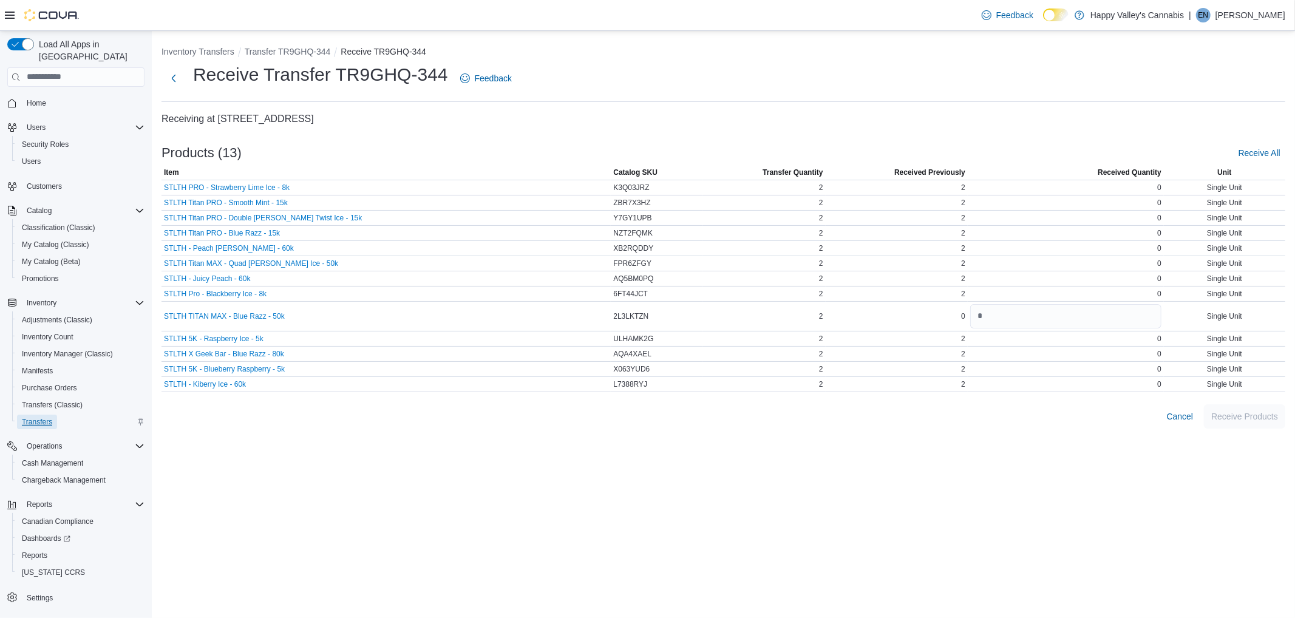
click at [27, 417] on span "Transfers" at bounding box center [37, 422] width 30 height 10
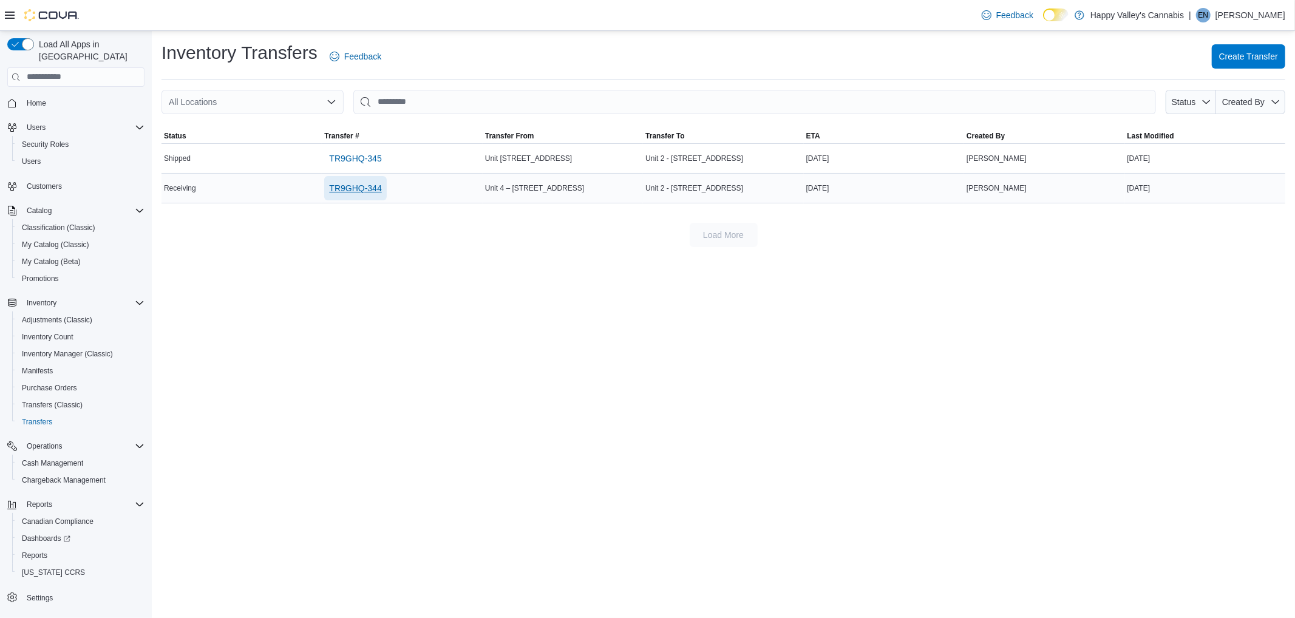
click at [373, 197] on span "TR9GHQ-344" at bounding box center [355, 188] width 52 height 24
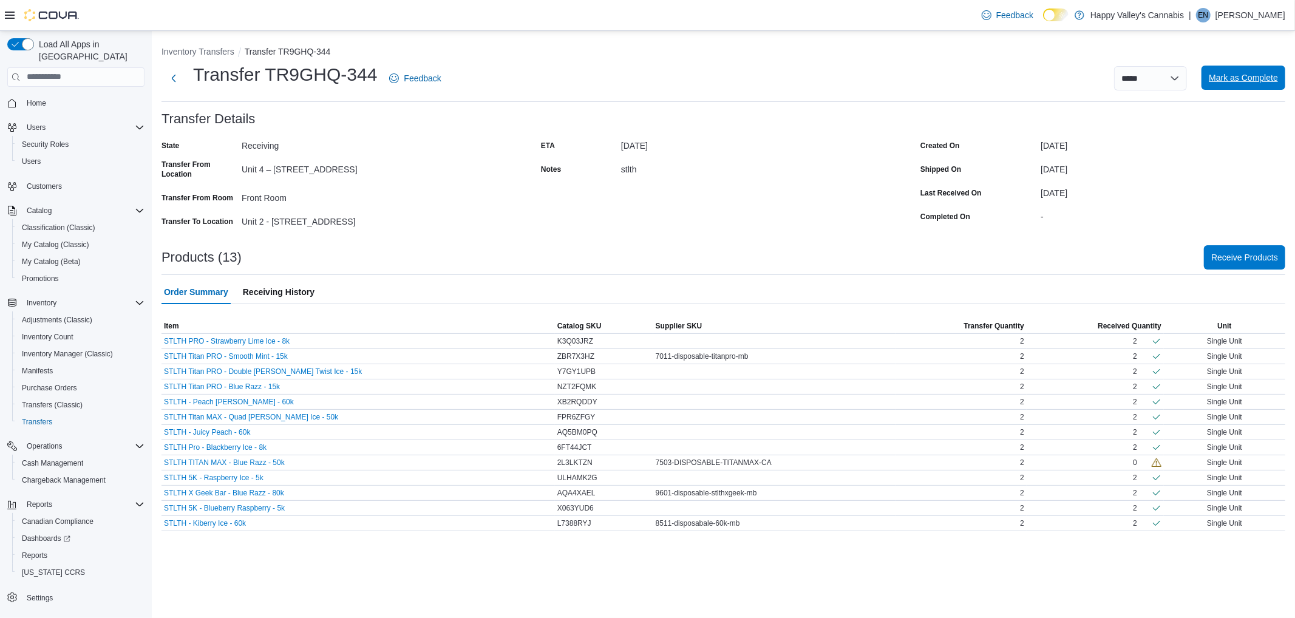
click at [1223, 84] on span "Mark as Complete" at bounding box center [1242, 78] width 69 height 24
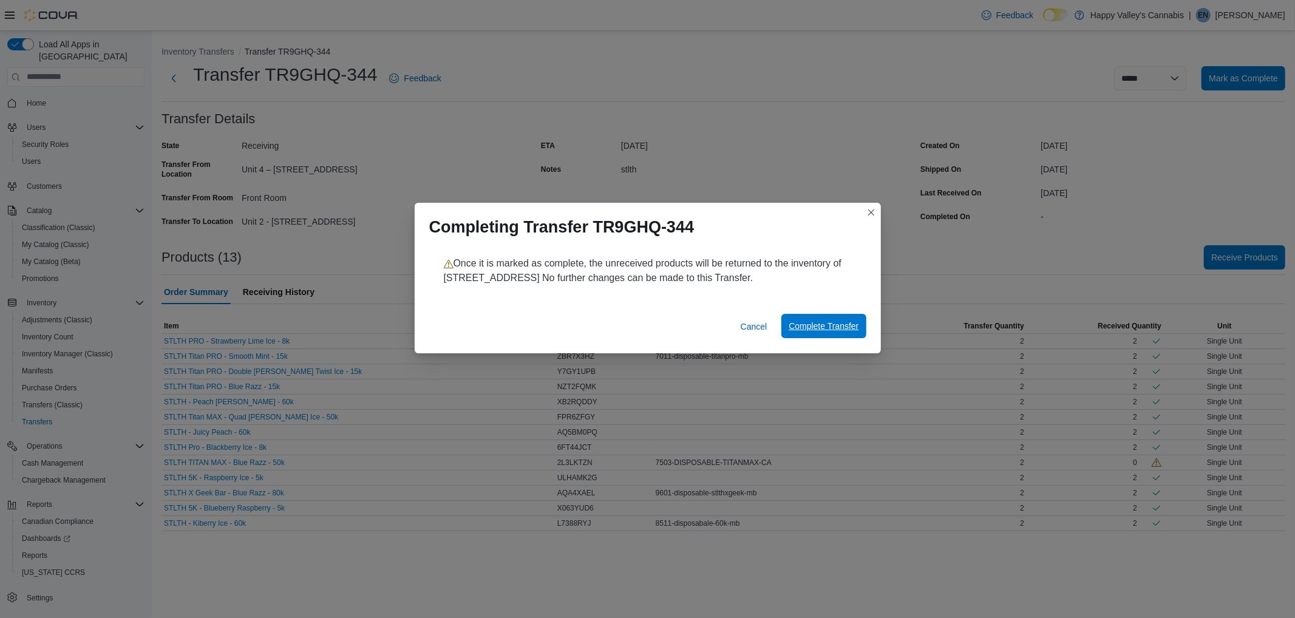
click at [828, 320] on span "Complete Transfer" at bounding box center [823, 326] width 70 height 24
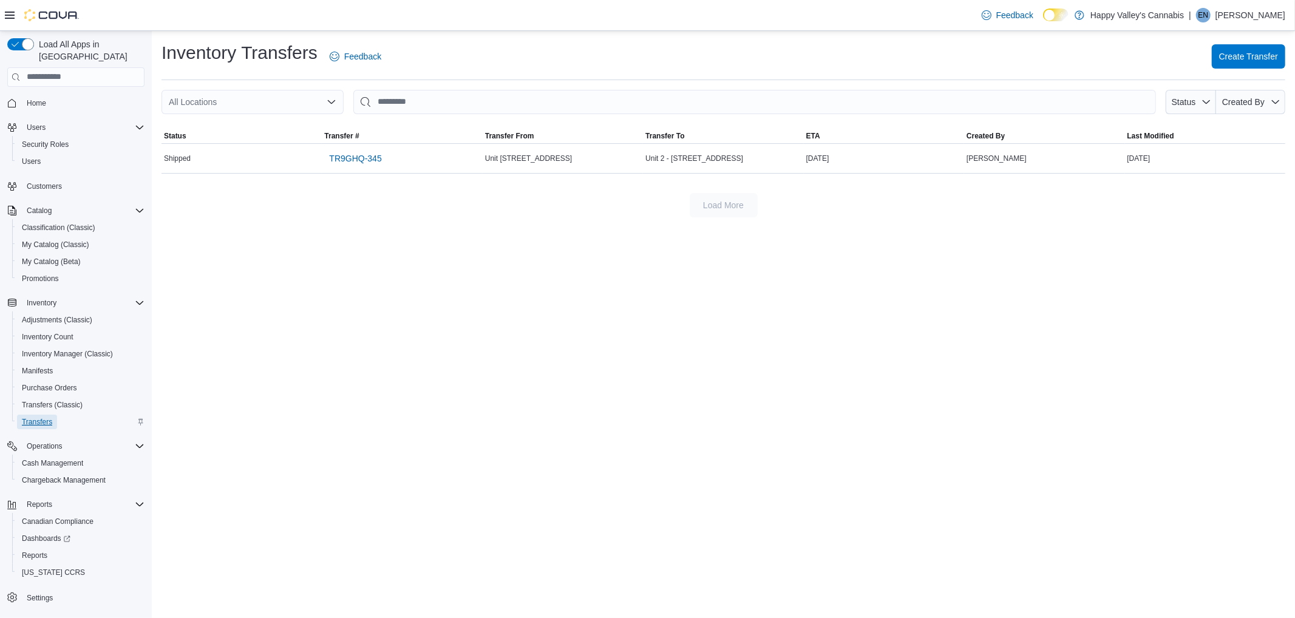
click at [39, 417] on span "Transfers" at bounding box center [37, 422] width 30 height 10
click at [1245, 55] on span "Create Transfer" at bounding box center [1248, 56] width 59 height 12
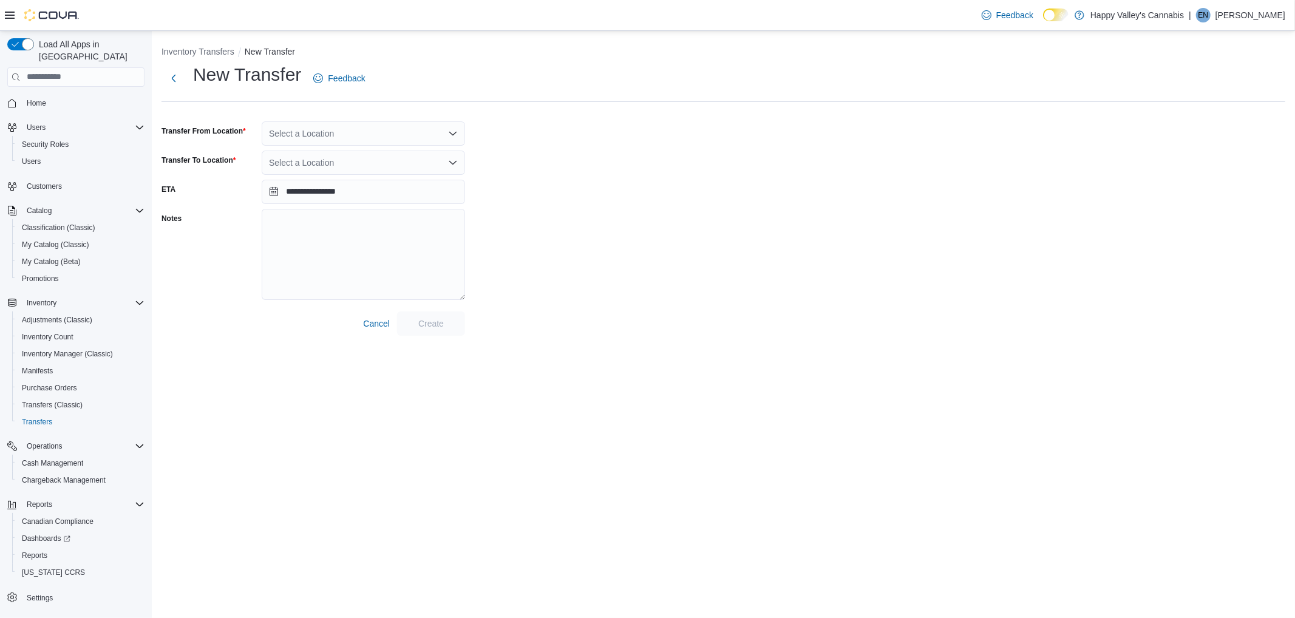
click at [420, 126] on div "Select a Location" at bounding box center [363, 133] width 203 height 24
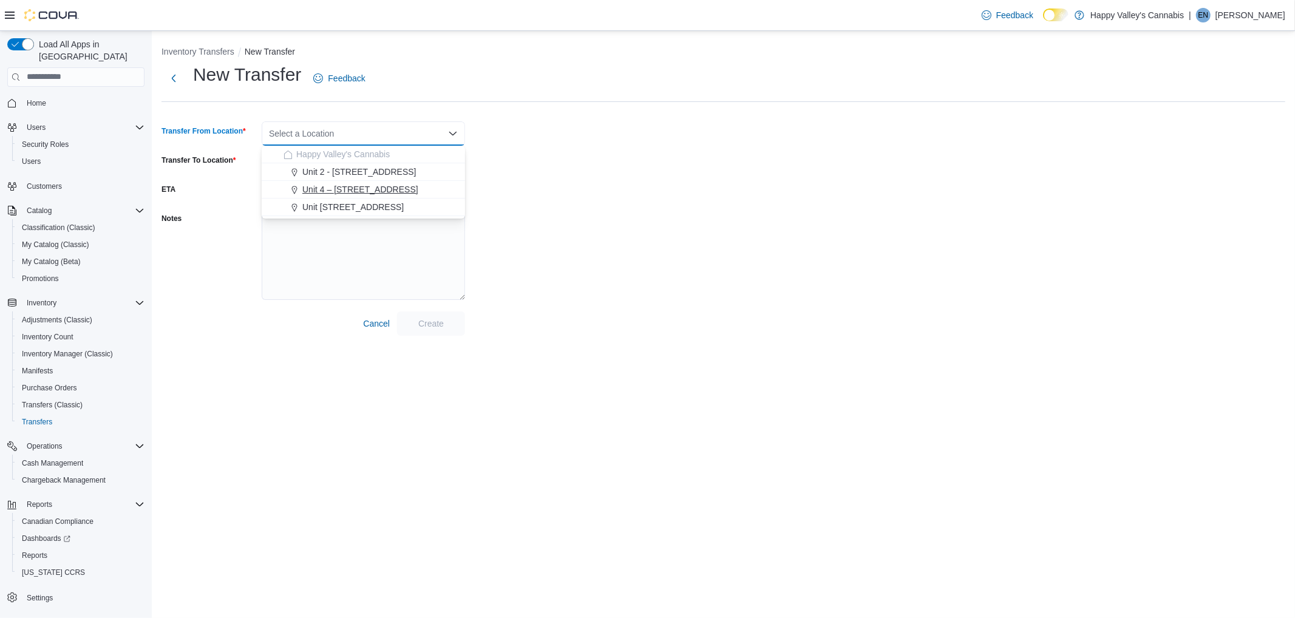
click at [387, 196] on button "Unit 4 – [STREET_ADDRESS]" at bounding box center [363, 190] width 203 height 18
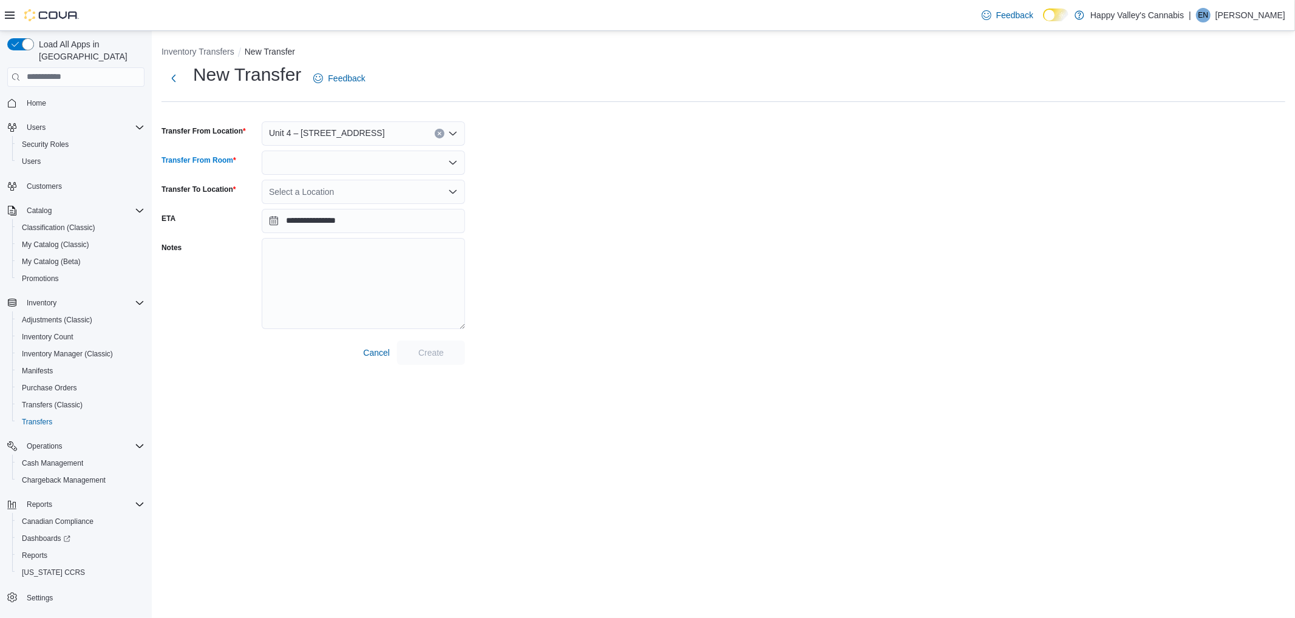
click at [399, 171] on div at bounding box center [363, 163] width 203 height 24
click at [398, 184] on span "Front Room" at bounding box center [370, 183] width 174 height 12
click at [396, 183] on div "Select a Location" at bounding box center [363, 192] width 203 height 24
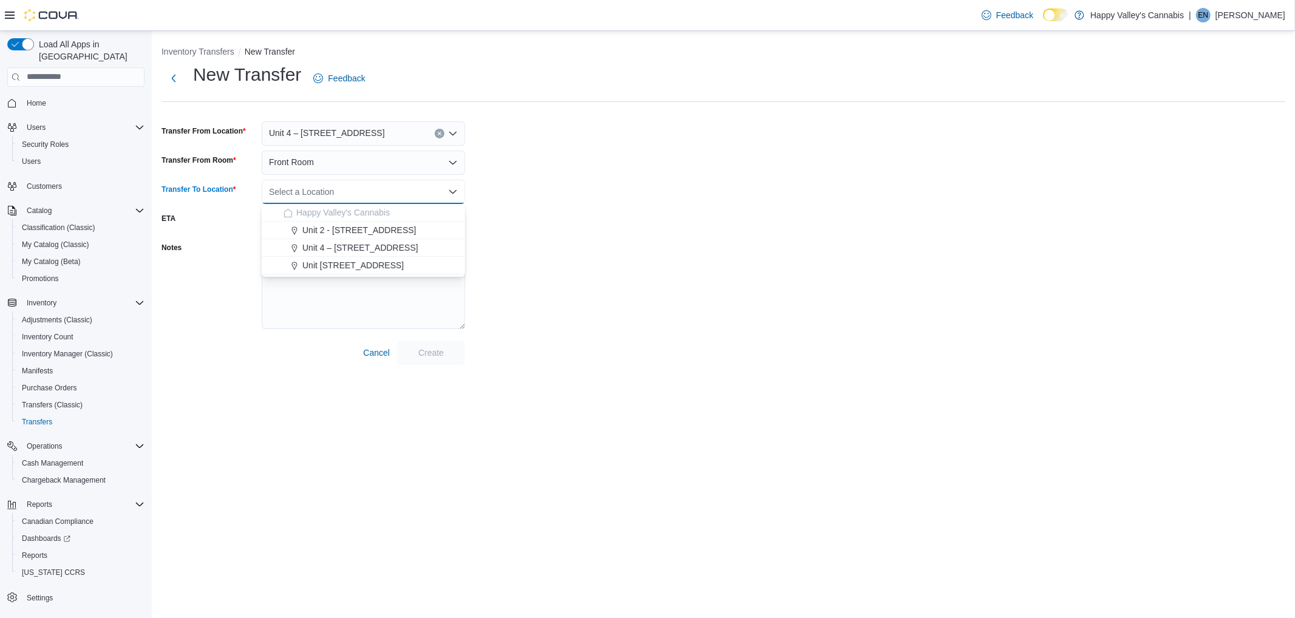
click at [392, 234] on span "Unit 2 - [STREET_ADDRESS]" at bounding box center [359, 230] width 114 height 12
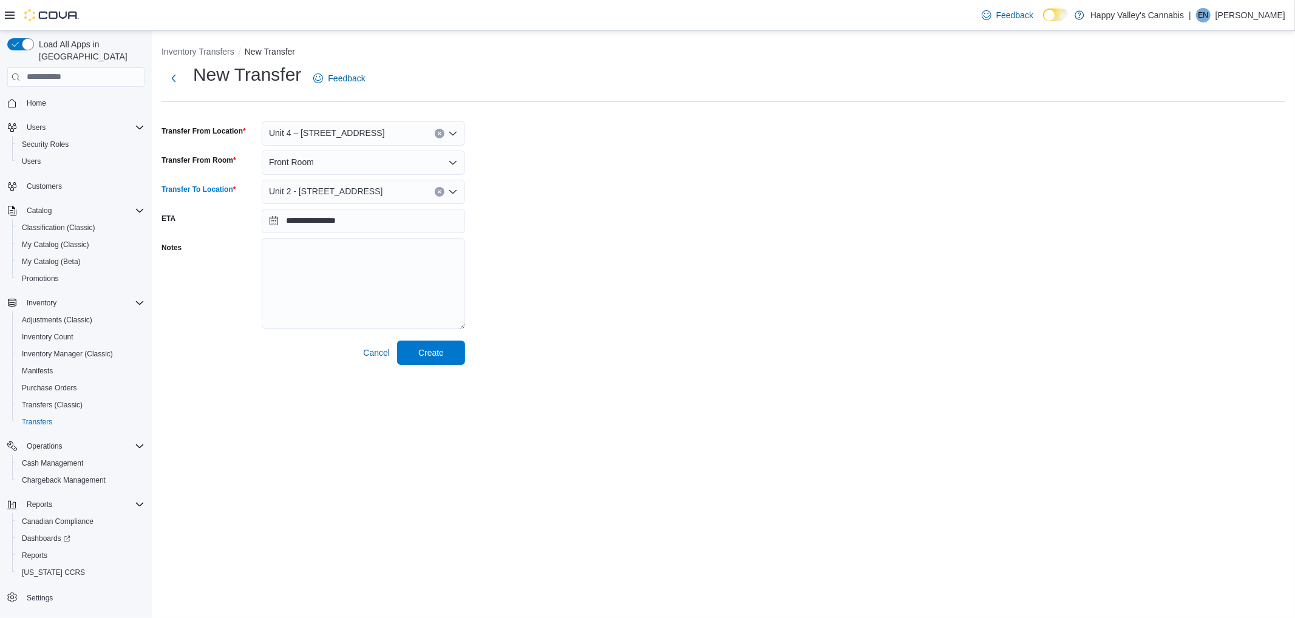
click at [571, 268] on div "**********" at bounding box center [722, 214] width 1123 height 302
click at [439, 344] on span "Create" at bounding box center [430, 352] width 53 height 24
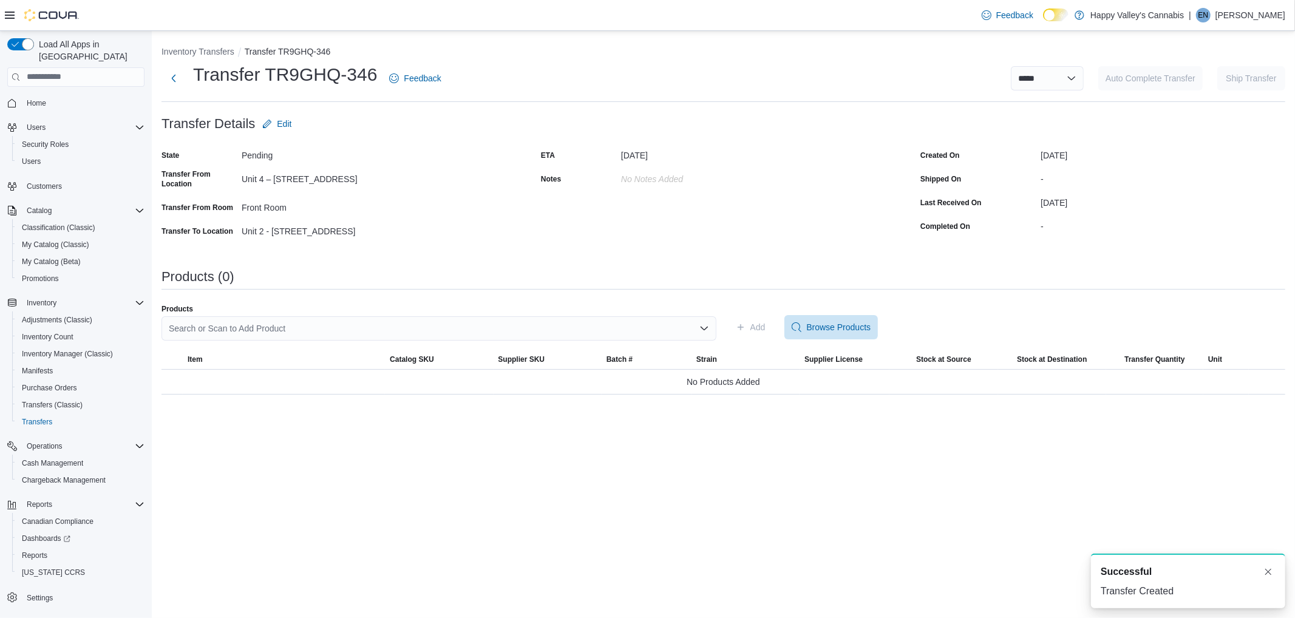
drag, startPoint x: 419, startPoint y: 324, endPoint x: 404, endPoint y: 302, distance: 26.1
click at [404, 318] on div "Search or Scan to Add Product" at bounding box center [438, 328] width 555 height 24
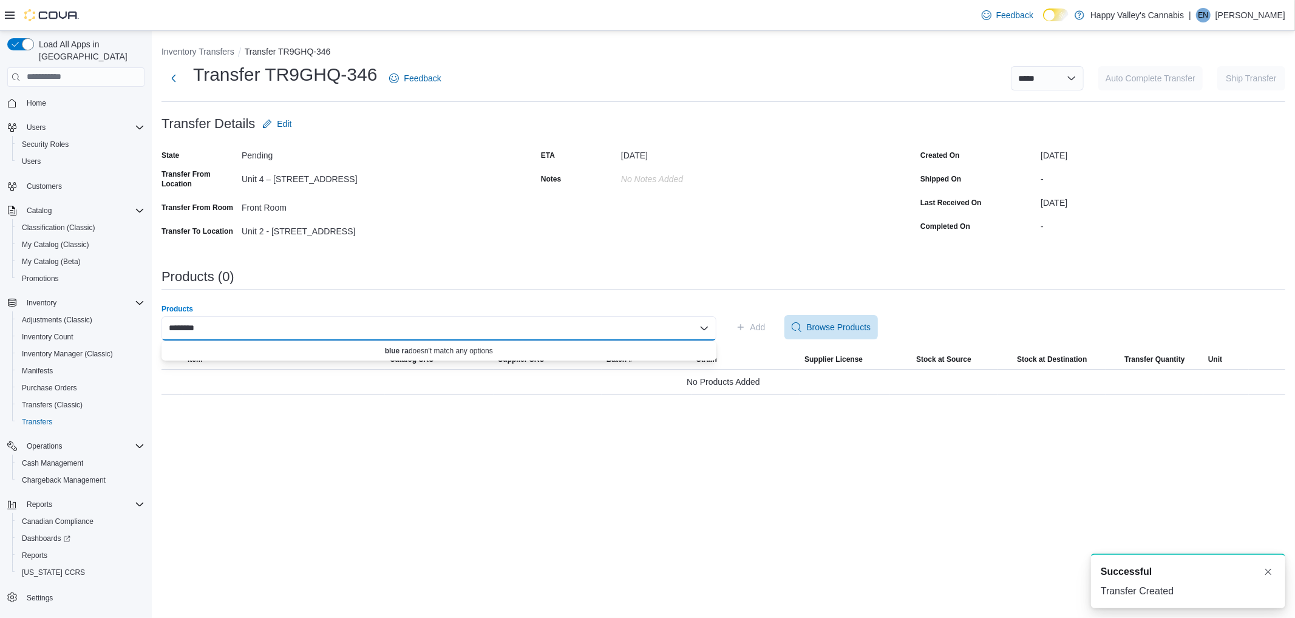
type input "*********"
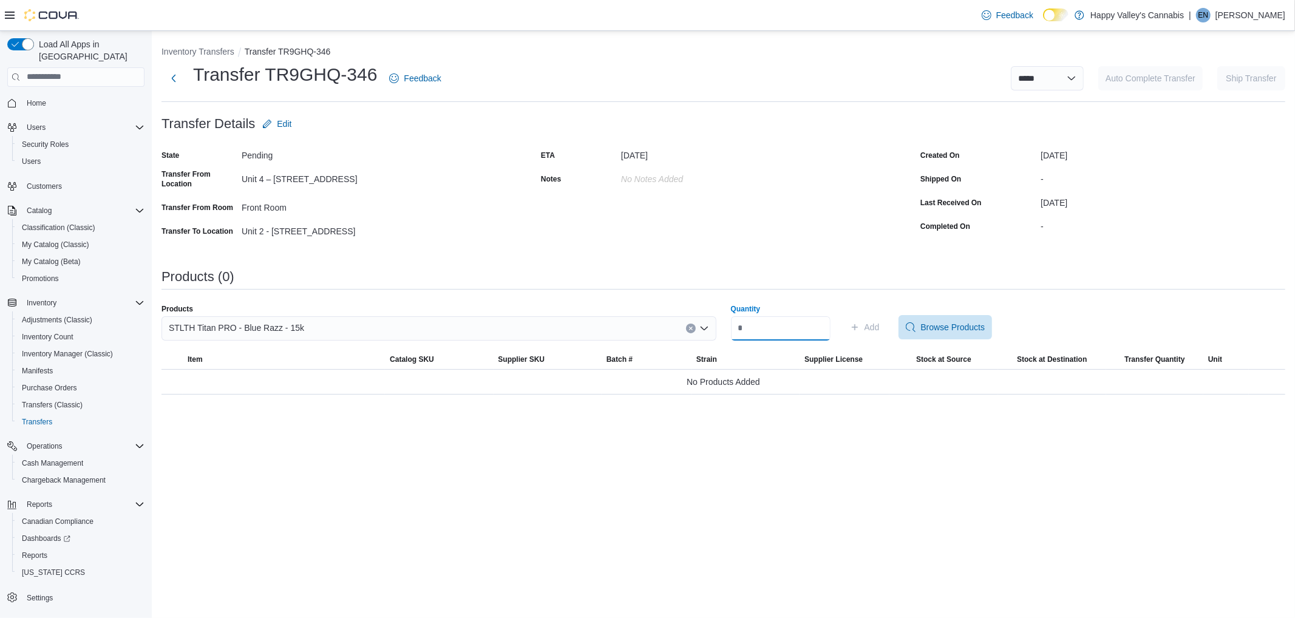
click at [770, 317] on input "Quantity" at bounding box center [781, 328] width 100 height 24
type input "*"
click at [842, 249] on div "**********" at bounding box center [722, 220] width 1123 height 349
click at [859, 328] on icon "button" at bounding box center [855, 327] width 10 height 10
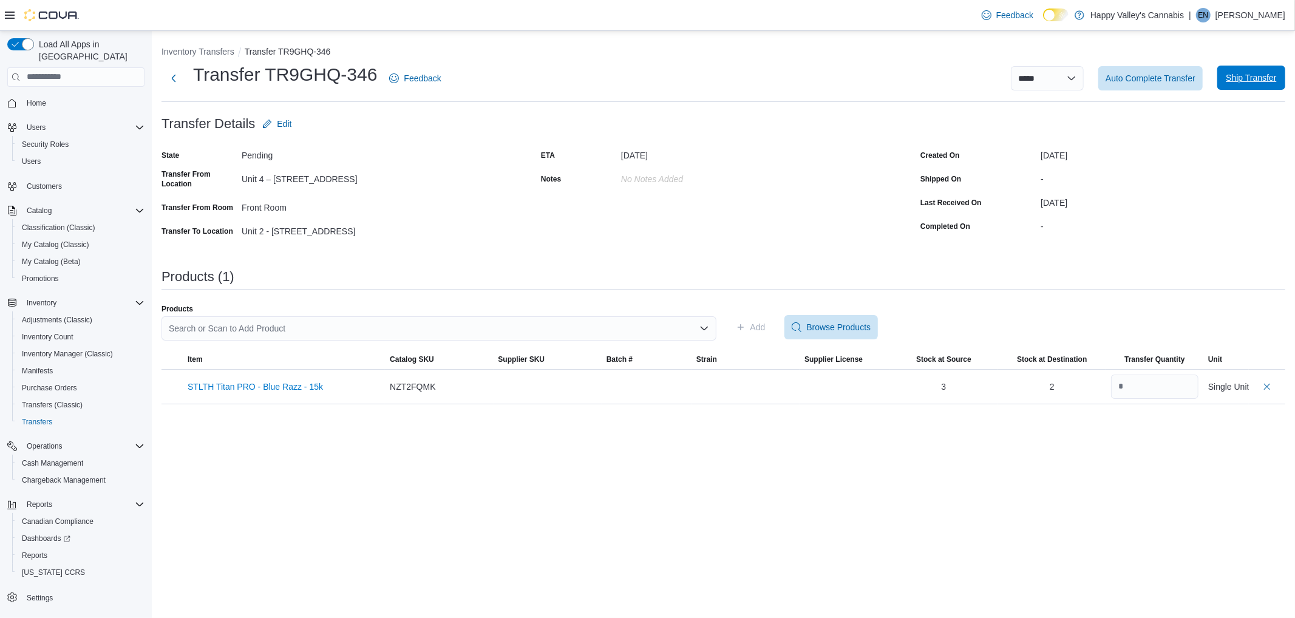
click at [1247, 73] on span "Ship Transfer" at bounding box center [1250, 78] width 50 height 12
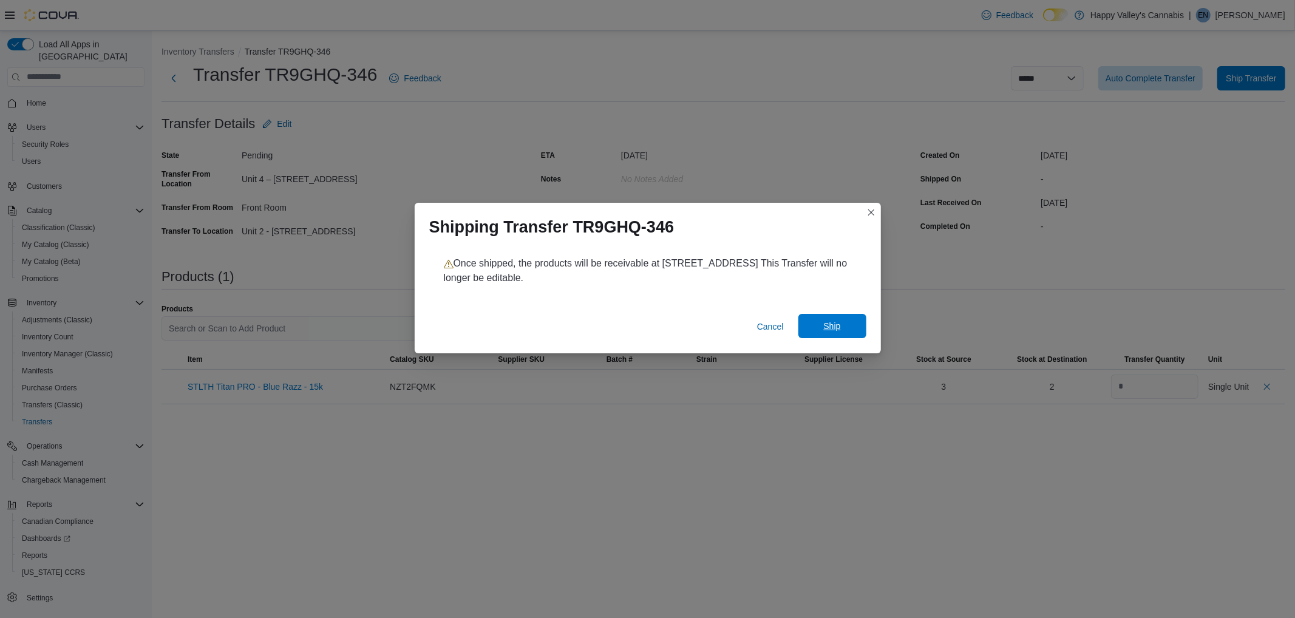
click at [853, 322] on span "Ship" at bounding box center [831, 326] width 53 height 24
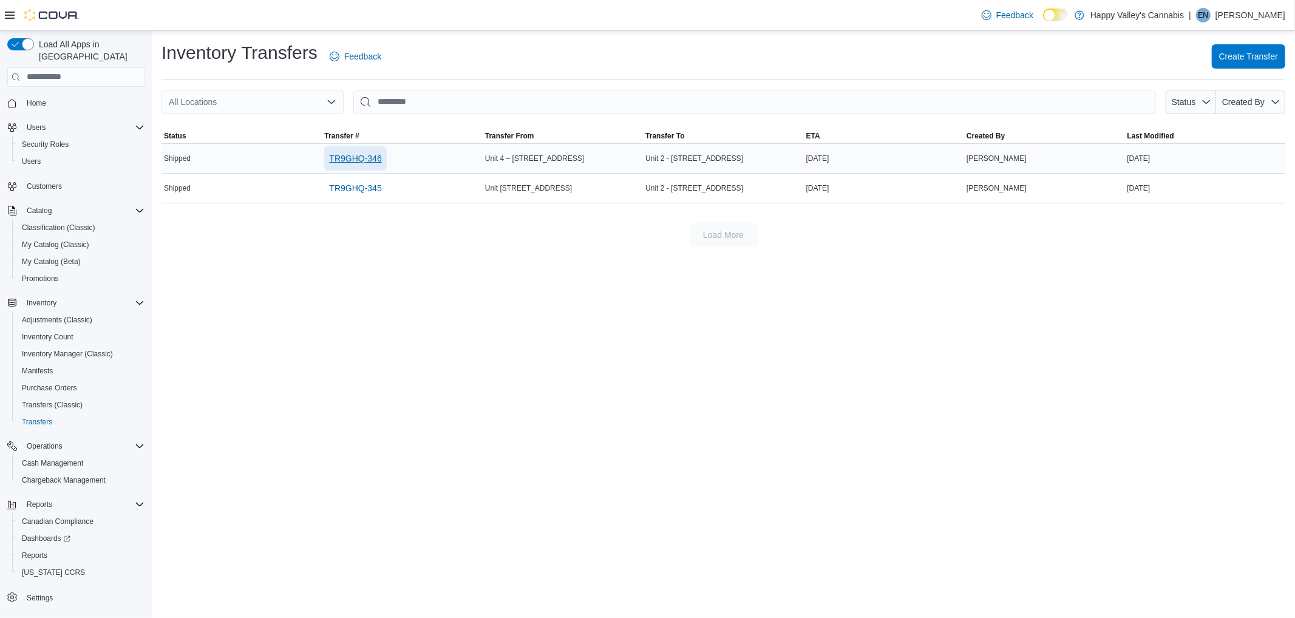
click at [373, 158] on span "TR9GHQ-346" at bounding box center [355, 158] width 52 height 12
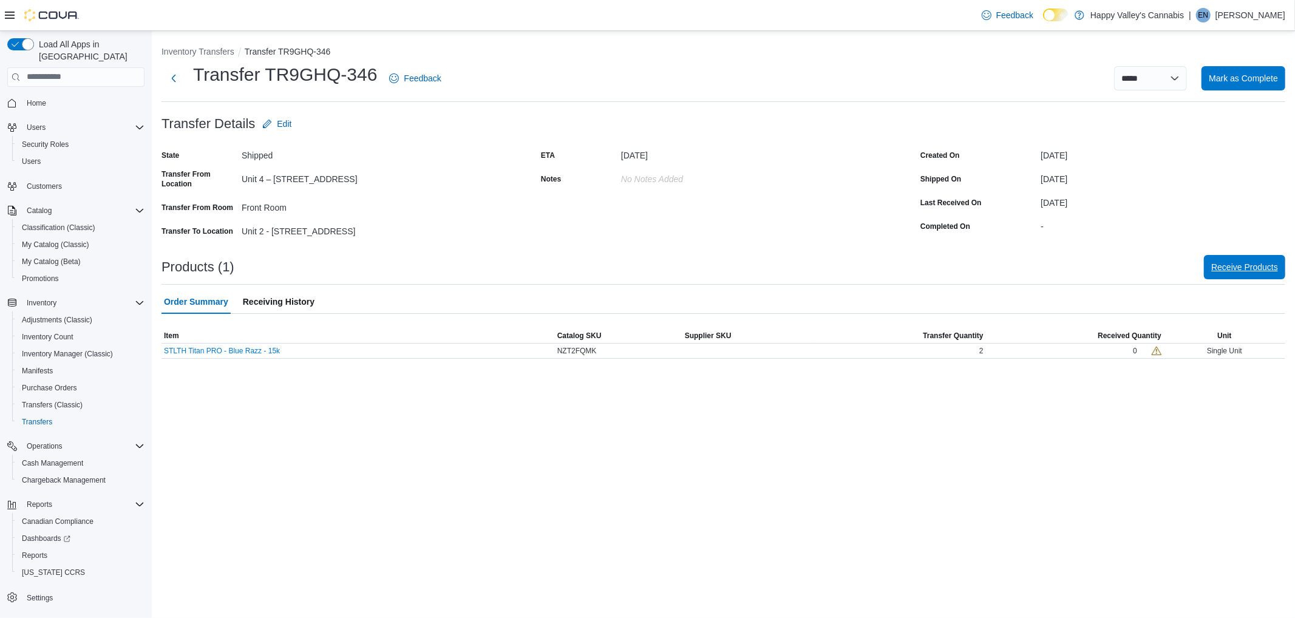
click at [1244, 268] on span "Receive Products" at bounding box center [1244, 267] width 67 height 12
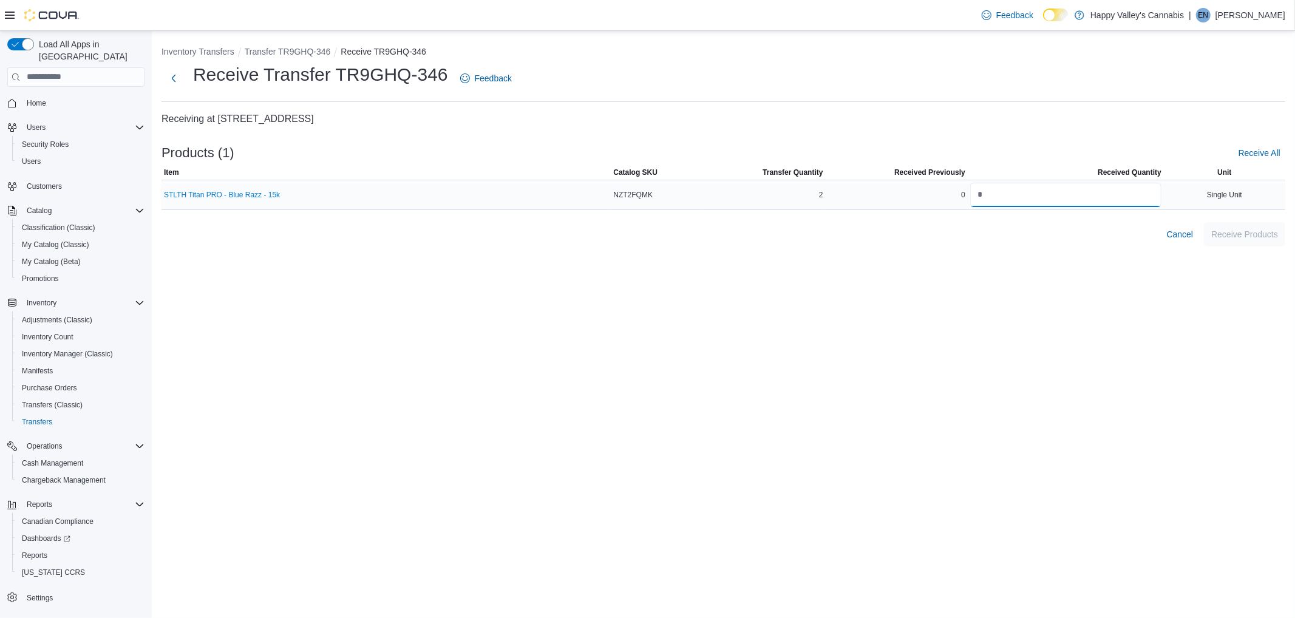
click at [1020, 198] on input "number" at bounding box center [1065, 195] width 191 height 24
type input "*"
click at [1079, 238] on div "Cancel Receive Products" at bounding box center [722, 234] width 1123 height 24
click at [1245, 228] on span "Receive Products" at bounding box center [1244, 234] width 67 height 24
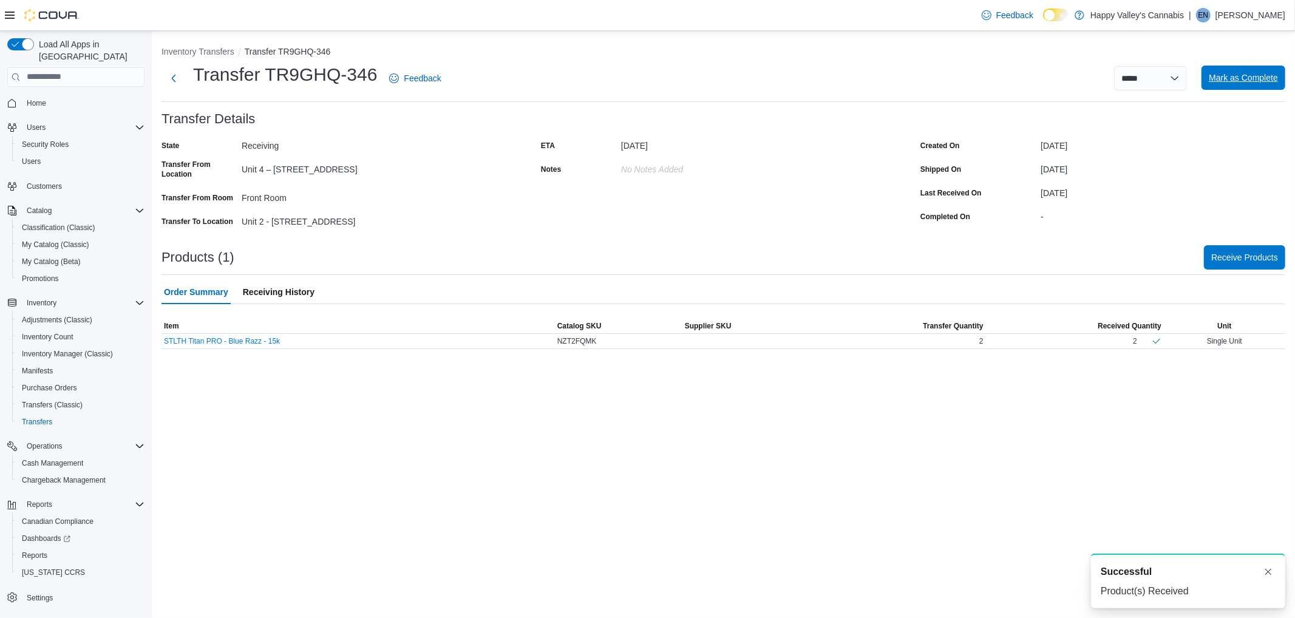
click at [1224, 71] on span "Mark as Complete" at bounding box center [1242, 78] width 69 height 24
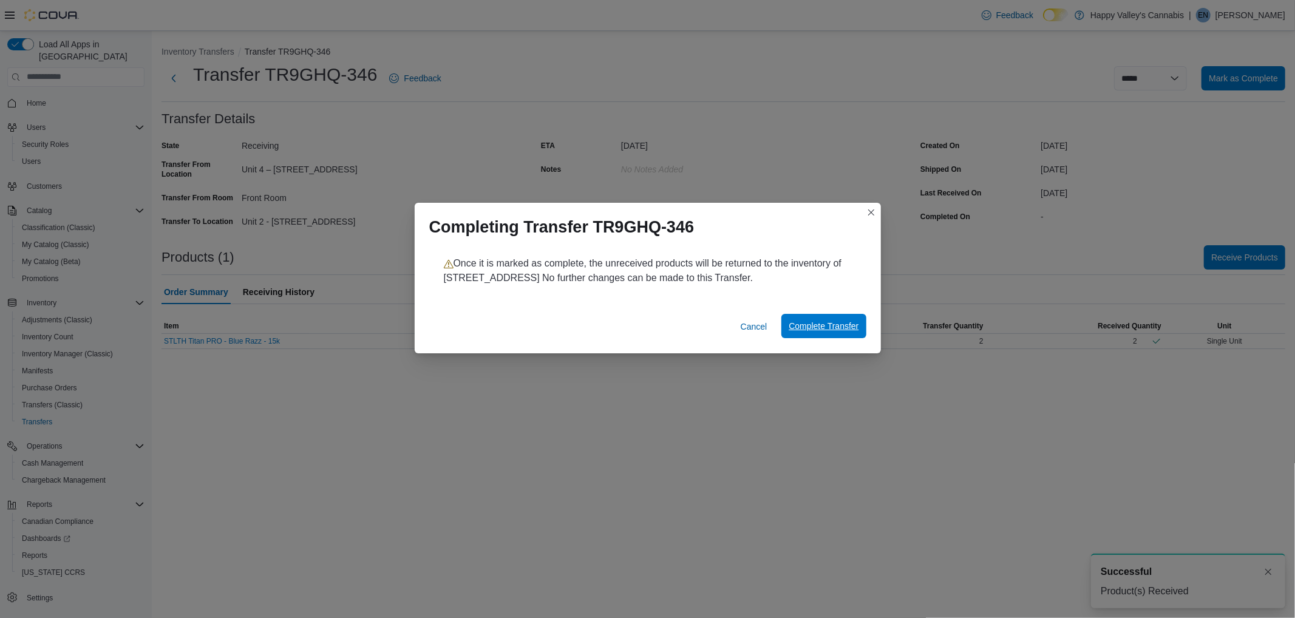
click at [805, 330] on span "Complete Transfer" at bounding box center [823, 326] width 70 height 12
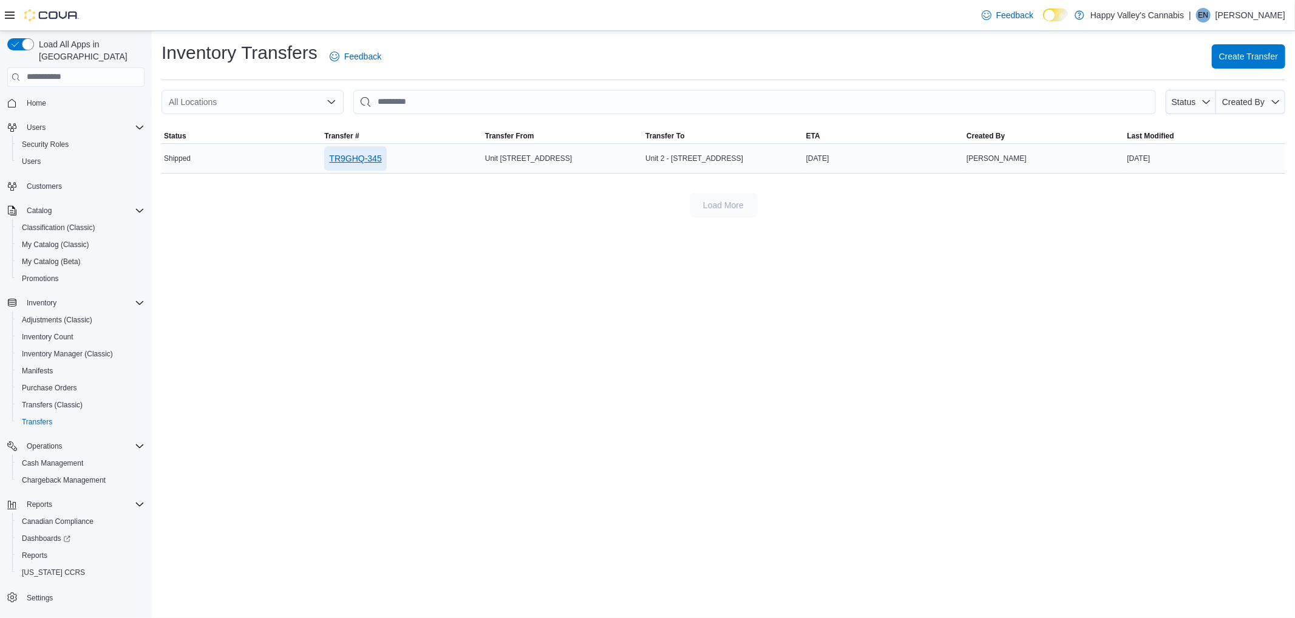
click at [351, 158] on span "TR9GHQ-345" at bounding box center [355, 158] width 52 height 12
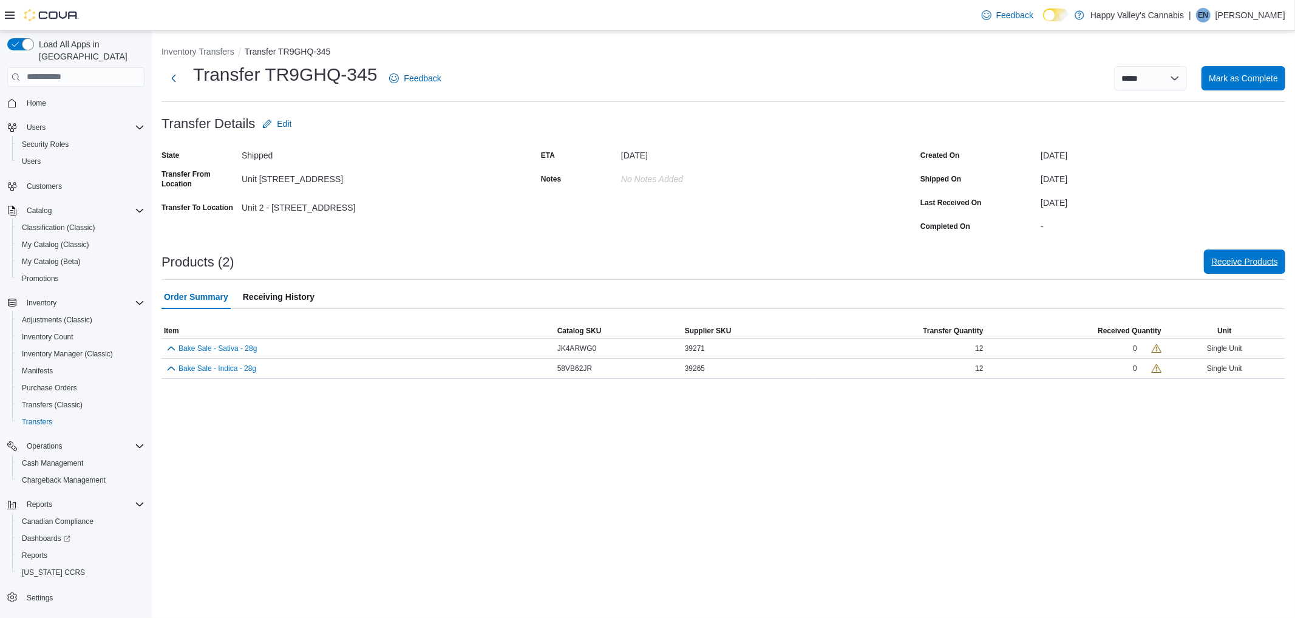
click at [1254, 255] on span "Receive Products" at bounding box center [1244, 261] width 67 height 24
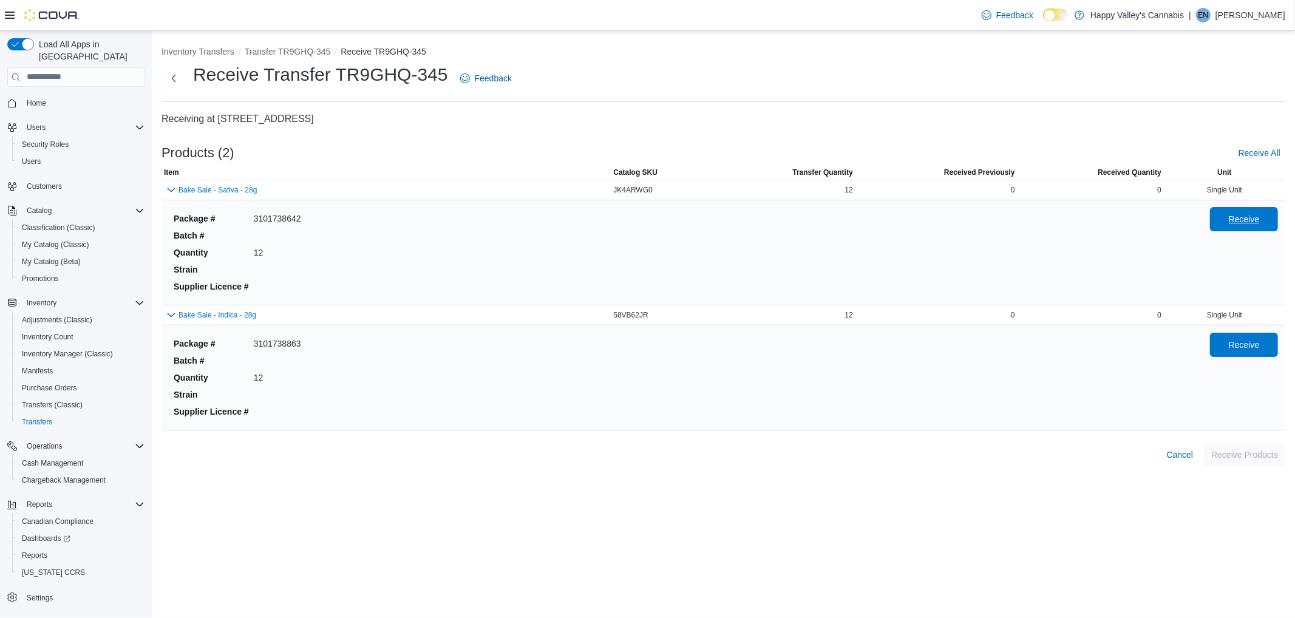
click at [1221, 228] on span "Receive" at bounding box center [1243, 219] width 53 height 24
click at [1229, 339] on span "Receive" at bounding box center [1243, 344] width 31 height 12
click at [1244, 456] on span "Receive Products" at bounding box center [1244, 454] width 67 height 12
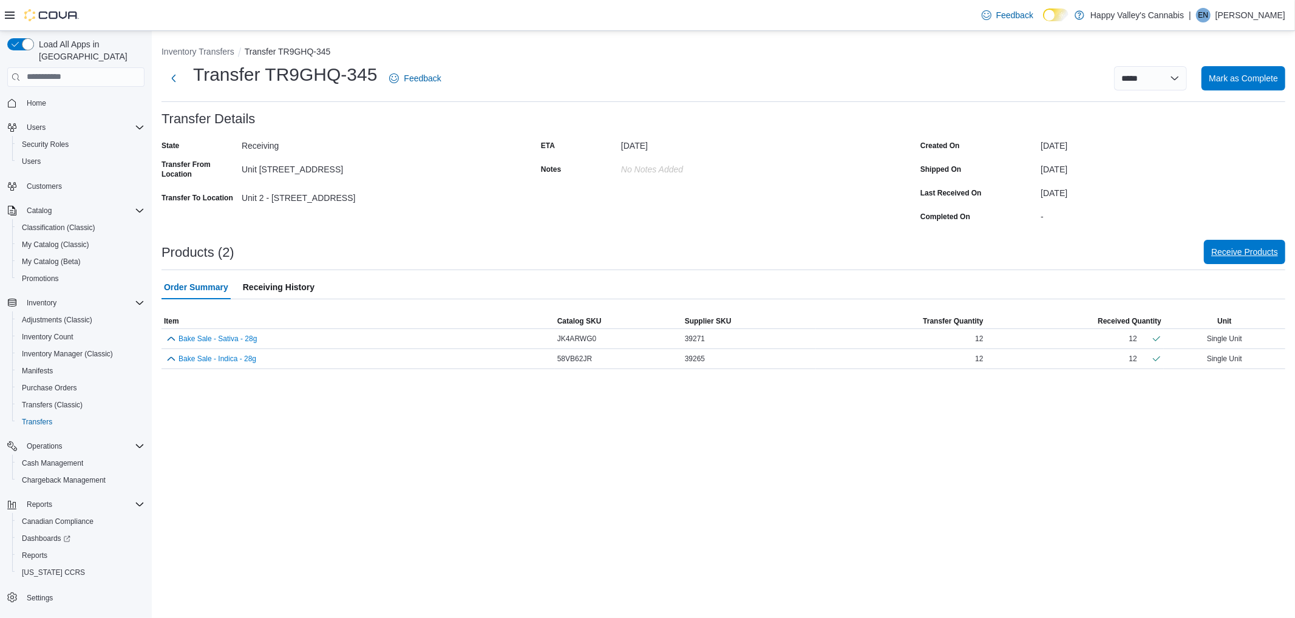
click at [1272, 257] on span "Receive Products" at bounding box center [1244, 252] width 67 height 12
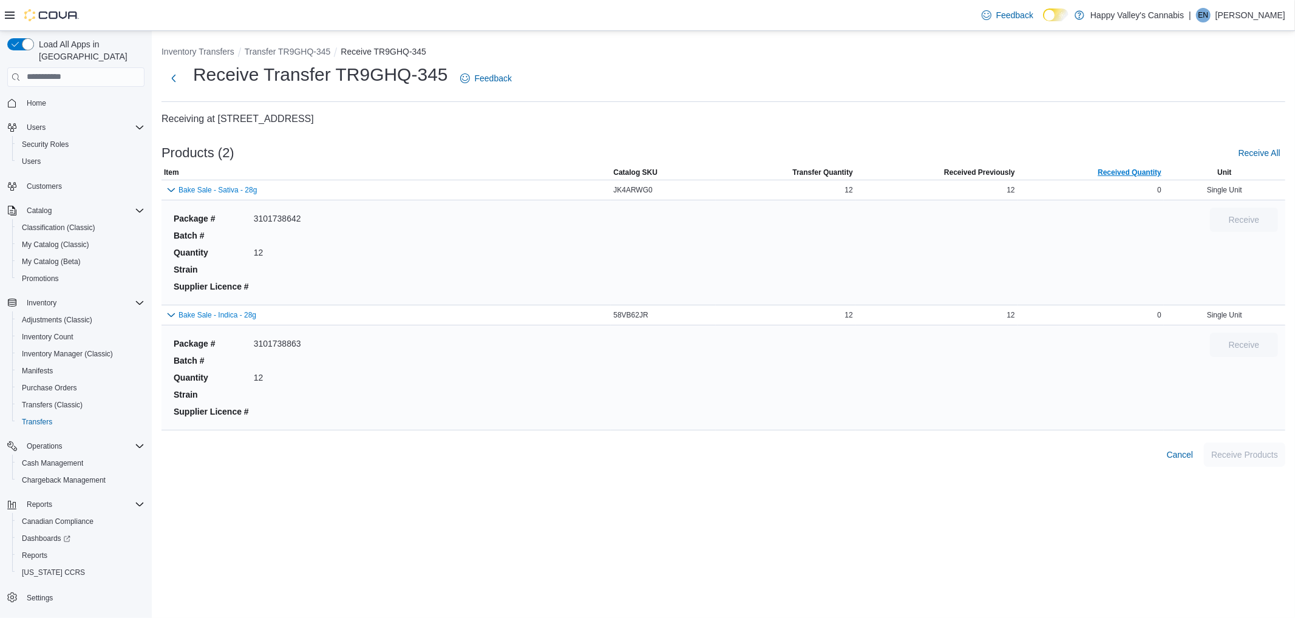
drag, startPoint x: 1055, startPoint y: 172, endPoint x: 1032, endPoint y: 172, distance: 22.5
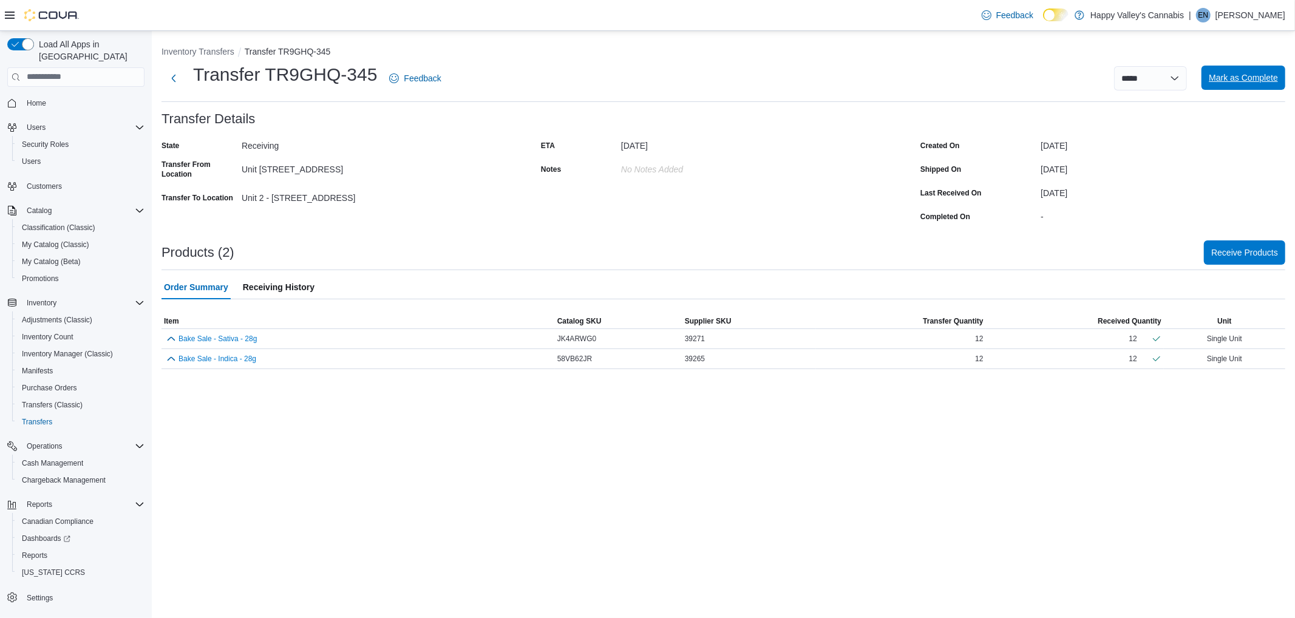
click at [1273, 81] on span "Mark as Complete" at bounding box center [1242, 78] width 69 height 12
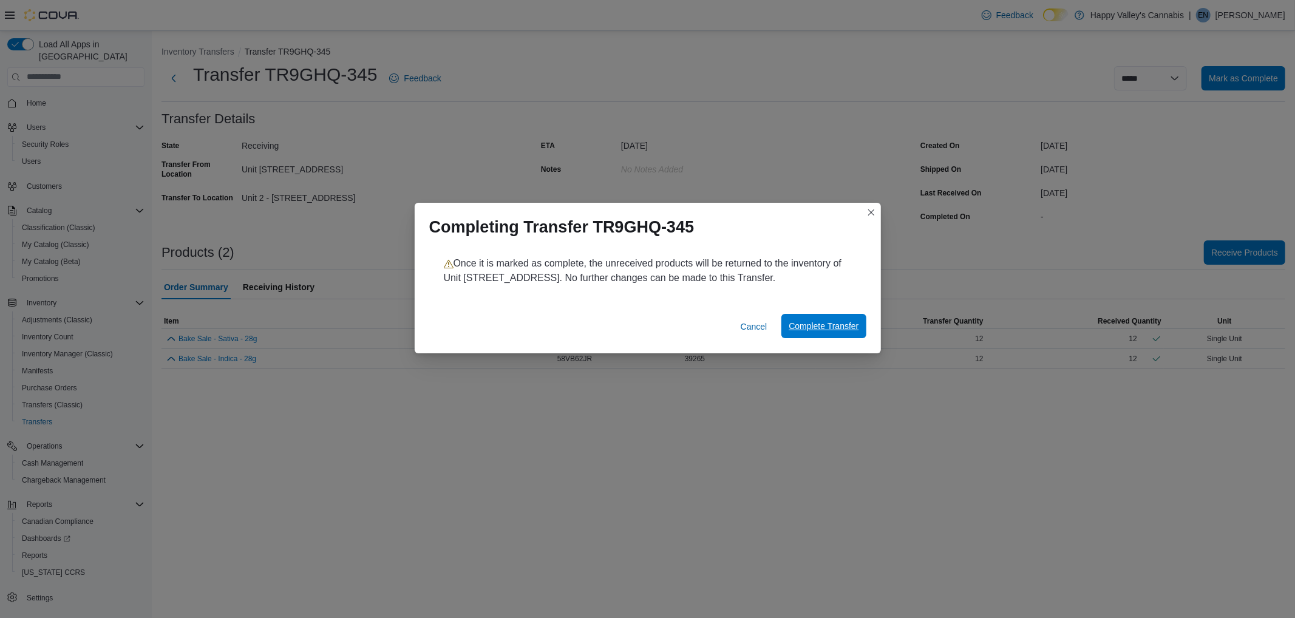
click at [850, 319] on span "Complete Transfer" at bounding box center [823, 326] width 70 height 24
